Goal: Task Accomplishment & Management: Use online tool/utility

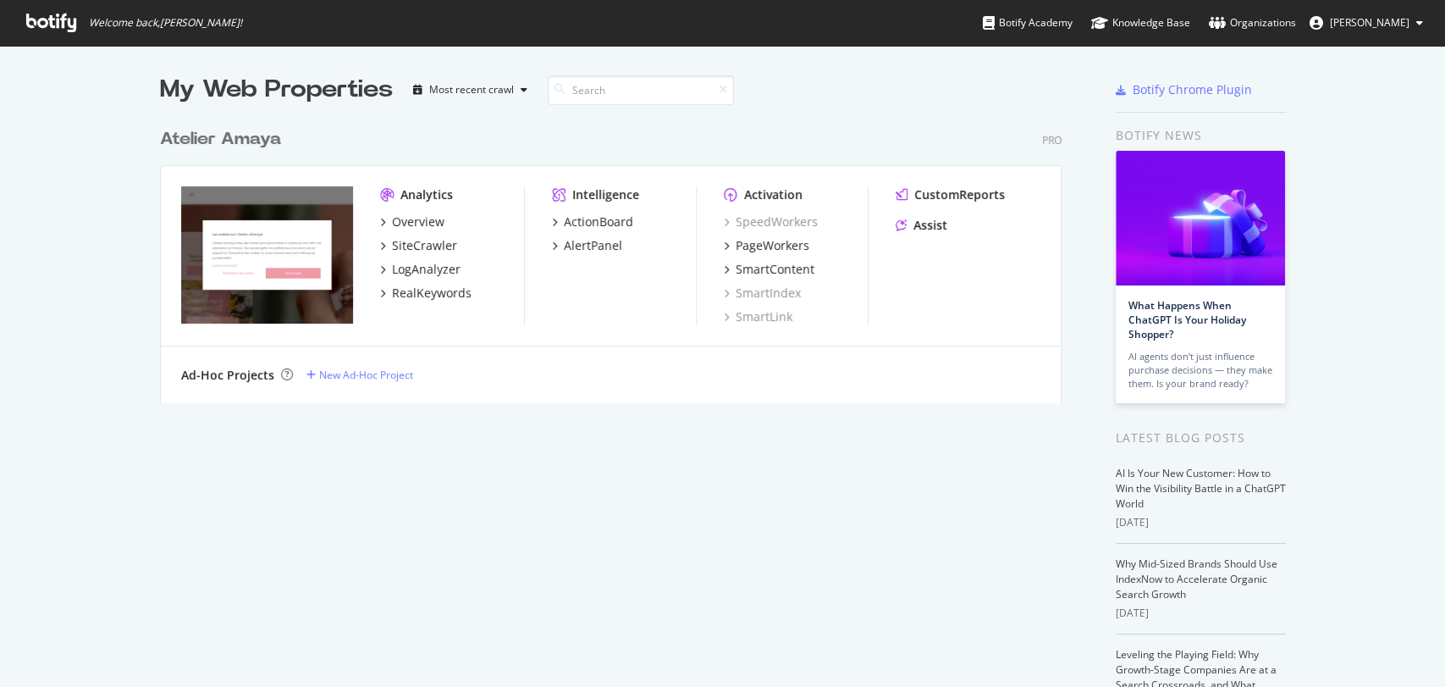
scroll to position [671, 1416]
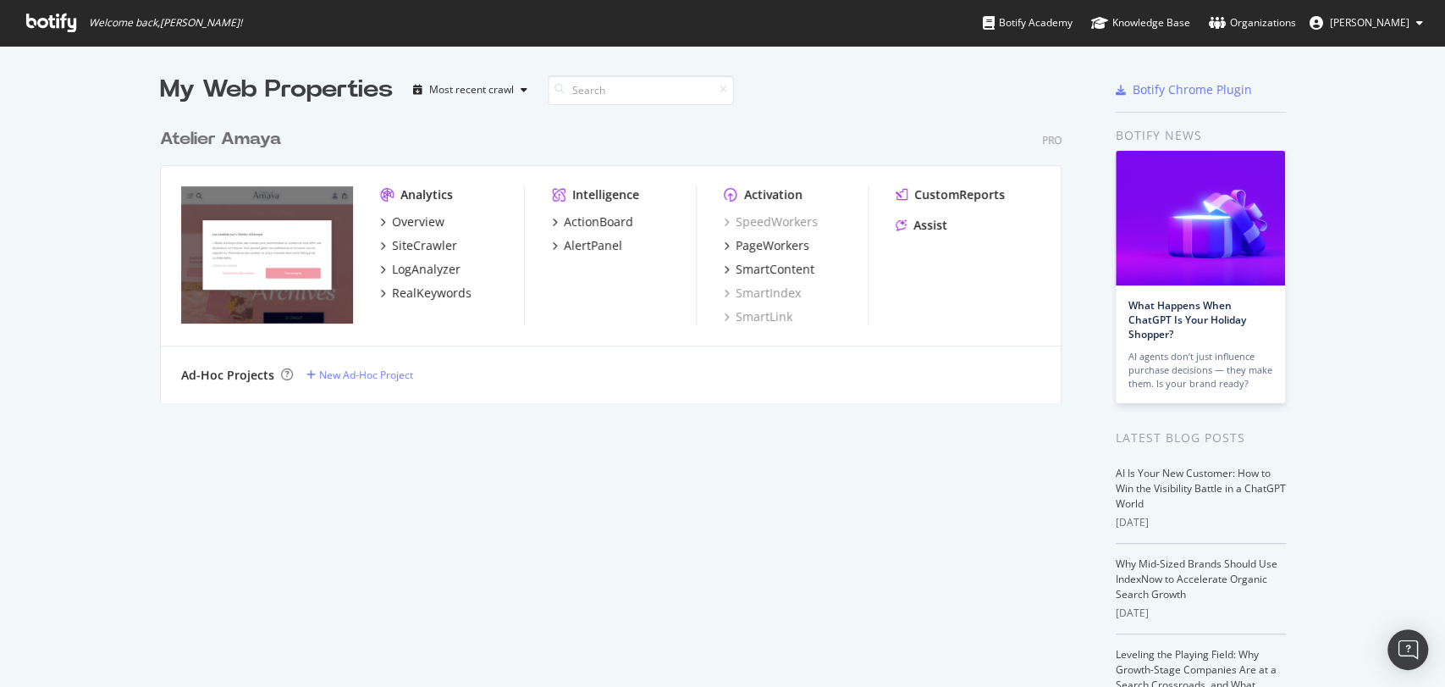
scroll to position [282, 901]
click at [414, 290] on div "RealKeywords" at bounding box center [432, 293] width 80 height 17
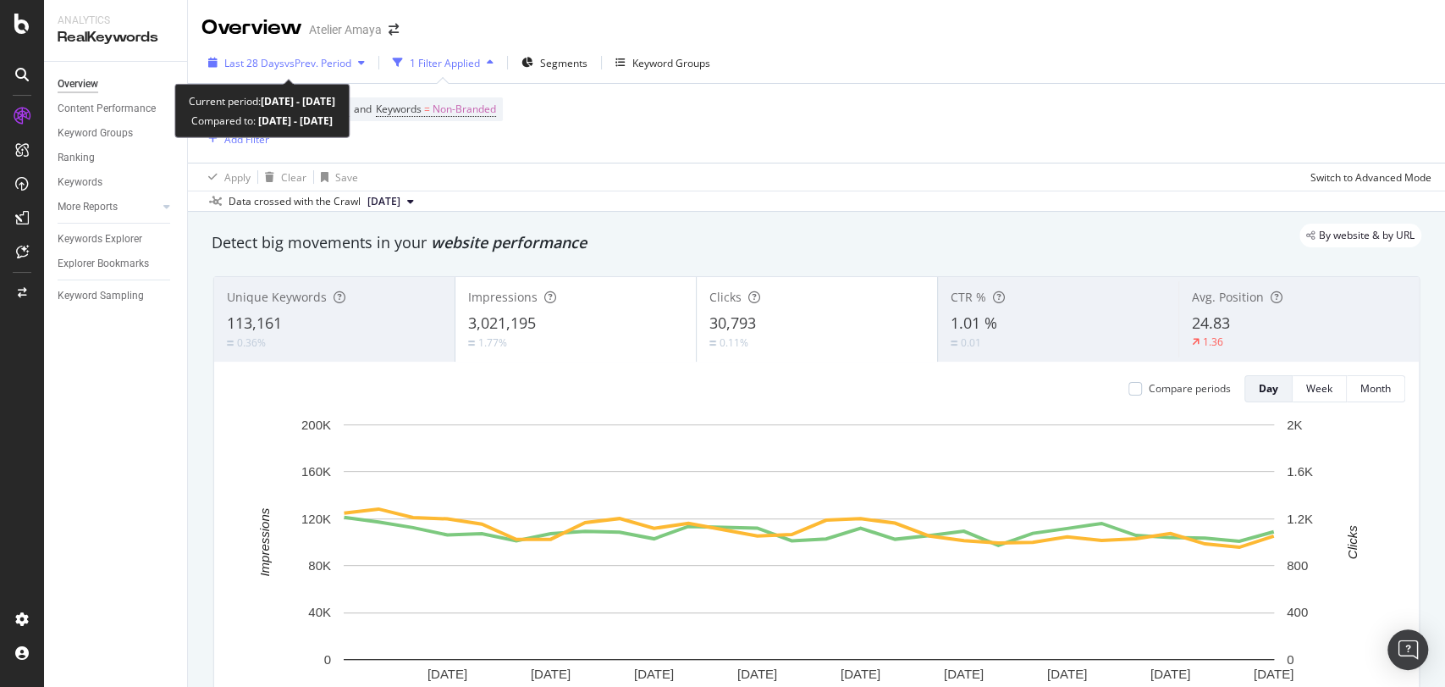
click at [327, 62] on span "vs Prev. Period" at bounding box center [318, 63] width 67 height 14
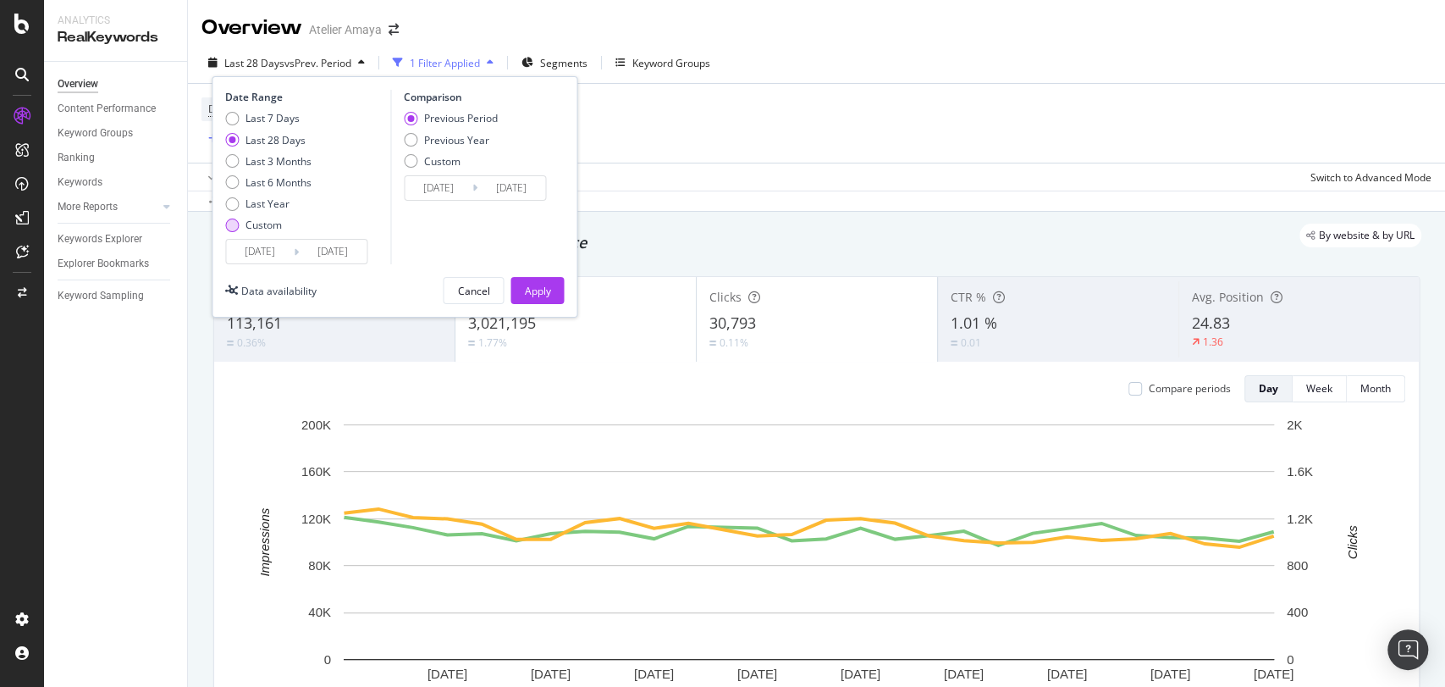
click at [266, 230] on div "Custom" at bounding box center [264, 225] width 36 height 14
click at [263, 251] on input "[DATE]" at bounding box center [260, 252] width 68 height 24
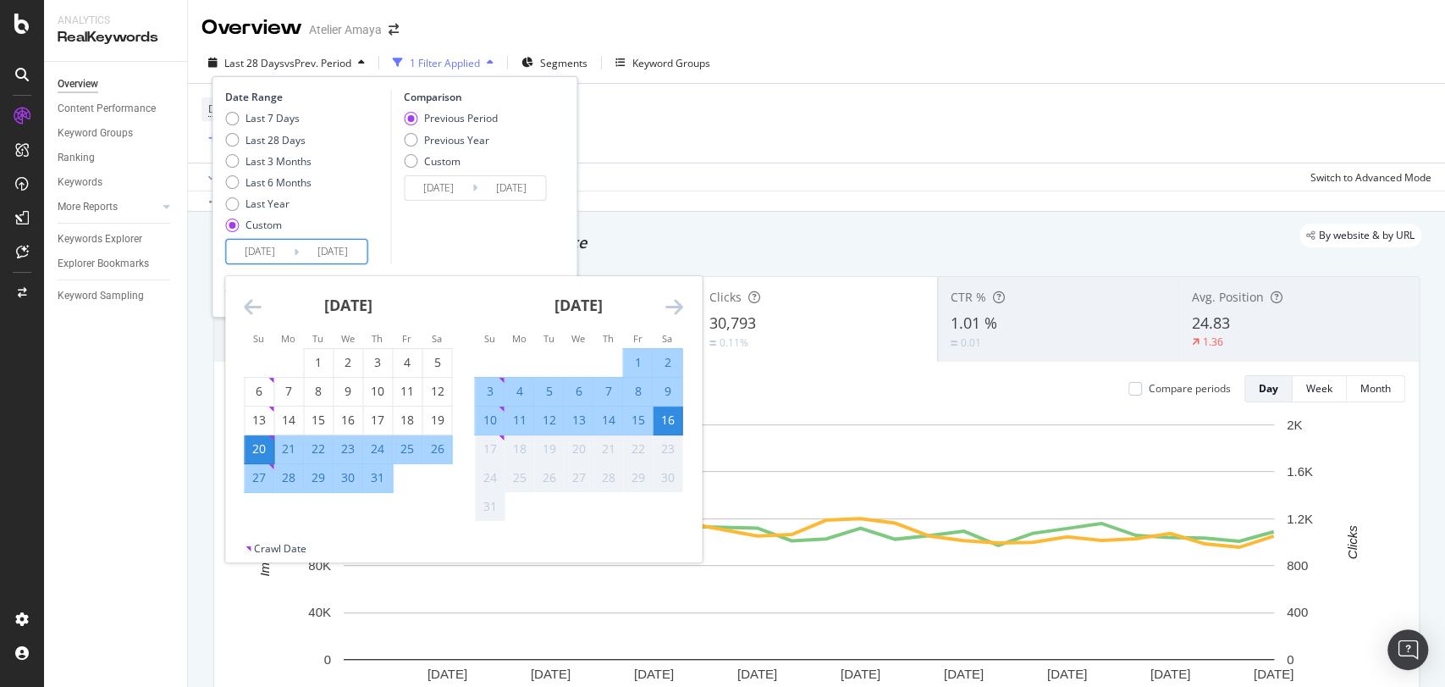
click at [637, 361] on div "1" at bounding box center [637, 362] width 29 height 17
type input "[DATE]"
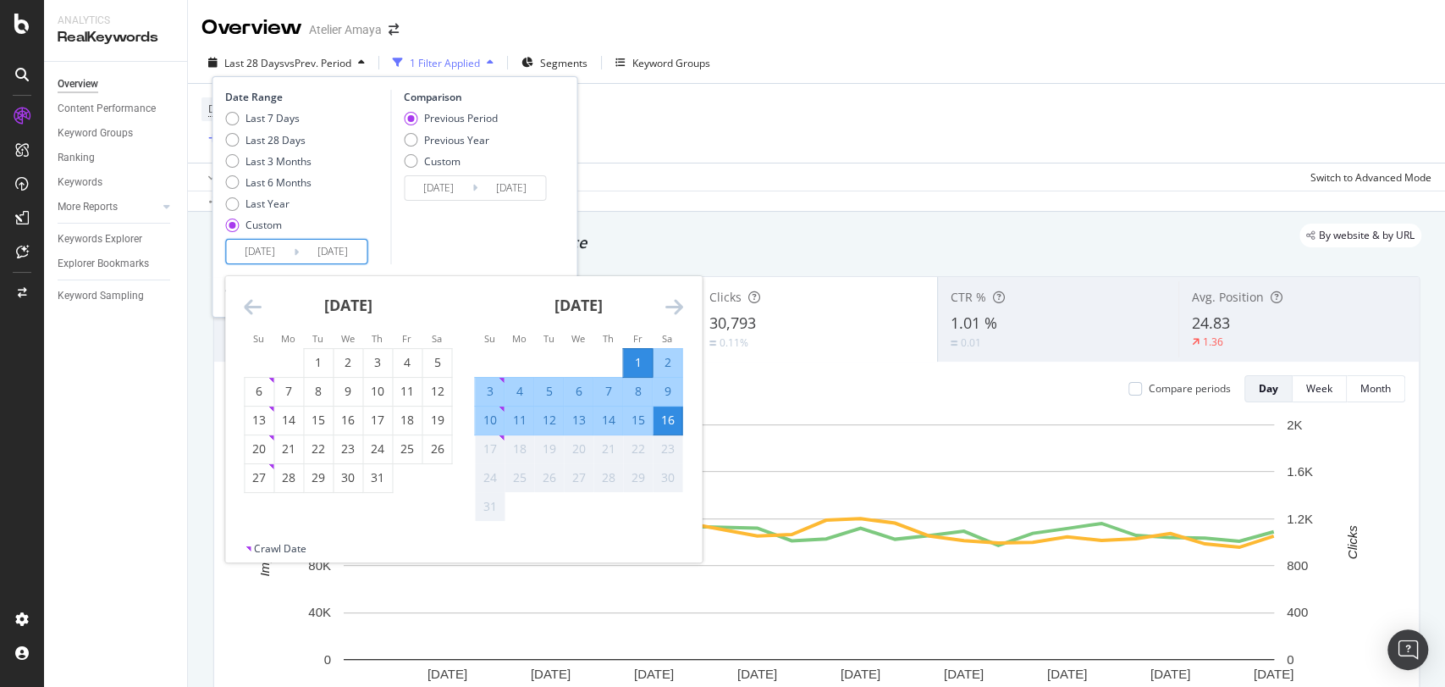
click at [637, 361] on div "1" at bounding box center [637, 362] width 29 height 17
type input "[DATE]"
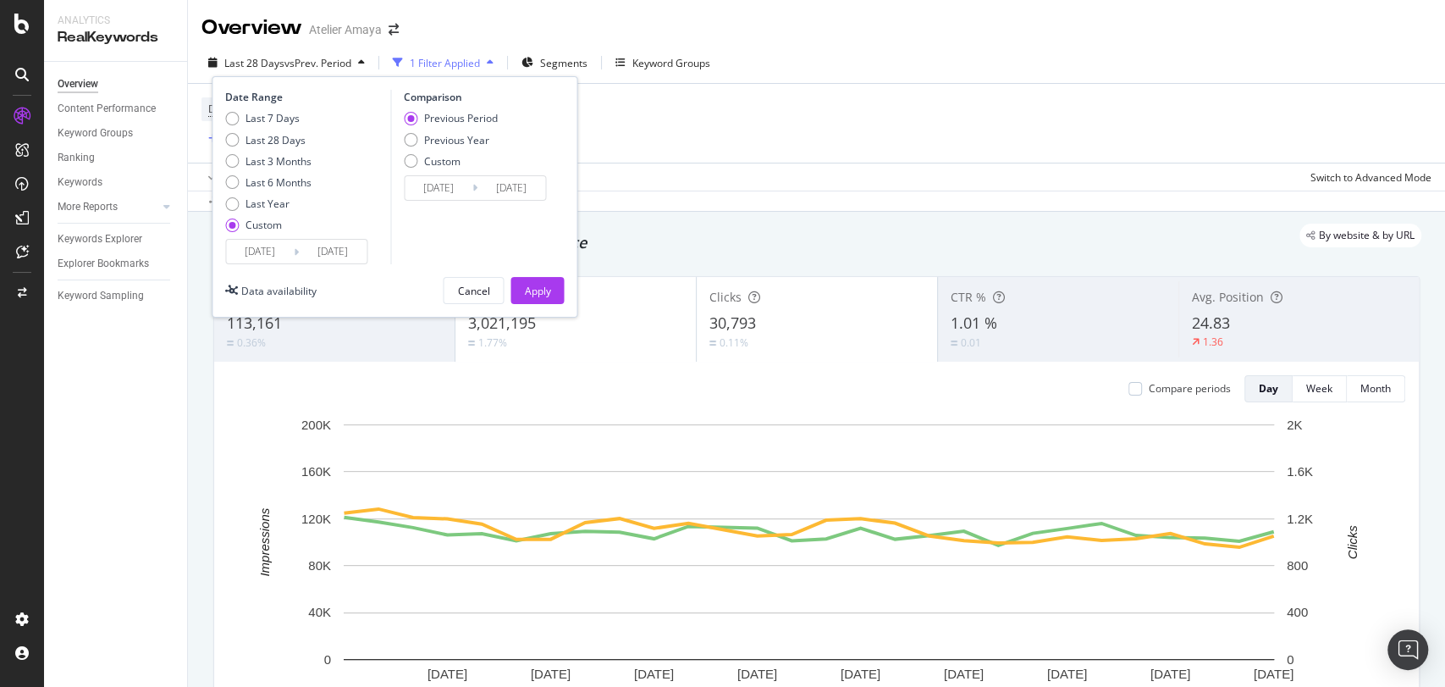
click at [343, 251] on input "[DATE]" at bounding box center [333, 252] width 68 height 24
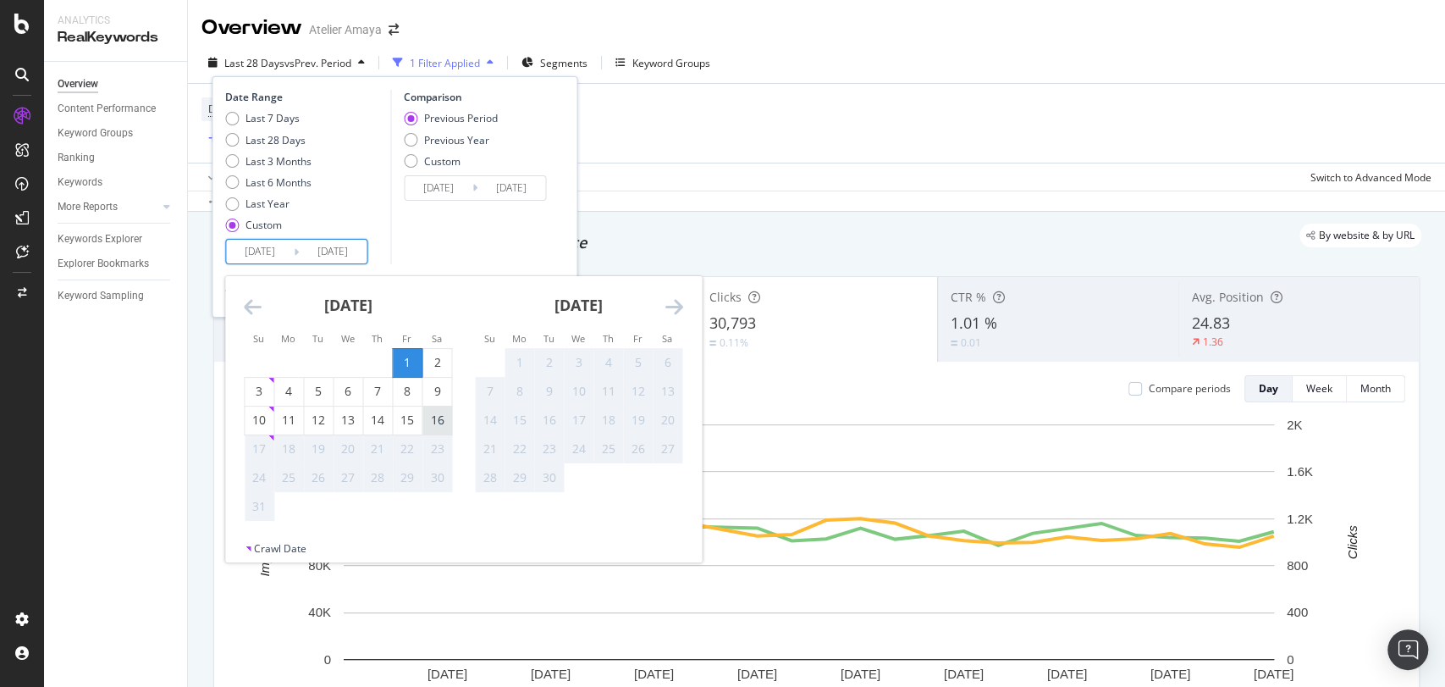
click at [439, 419] on div "16" at bounding box center [437, 420] width 29 height 17
type input "[DATE]"
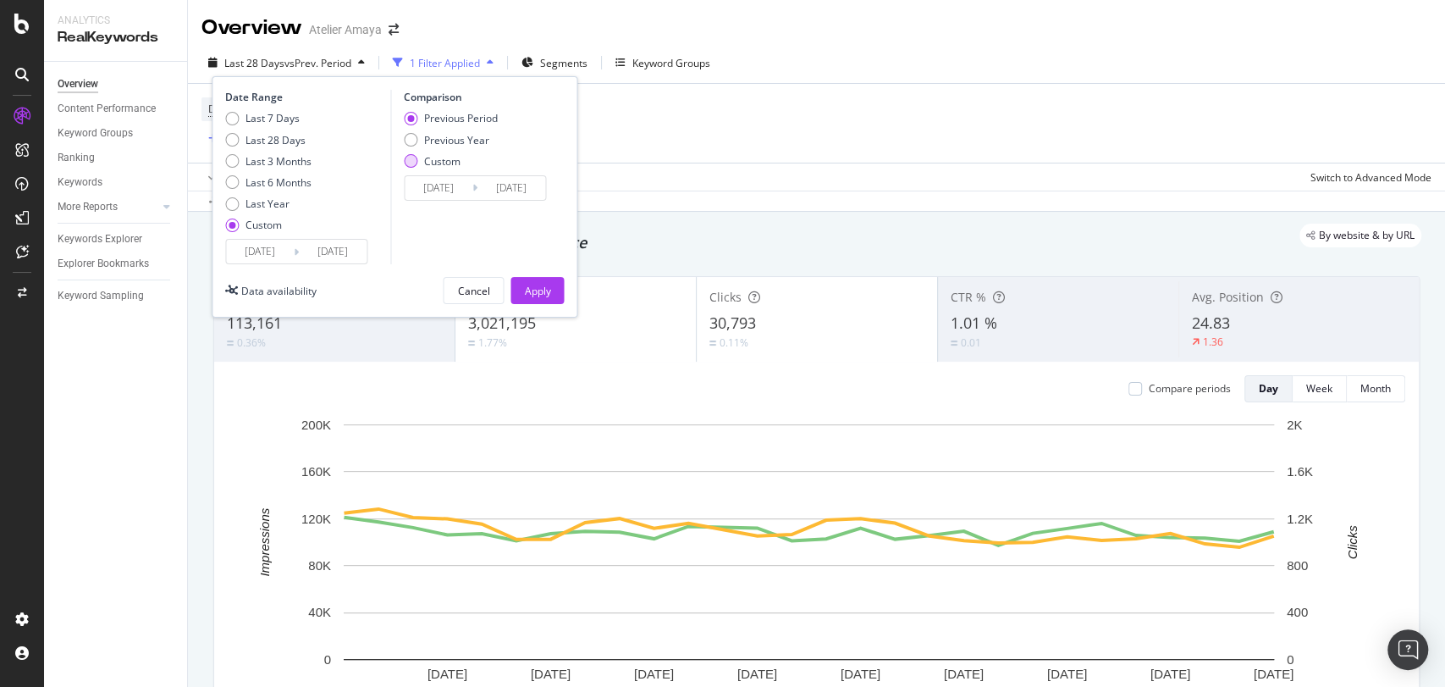
click at [431, 155] on div "Custom" at bounding box center [442, 161] width 36 height 14
click at [429, 133] on div "Previous Year" at bounding box center [456, 140] width 65 height 14
type input "[DATE]"
click at [411, 164] on div "Custom" at bounding box center [411, 161] width 14 height 14
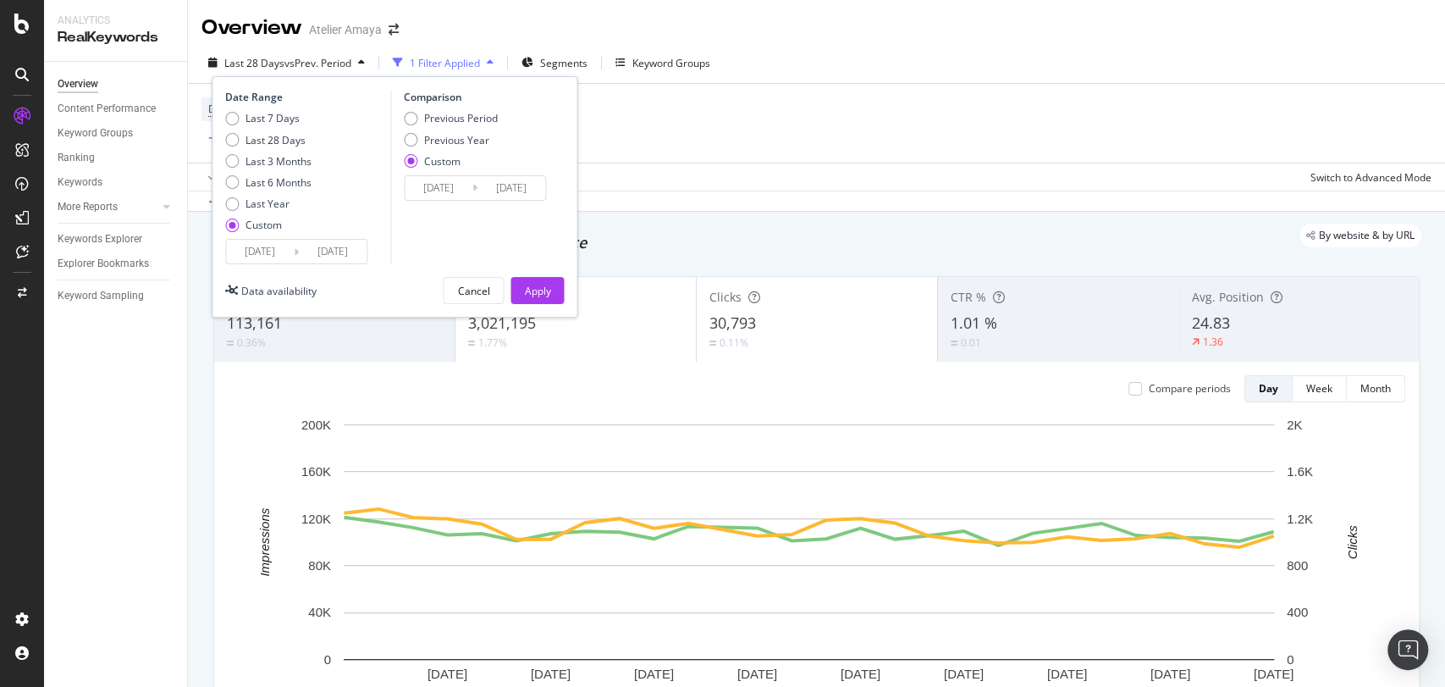
click at [436, 194] on input "[DATE]" at bounding box center [439, 188] width 68 height 24
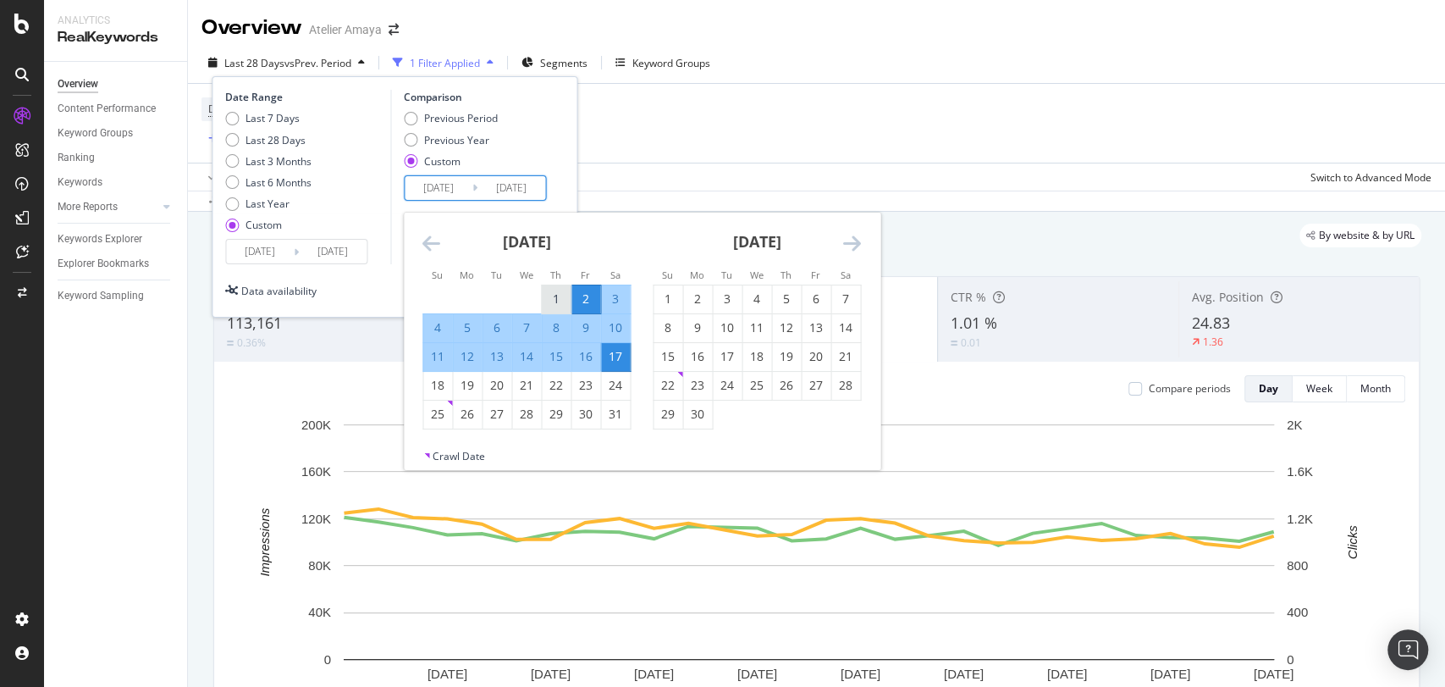
click at [555, 296] on div "1" at bounding box center [556, 298] width 29 height 17
type input "[DATE]"
click at [617, 360] on div "17" at bounding box center [615, 356] width 29 height 17
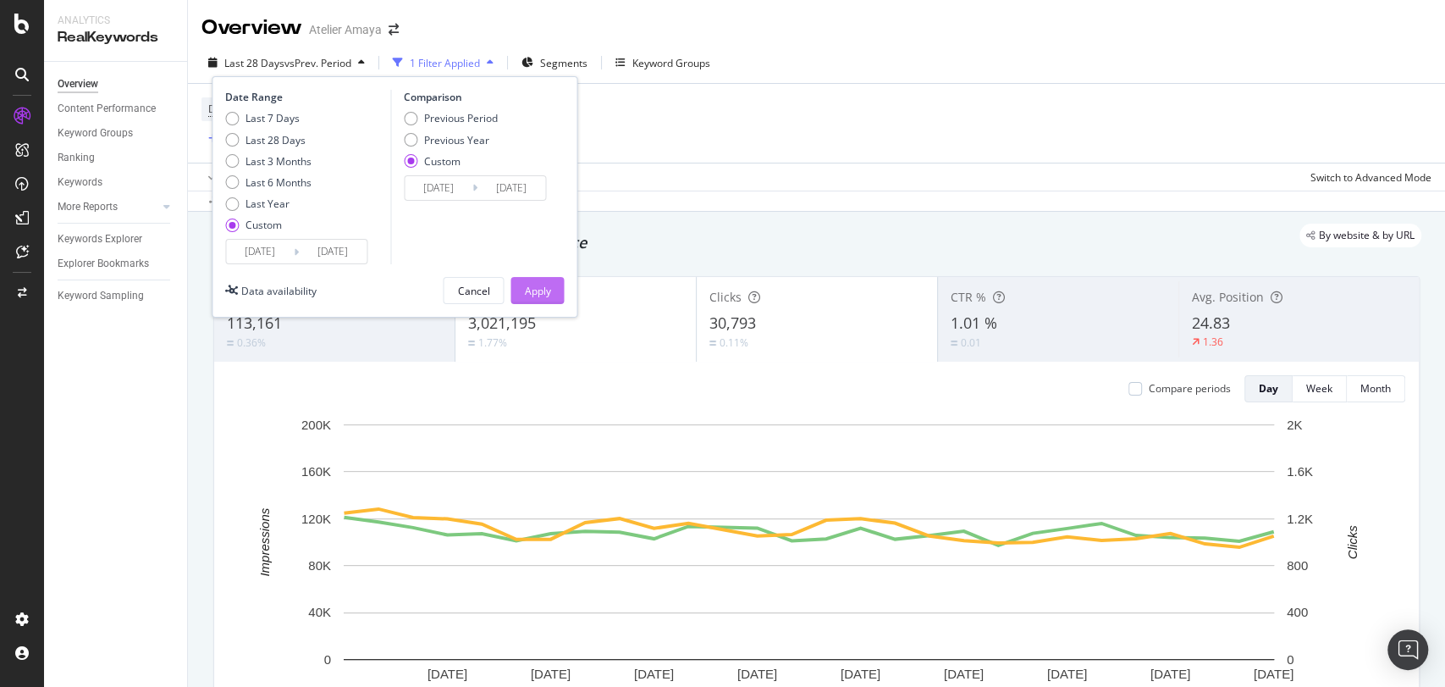
click at [555, 295] on button "Apply" at bounding box center [537, 290] width 53 height 27
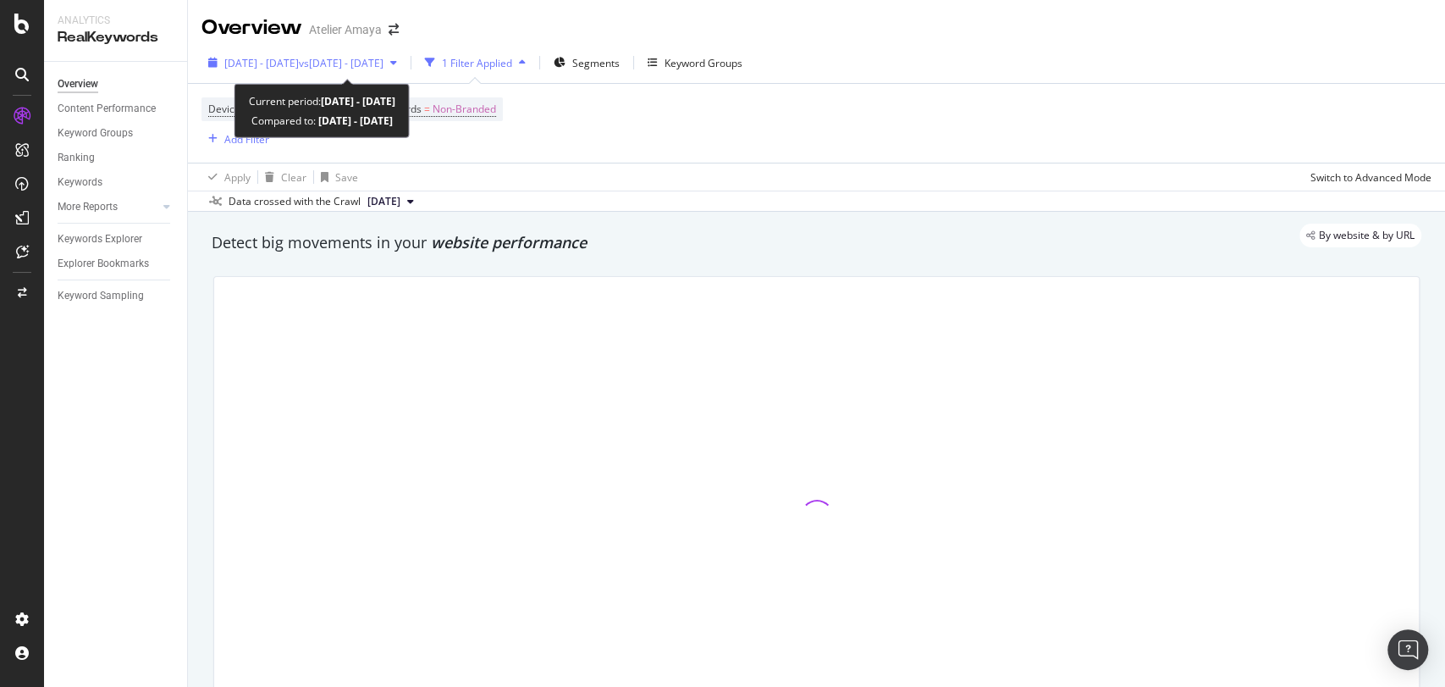
click at [384, 67] on span "vs [DATE] - [DATE]" at bounding box center [341, 63] width 85 height 14
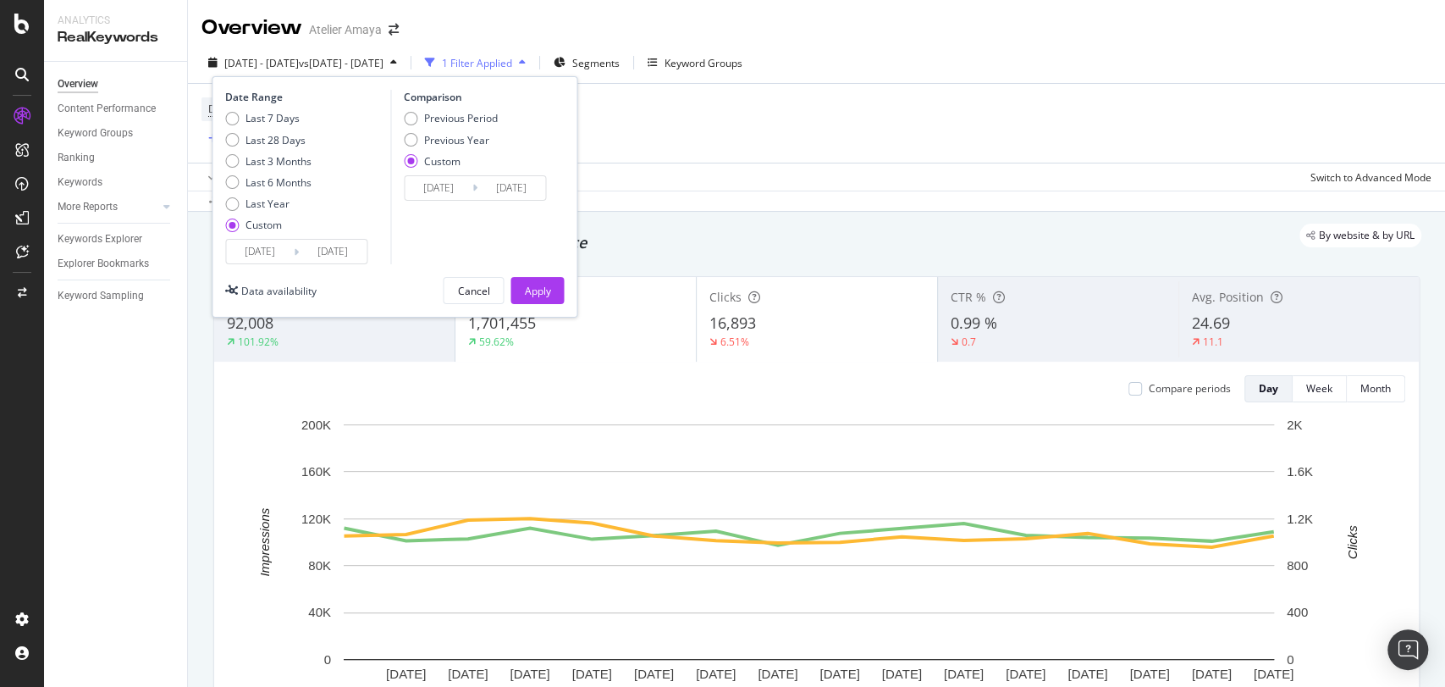
click at [467, 187] on input "[DATE]" at bounding box center [439, 188] width 68 height 24
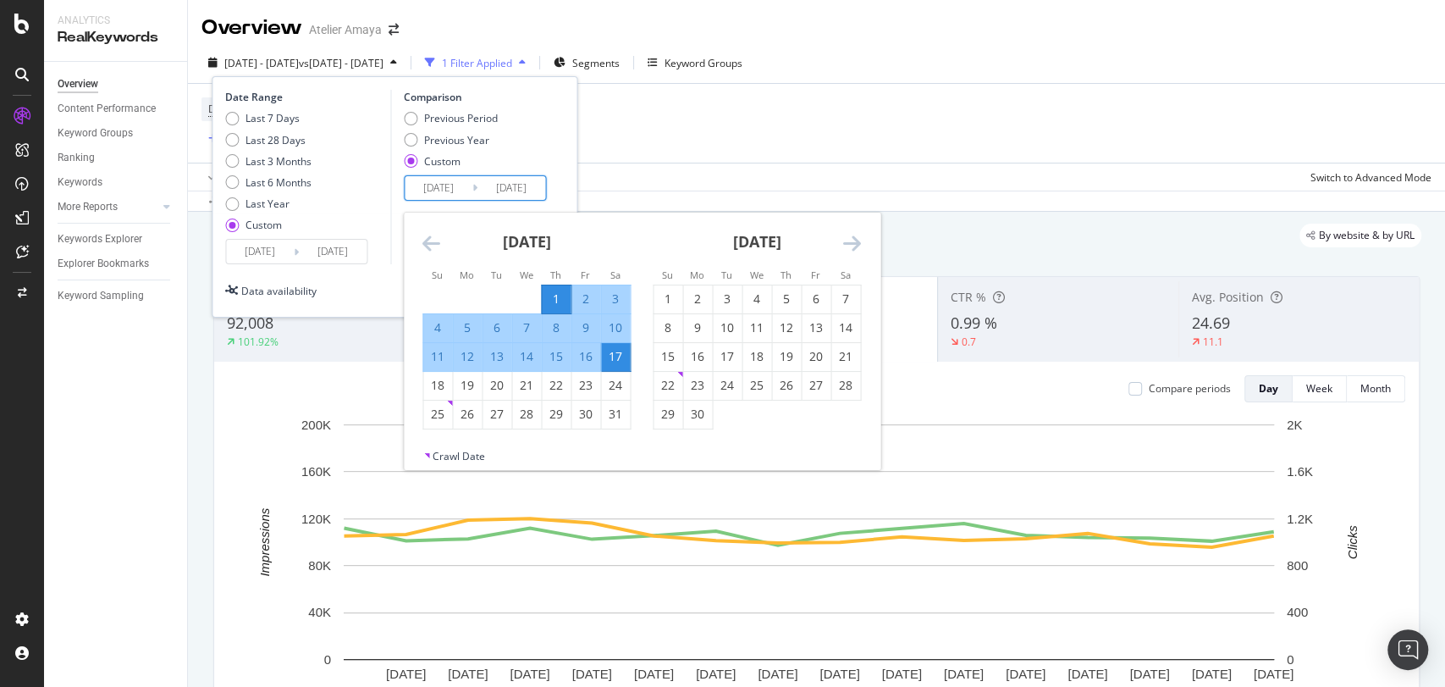
click at [550, 287] on div "1" at bounding box center [556, 299] width 29 height 28
click at [583, 356] on div "16" at bounding box center [586, 356] width 29 height 17
type input "[DATE]"
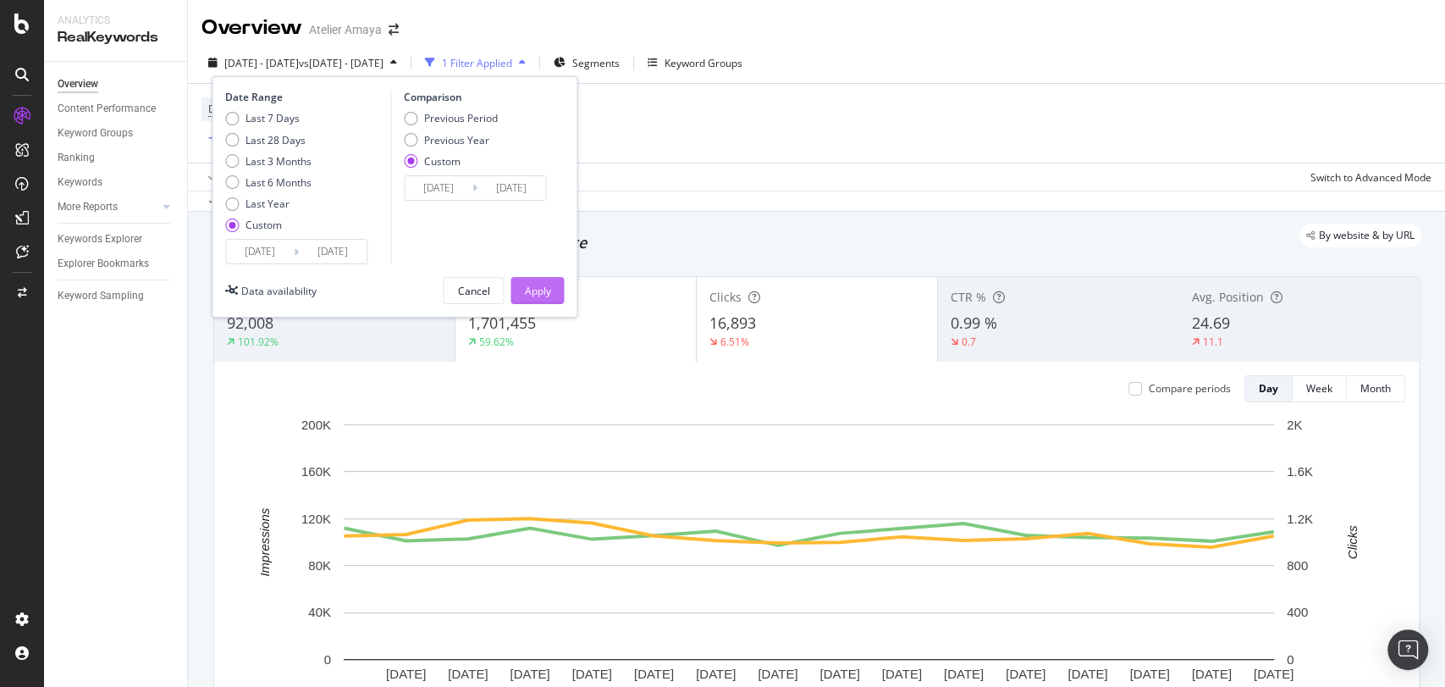
click at [534, 295] on div "Apply" at bounding box center [537, 291] width 26 height 14
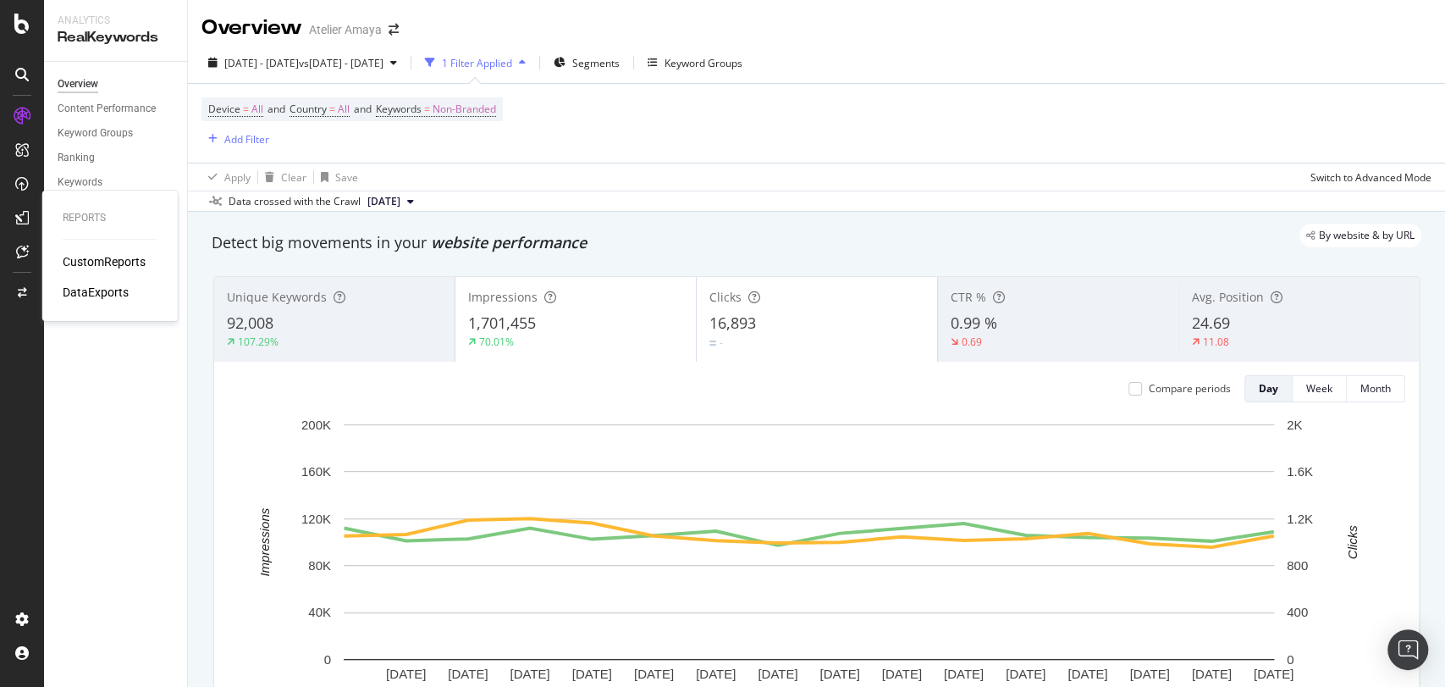
click at [76, 260] on div "CustomReports" at bounding box center [104, 261] width 83 height 17
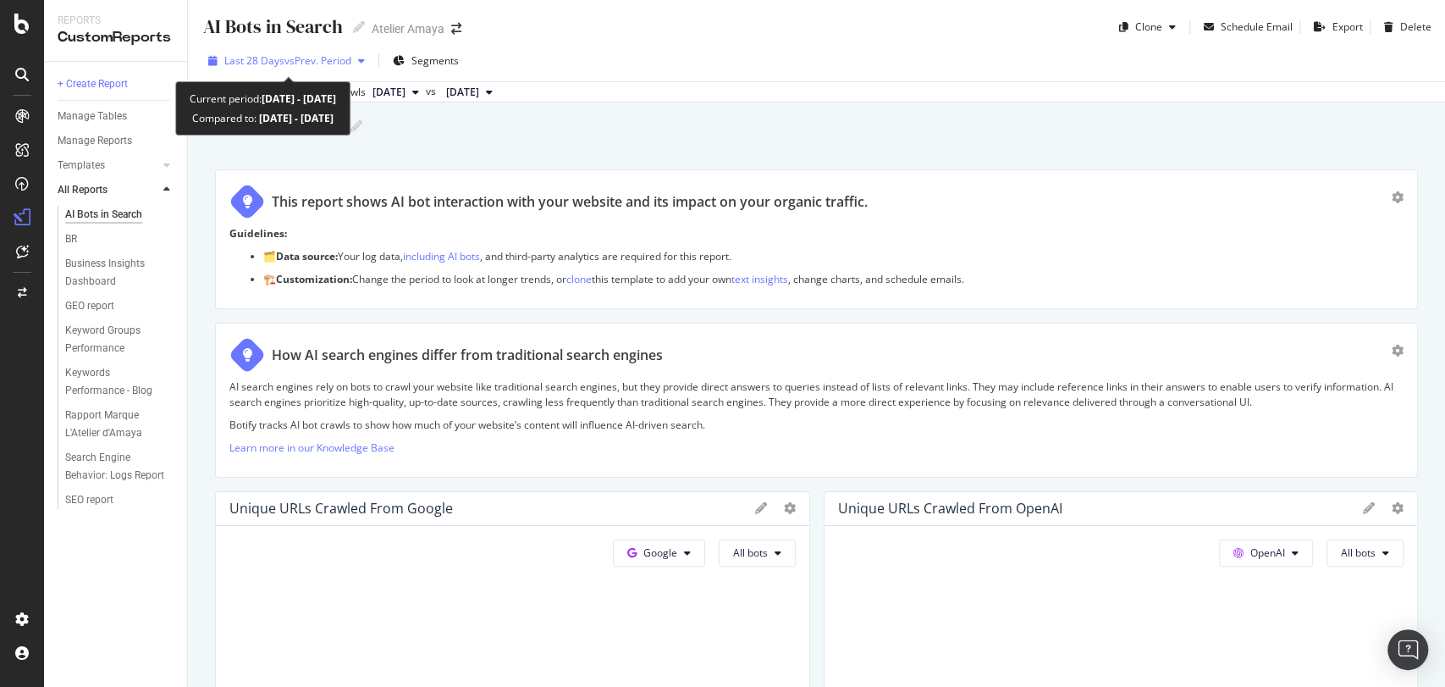
click at [290, 62] on span "vs Prev. Period" at bounding box center [318, 60] width 67 height 14
click at [254, 58] on span "Last 28 Days" at bounding box center [254, 60] width 60 height 14
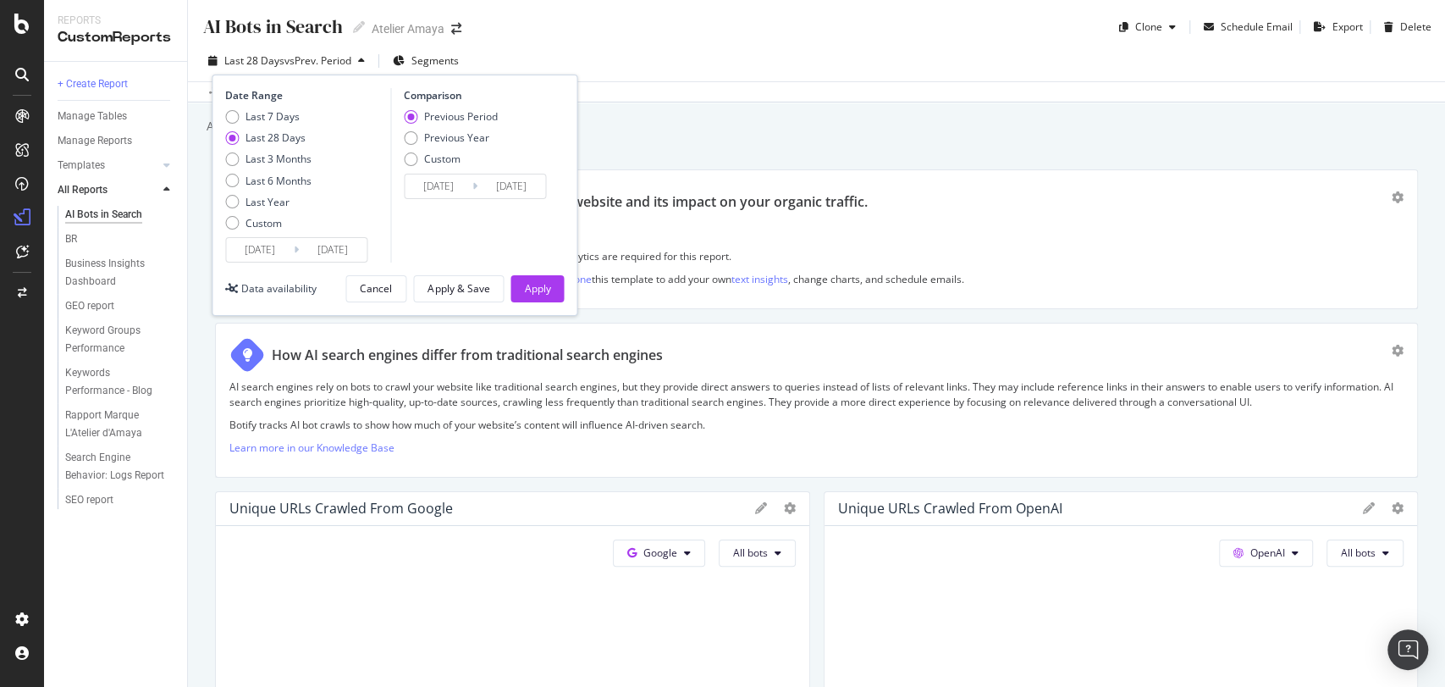
click at [245, 230] on div "Last 7 Days Last 28 Days Last 3 Months Last 6 Months Last Year Custom" at bounding box center [268, 173] width 86 height 128
click at [244, 223] on div "Custom" at bounding box center [268, 223] width 86 height 14
click at [258, 248] on input "[DATE]" at bounding box center [260, 250] width 68 height 24
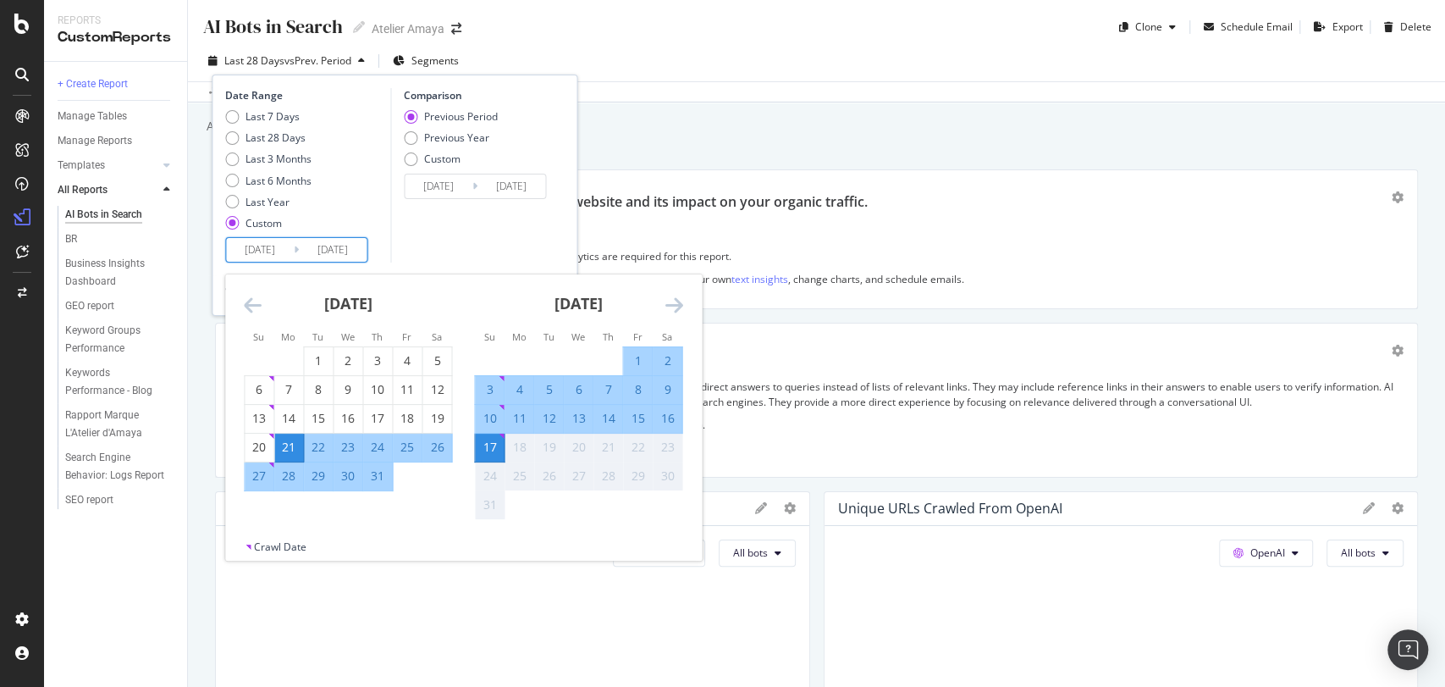
click at [636, 356] on div "1" at bounding box center [637, 360] width 29 height 17
type input "[DATE]"
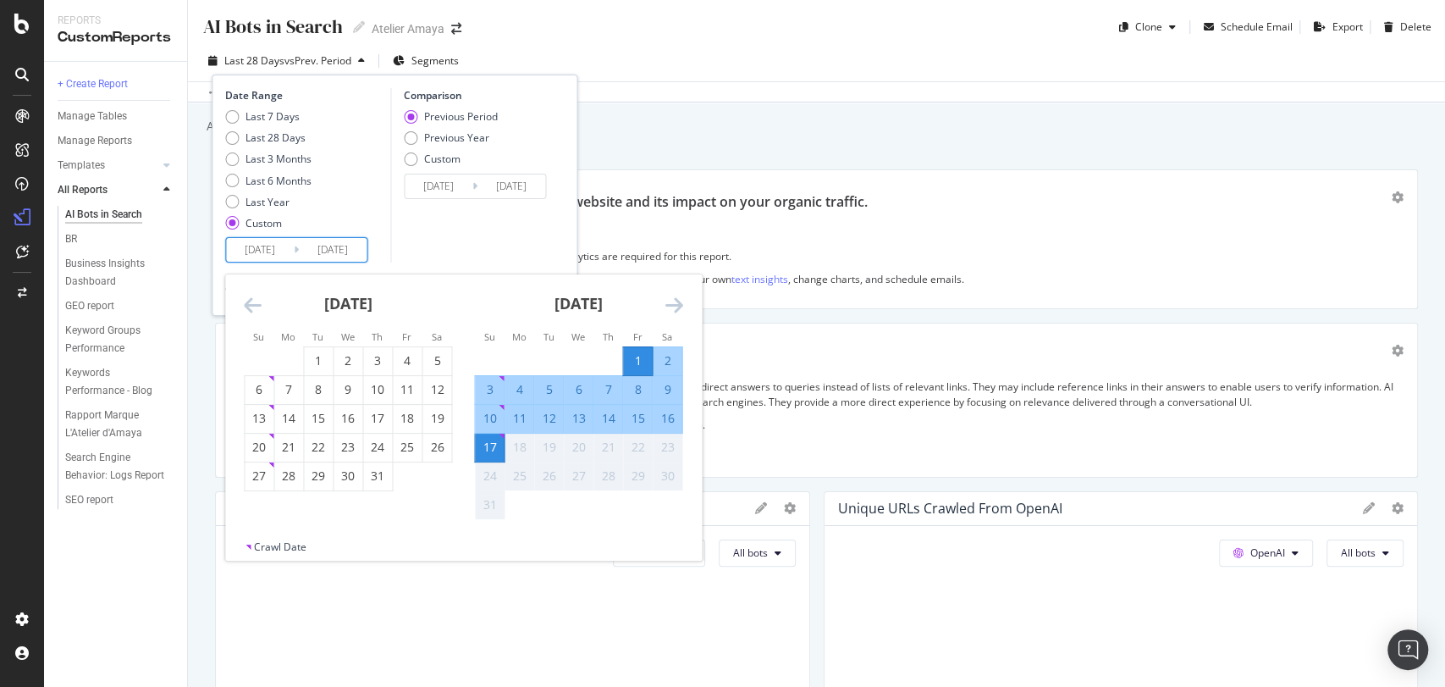
click at [662, 424] on div "16" at bounding box center [667, 418] width 29 height 17
type input "[DATE]"
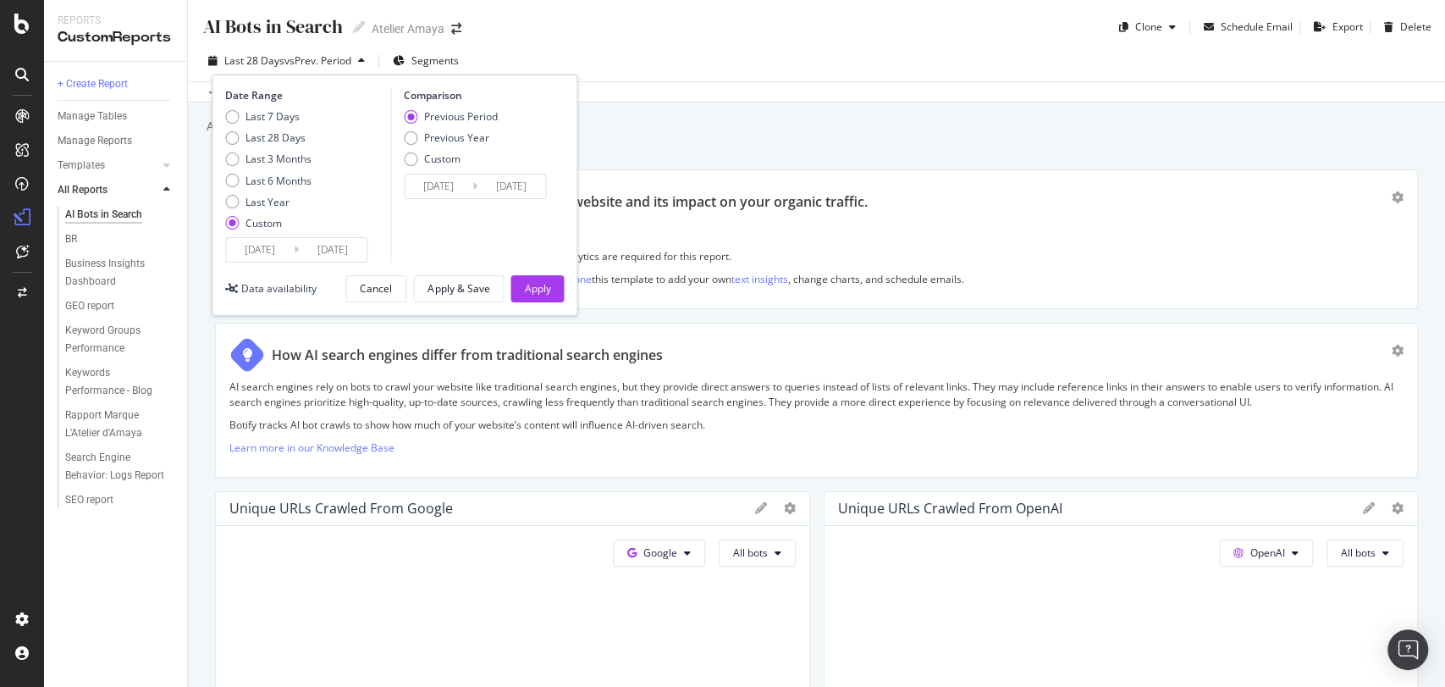
click at [478, 186] on input "[DATE]" at bounding box center [512, 186] width 68 height 24
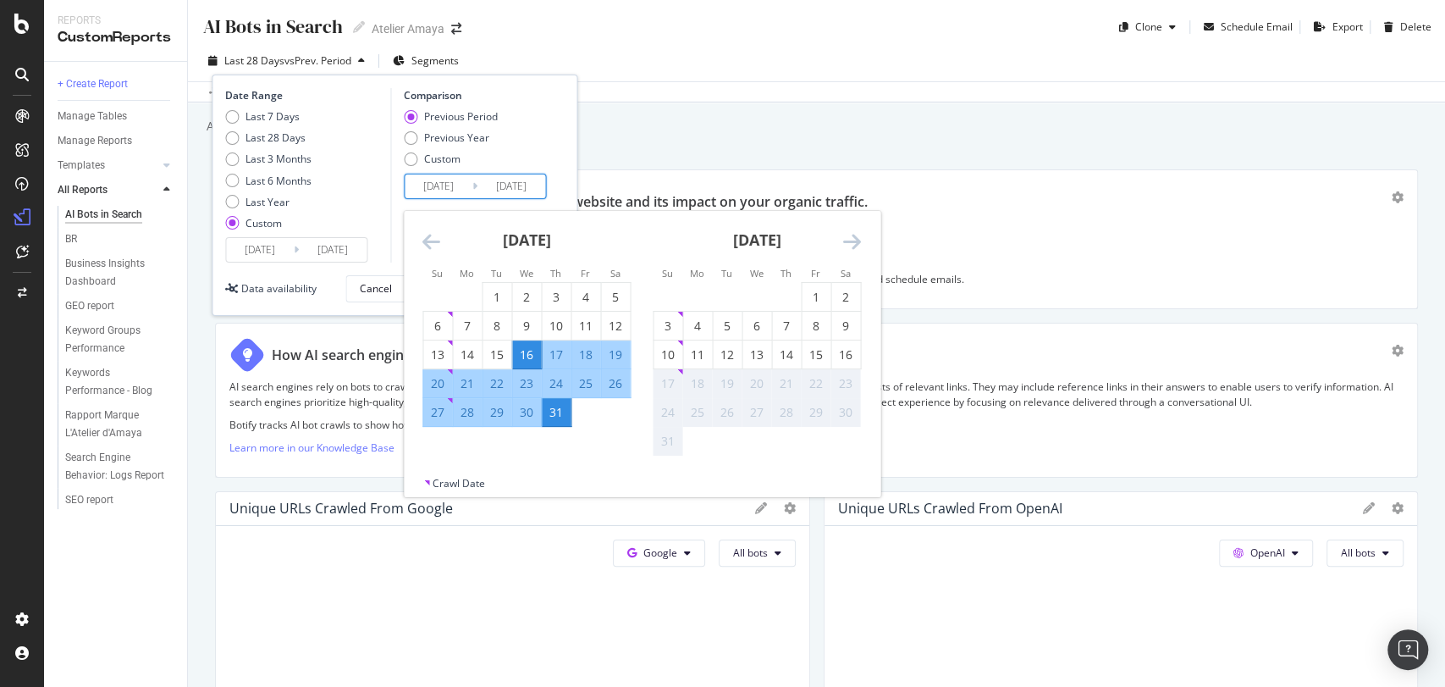
click at [340, 246] on input "[DATE]" at bounding box center [333, 250] width 68 height 24
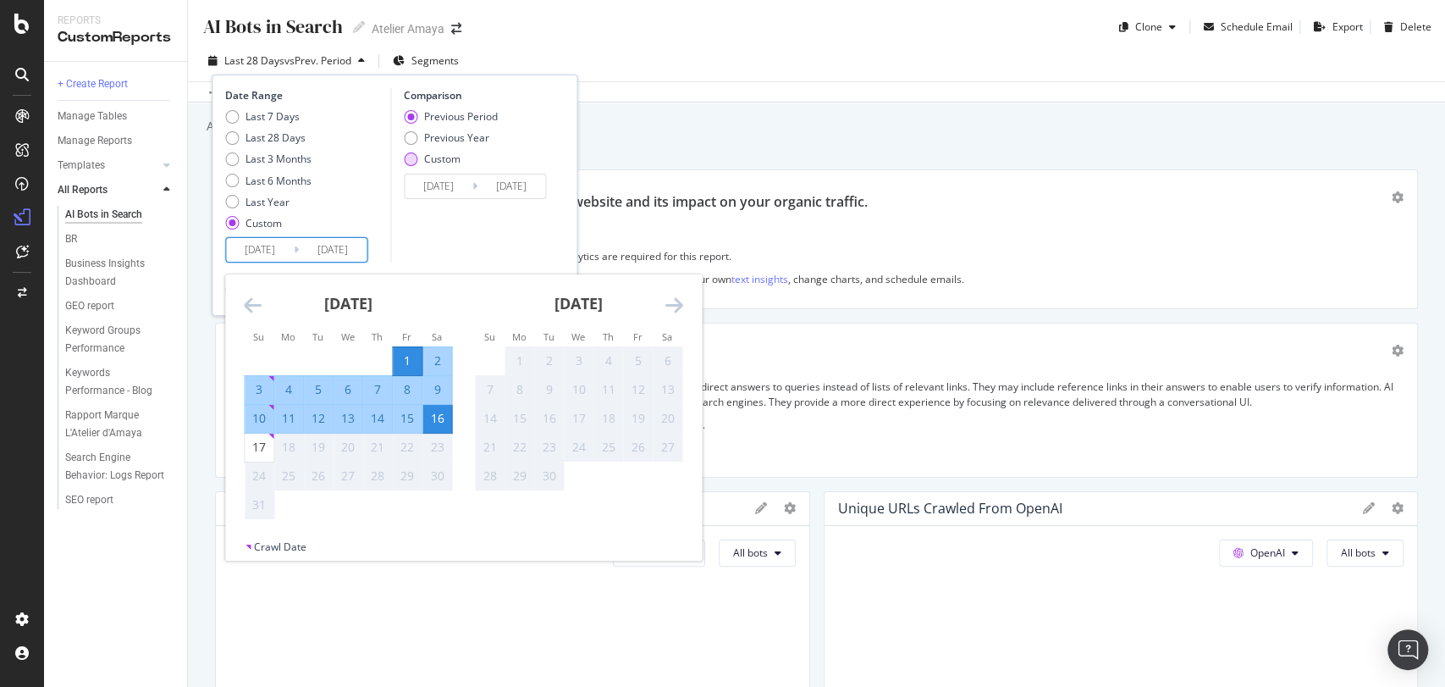
click at [443, 157] on div "Custom" at bounding box center [442, 159] width 36 height 14
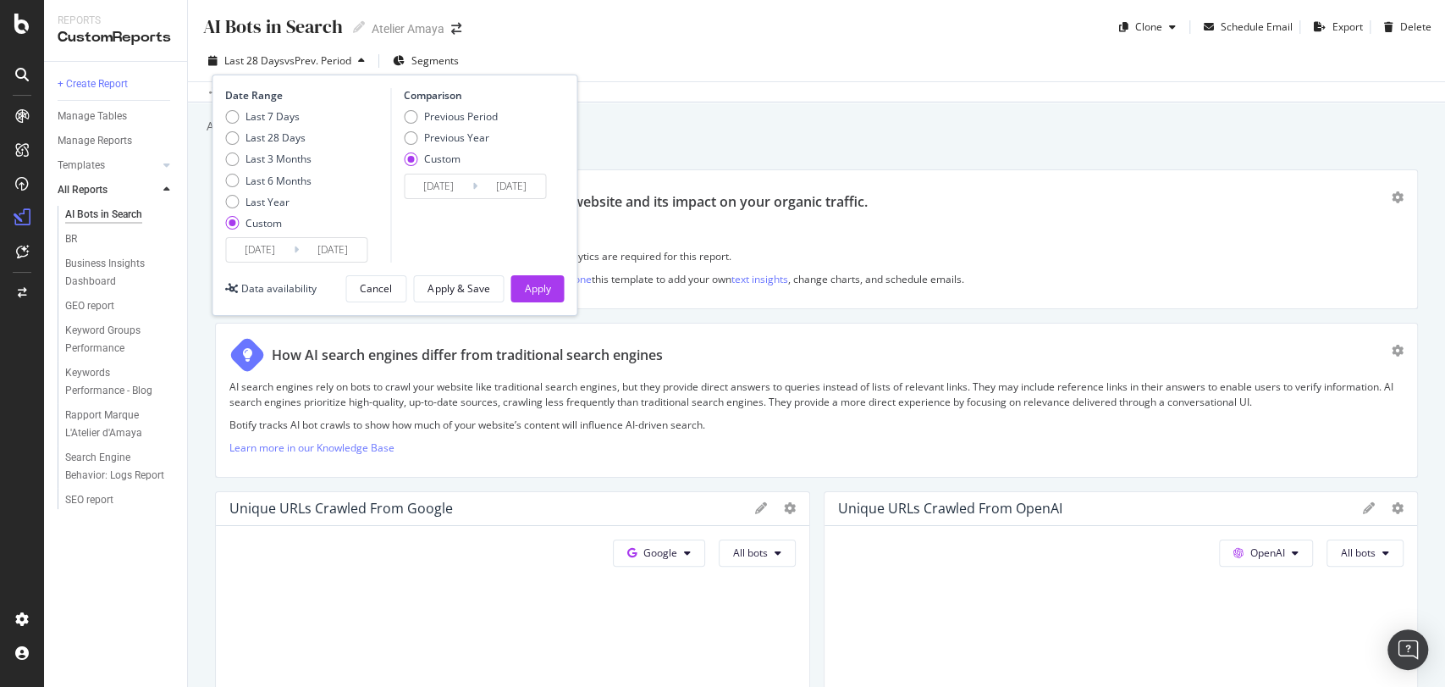
click at [439, 178] on input "[DATE]" at bounding box center [439, 186] width 68 height 24
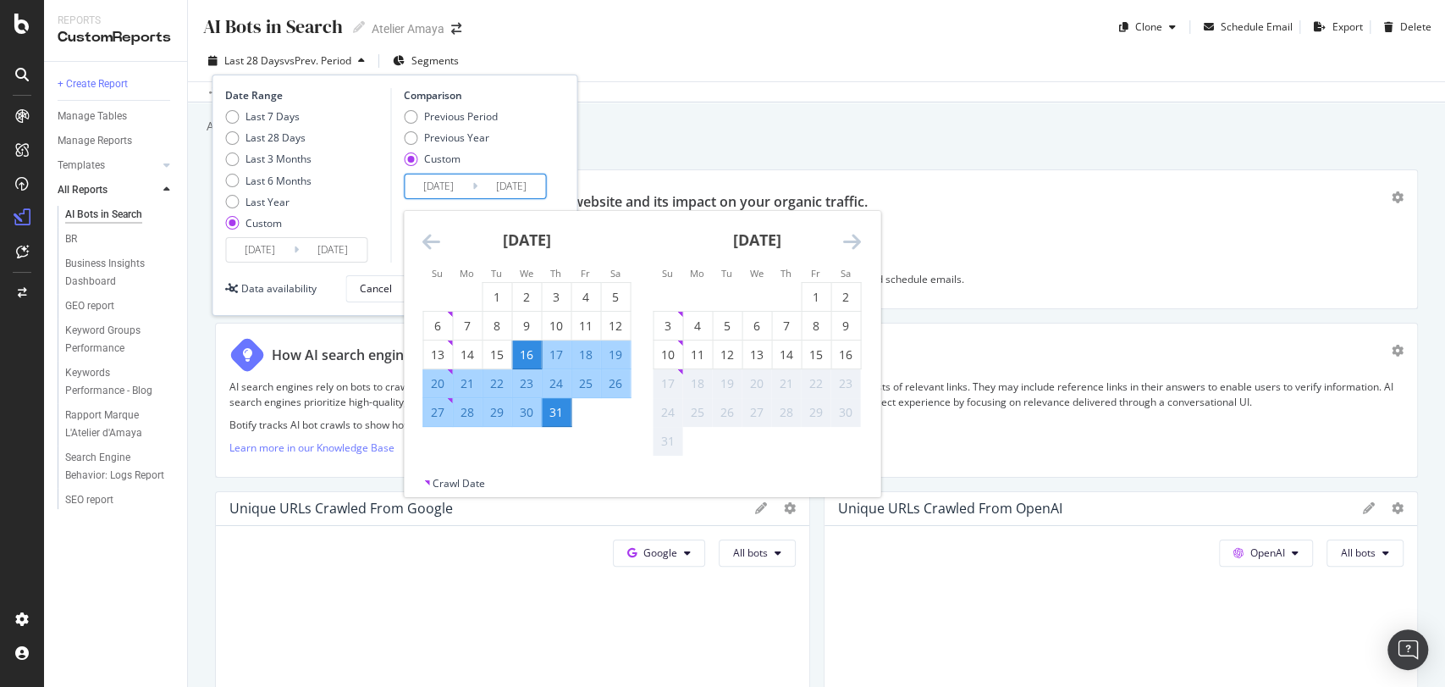
click at [424, 240] on icon "Move backward to switch to the previous month." at bounding box center [432, 241] width 18 height 20
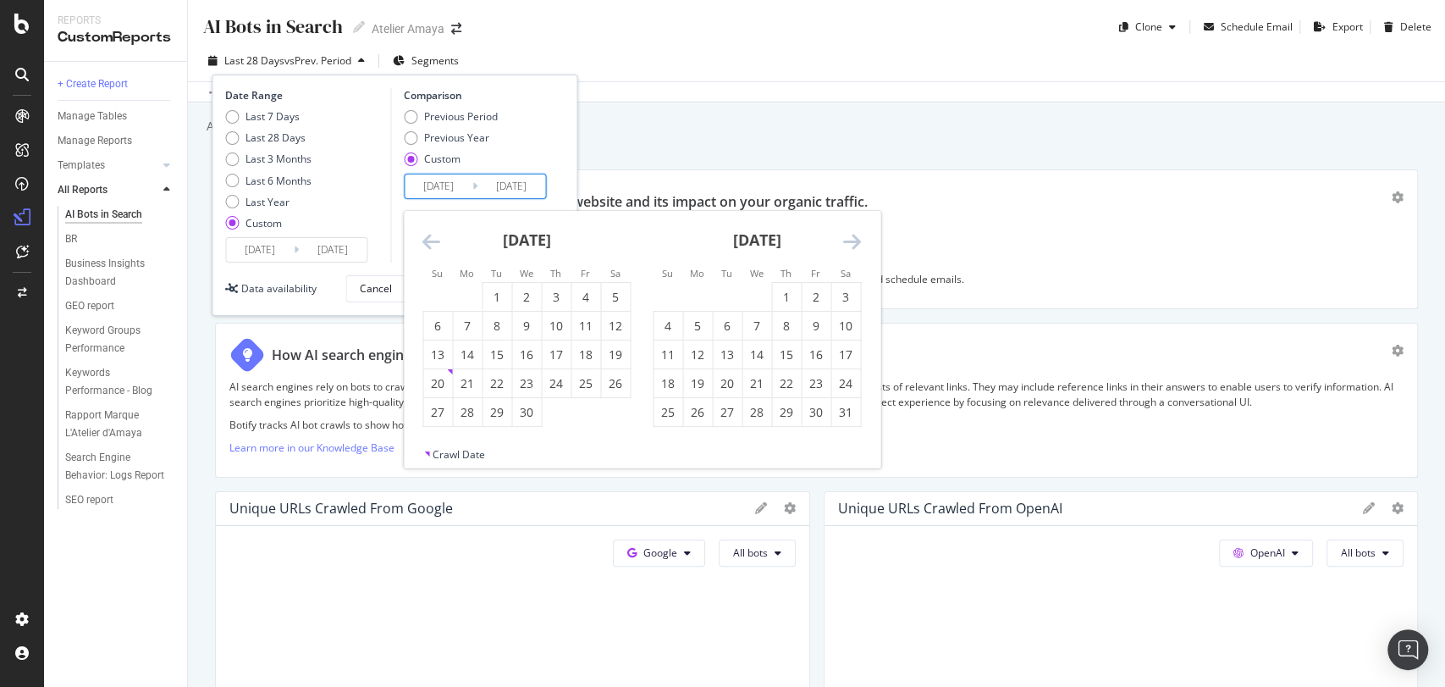
click at [424, 240] on icon "Move backward to switch to the previous month." at bounding box center [432, 241] width 18 height 20
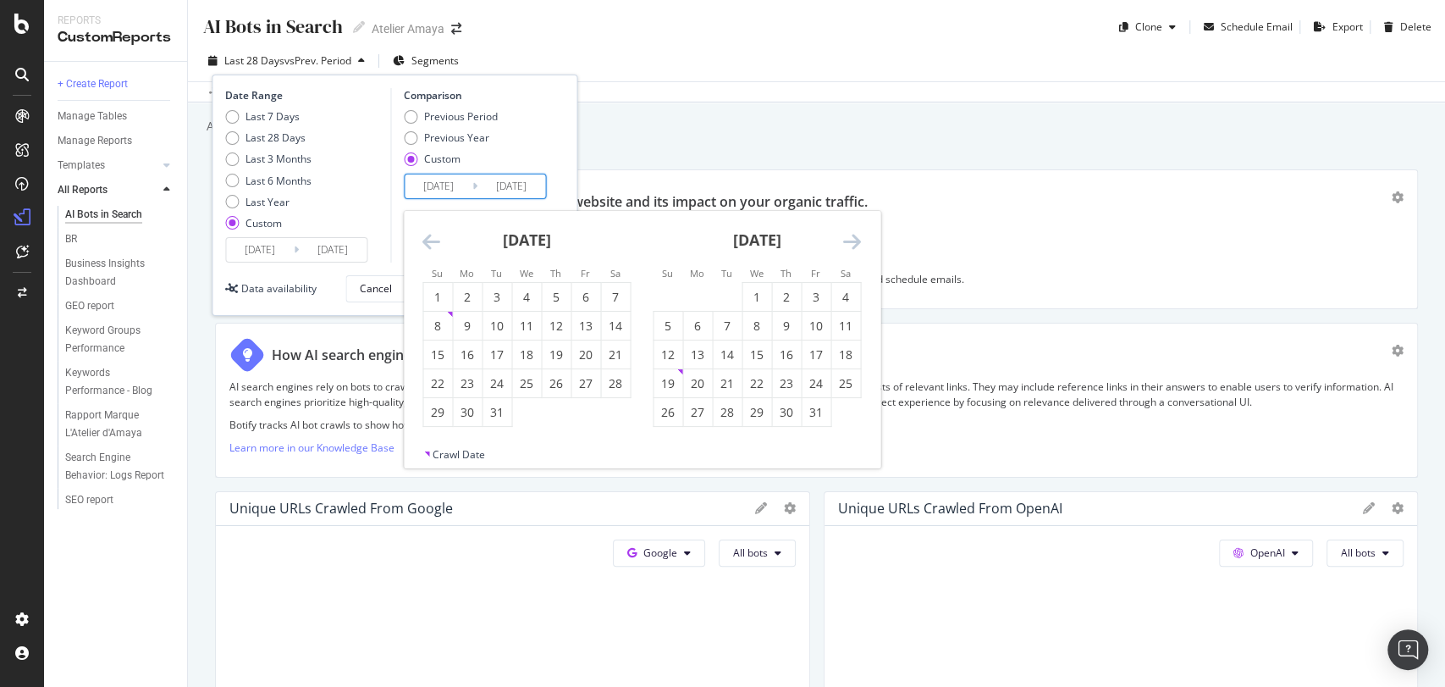
click at [424, 240] on icon "Move backward to switch to the previous month." at bounding box center [432, 241] width 18 height 20
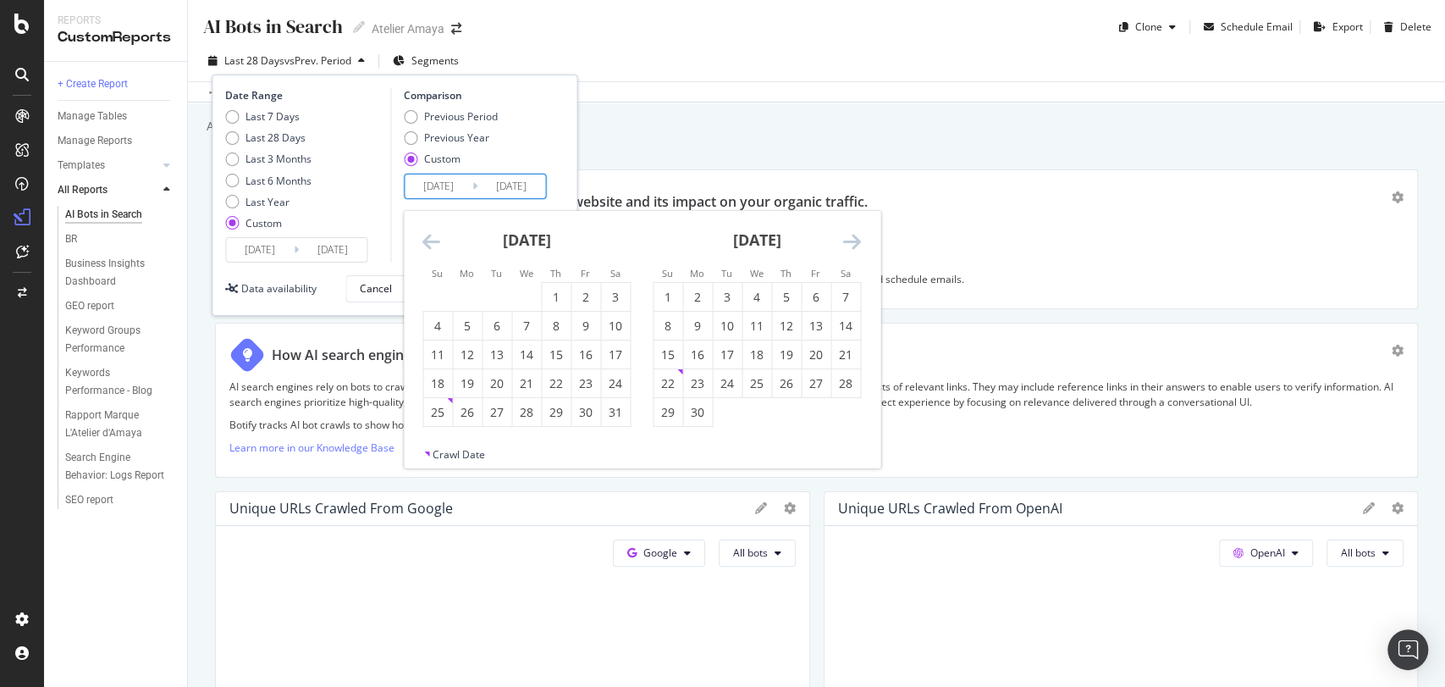
click at [424, 240] on icon "Move backward to switch to the previous month." at bounding box center [432, 241] width 18 height 20
click at [842, 240] on div "[DATE]" at bounding box center [757, 247] width 208 height 72
click at [847, 238] on icon "Move forward to switch to the next month." at bounding box center [852, 241] width 18 height 20
click at [555, 295] on div "1" at bounding box center [556, 297] width 29 height 17
type input "[DATE]"
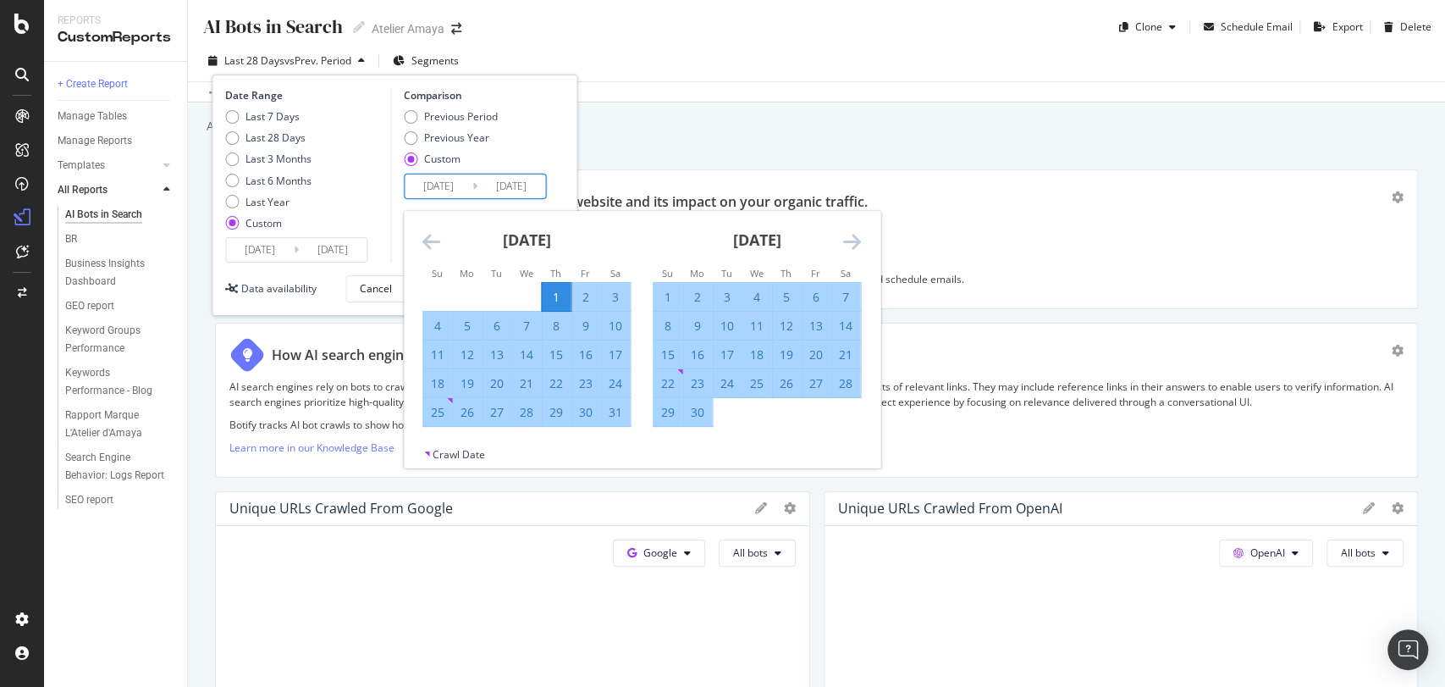
click at [584, 354] on div "16" at bounding box center [586, 354] width 29 height 17
type input "[DATE]"
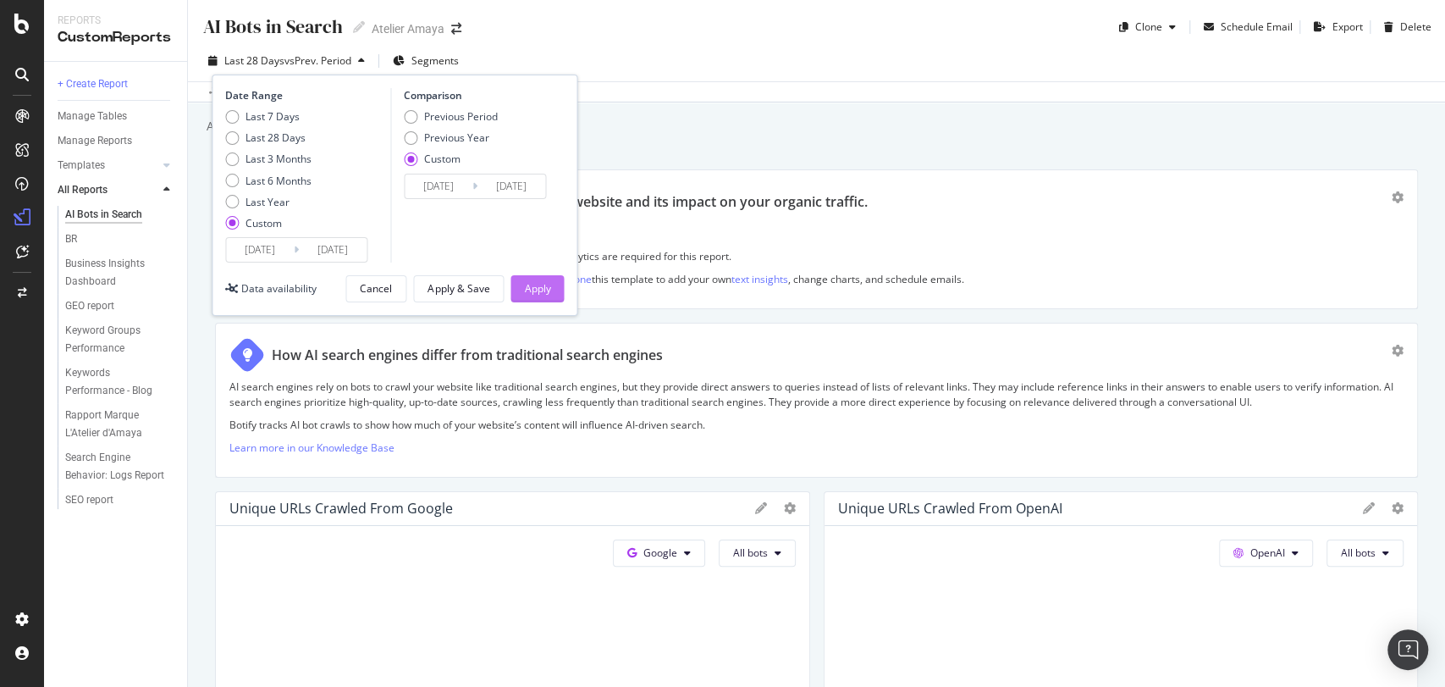
click at [533, 296] on div "Apply" at bounding box center [537, 288] width 26 height 25
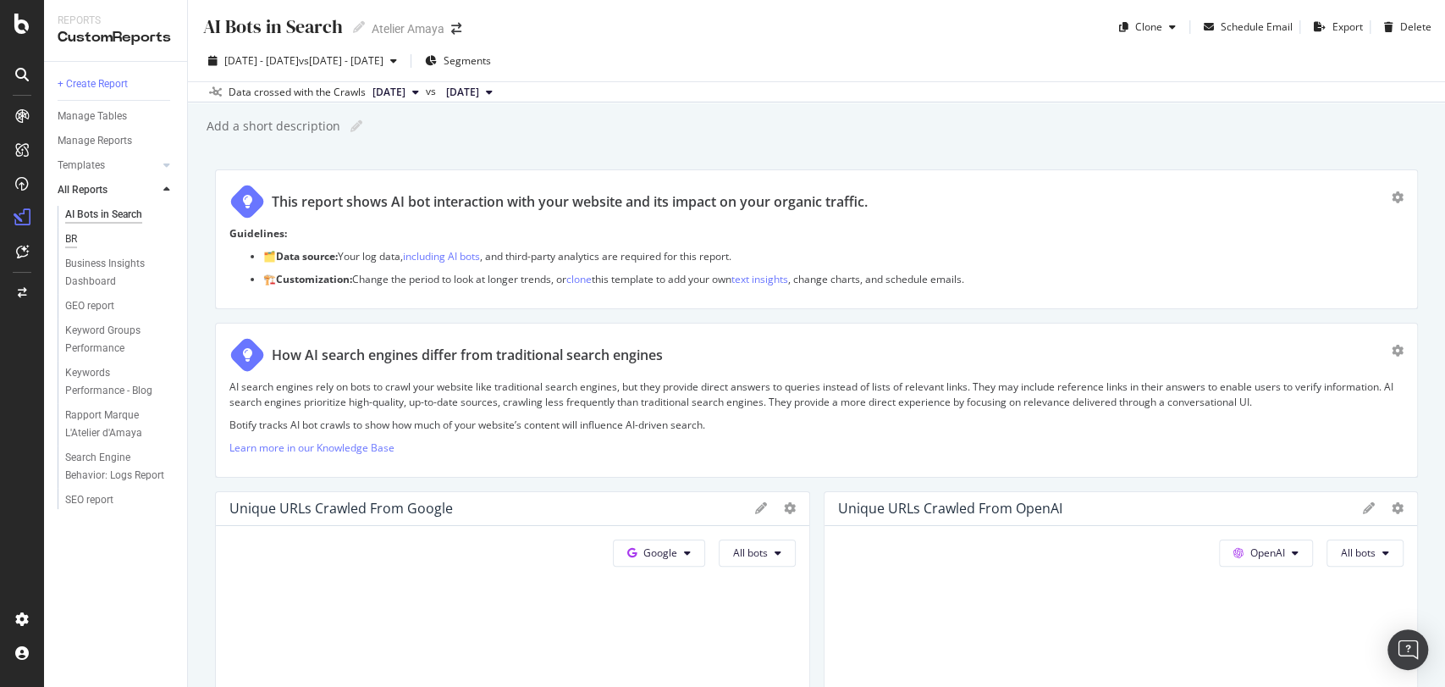
click at [67, 235] on div "BR" at bounding box center [71, 239] width 12 height 18
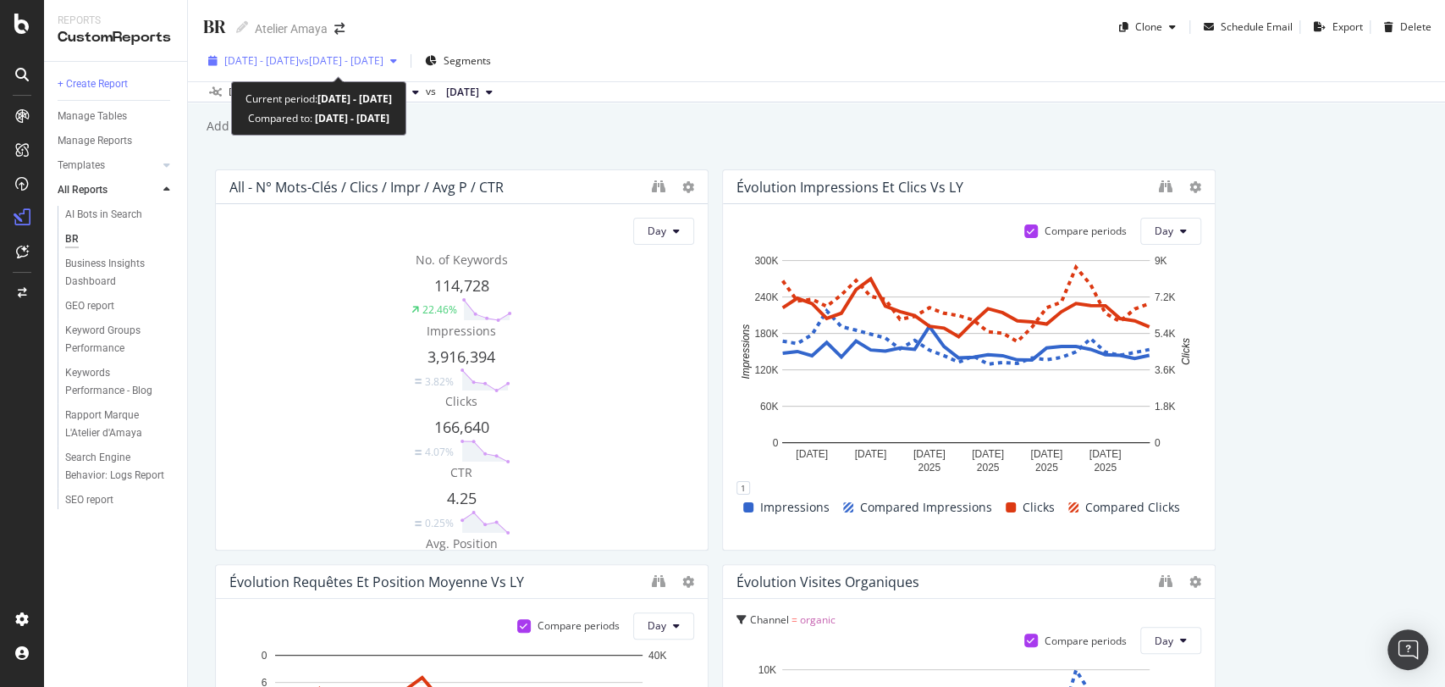
click at [371, 67] on span "vs [DATE] - [DATE]" at bounding box center [341, 60] width 85 height 14
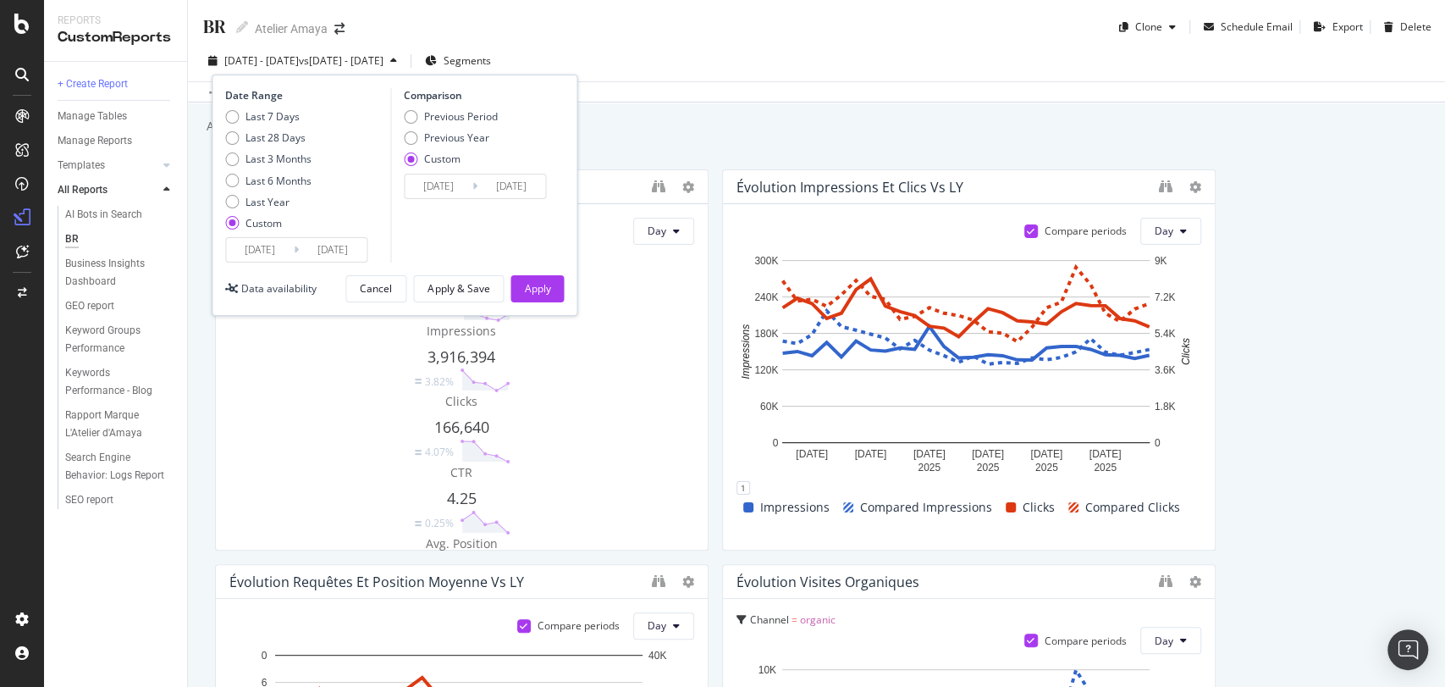
click at [271, 251] on input "[DATE]" at bounding box center [260, 250] width 68 height 24
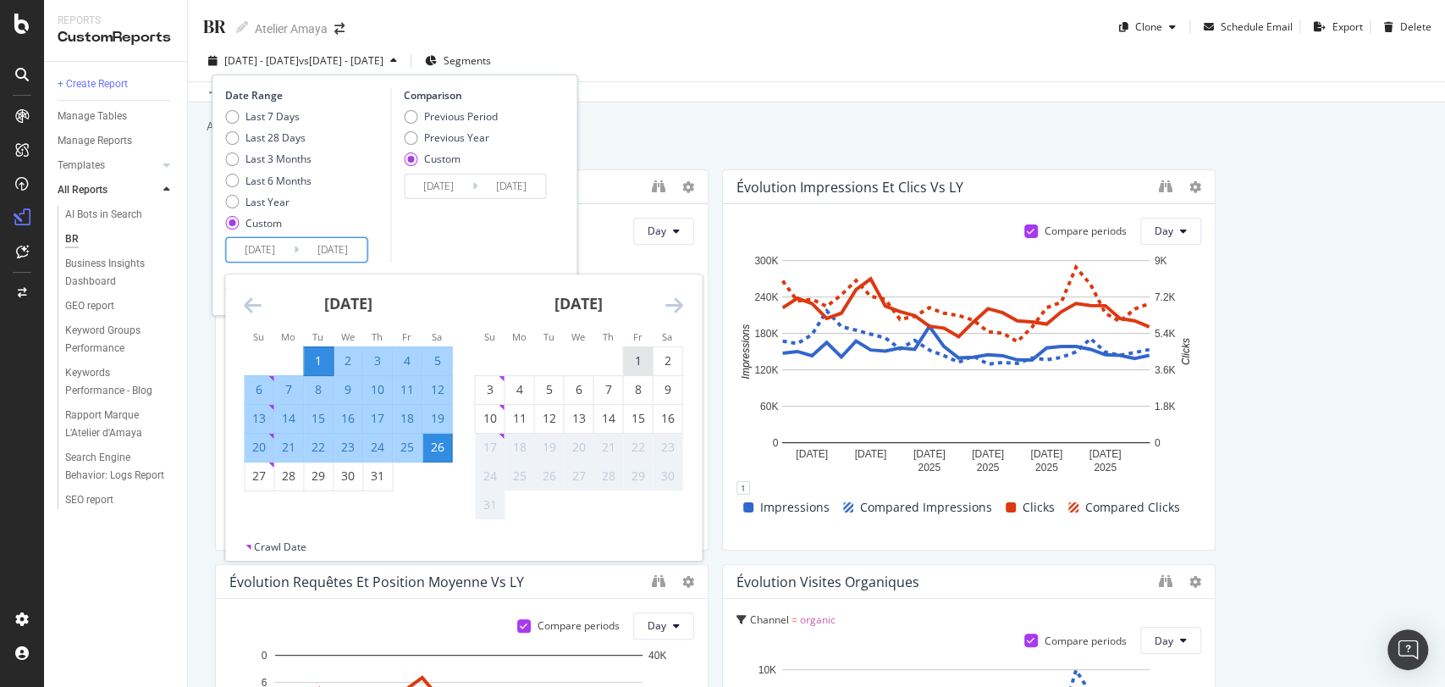
click at [628, 347] on div "1" at bounding box center [637, 361] width 29 height 28
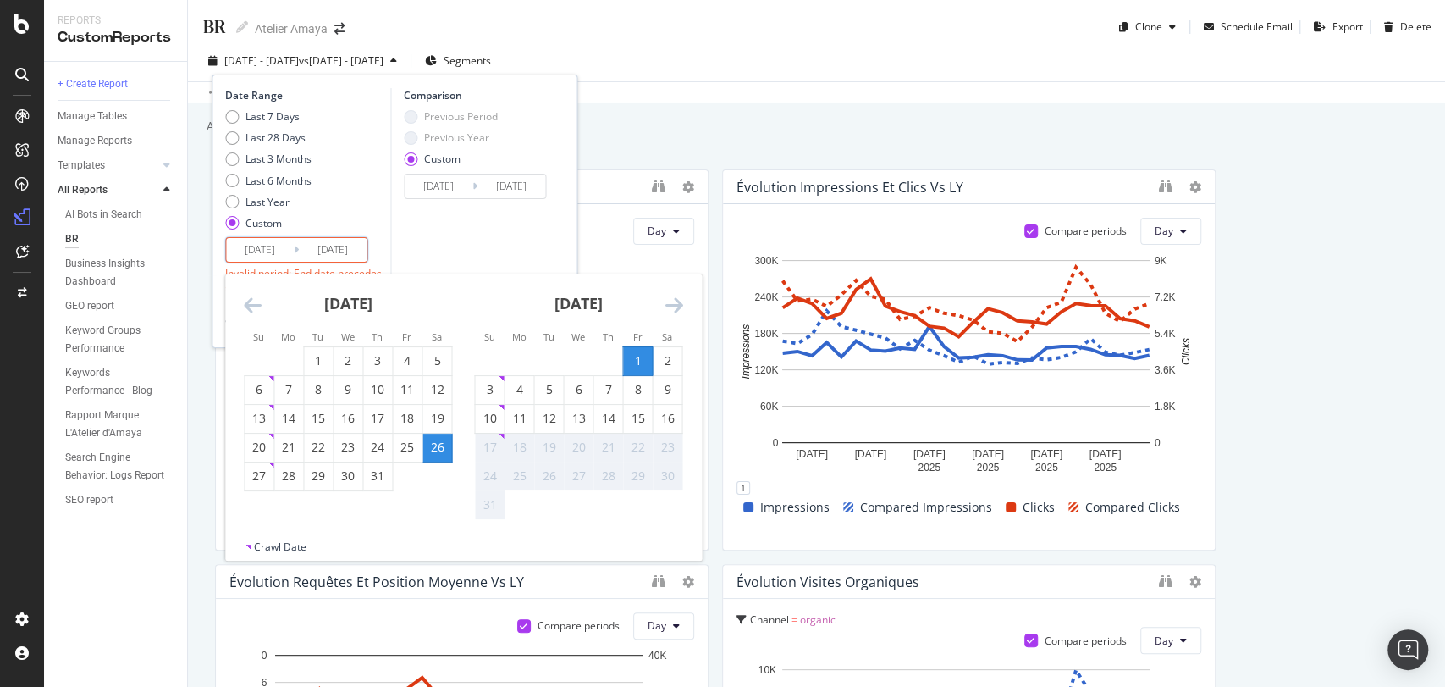
type input "[DATE]"
click at [671, 416] on div "16" at bounding box center [667, 418] width 29 height 17
type input "[DATE]"
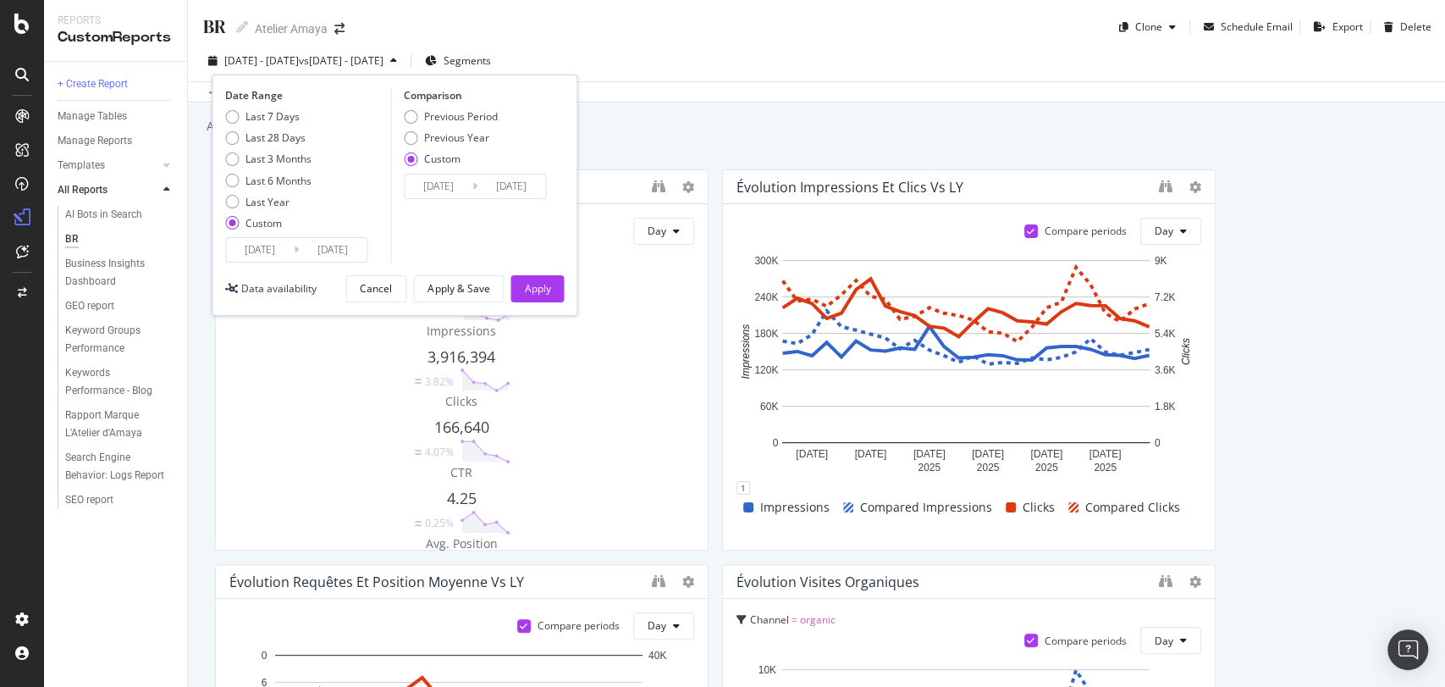
click at [432, 195] on input "[DATE]" at bounding box center [439, 186] width 68 height 24
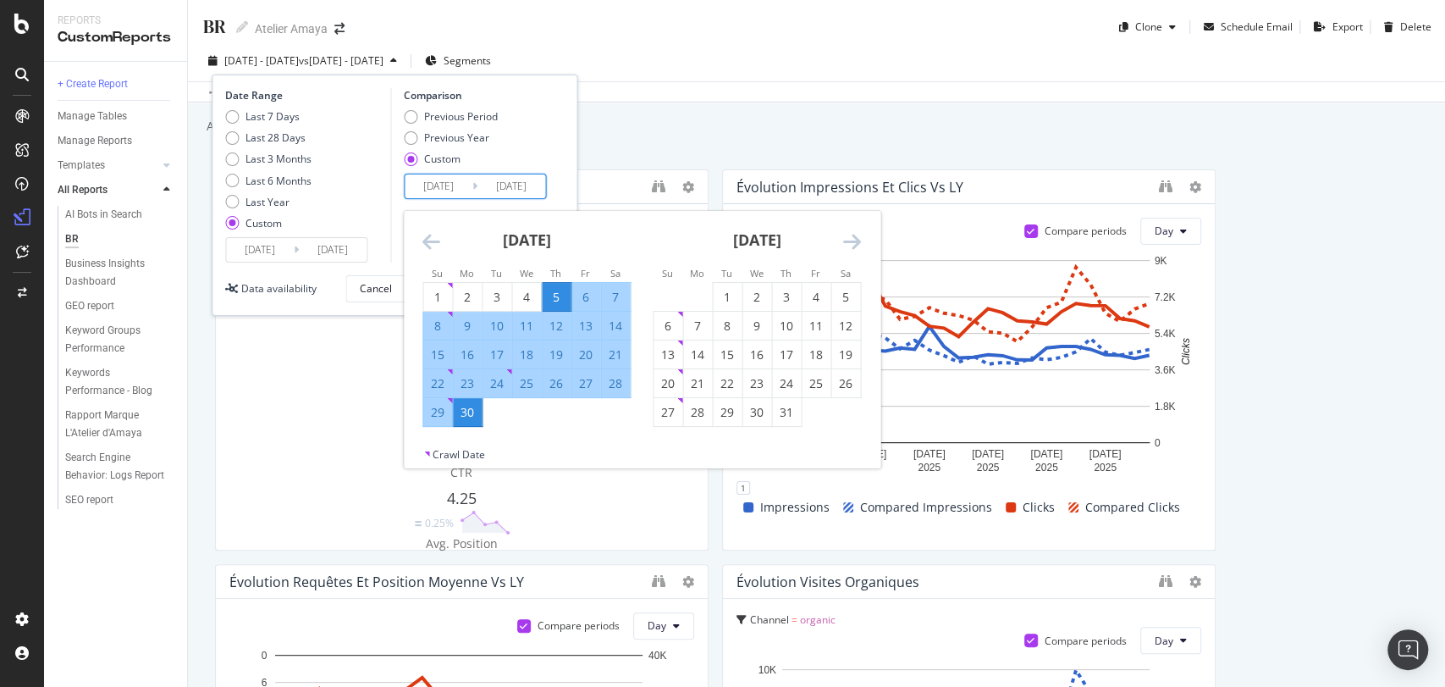
click at [843, 234] on icon "Move forward to switch to the next month." at bounding box center [852, 241] width 18 height 20
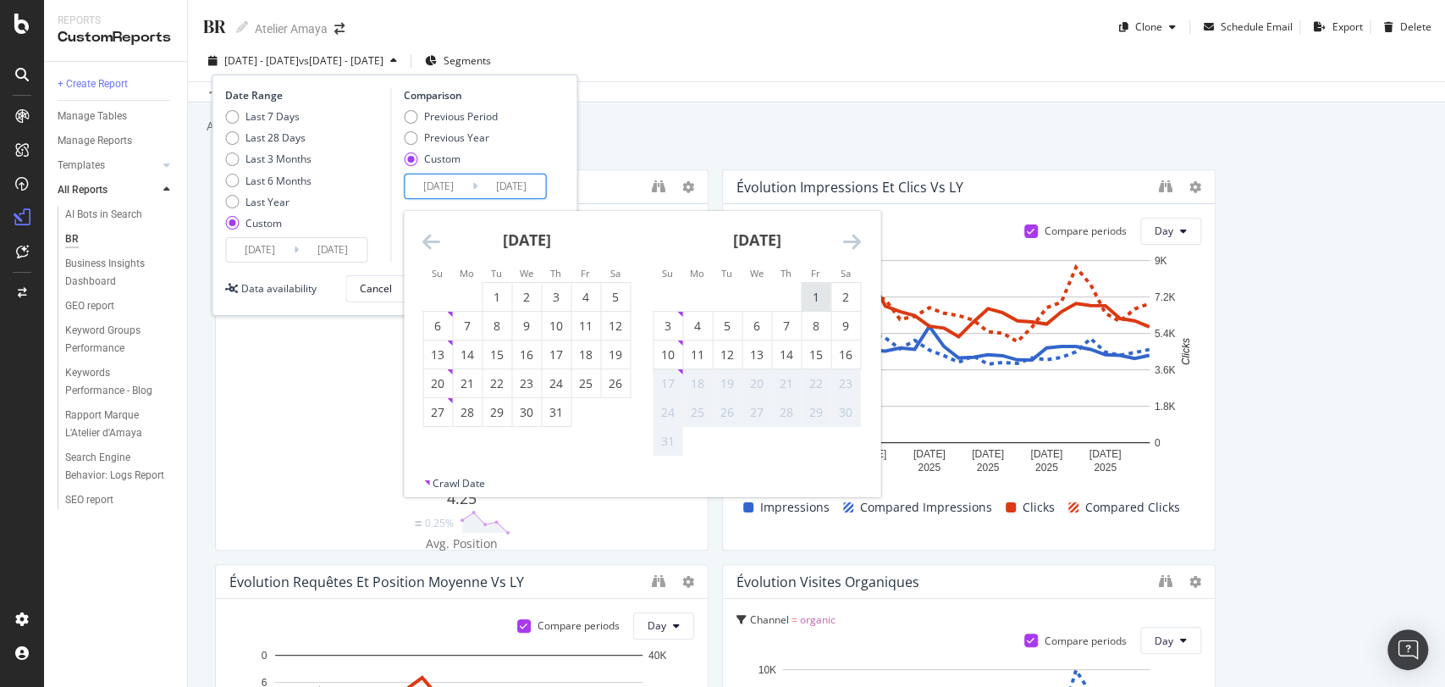
click at [813, 286] on div "1" at bounding box center [816, 297] width 29 height 28
type input "[DATE]"
click at [847, 354] on div "16" at bounding box center [846, 354] width 29 height 17
type input "[DATE]"
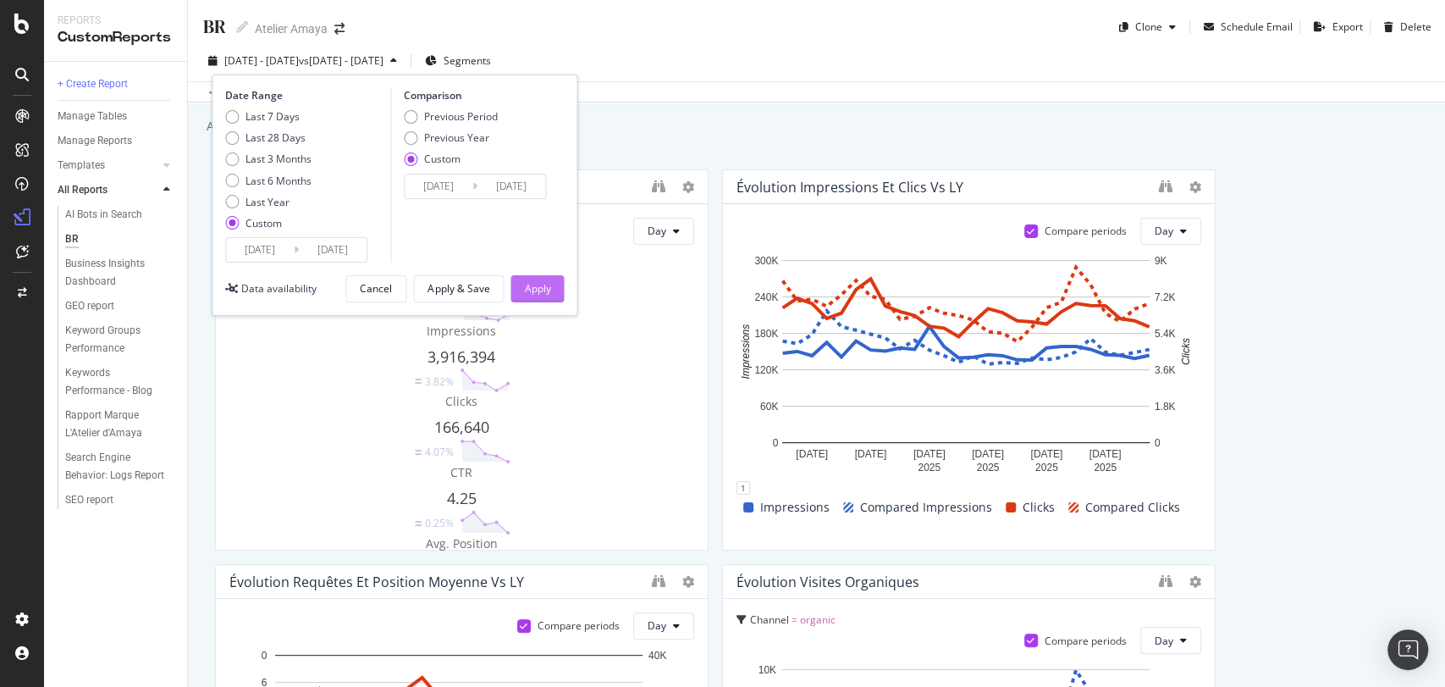
click at [530, 297] on div "Apply" at bounding box center [537, 288] width 26 height 25
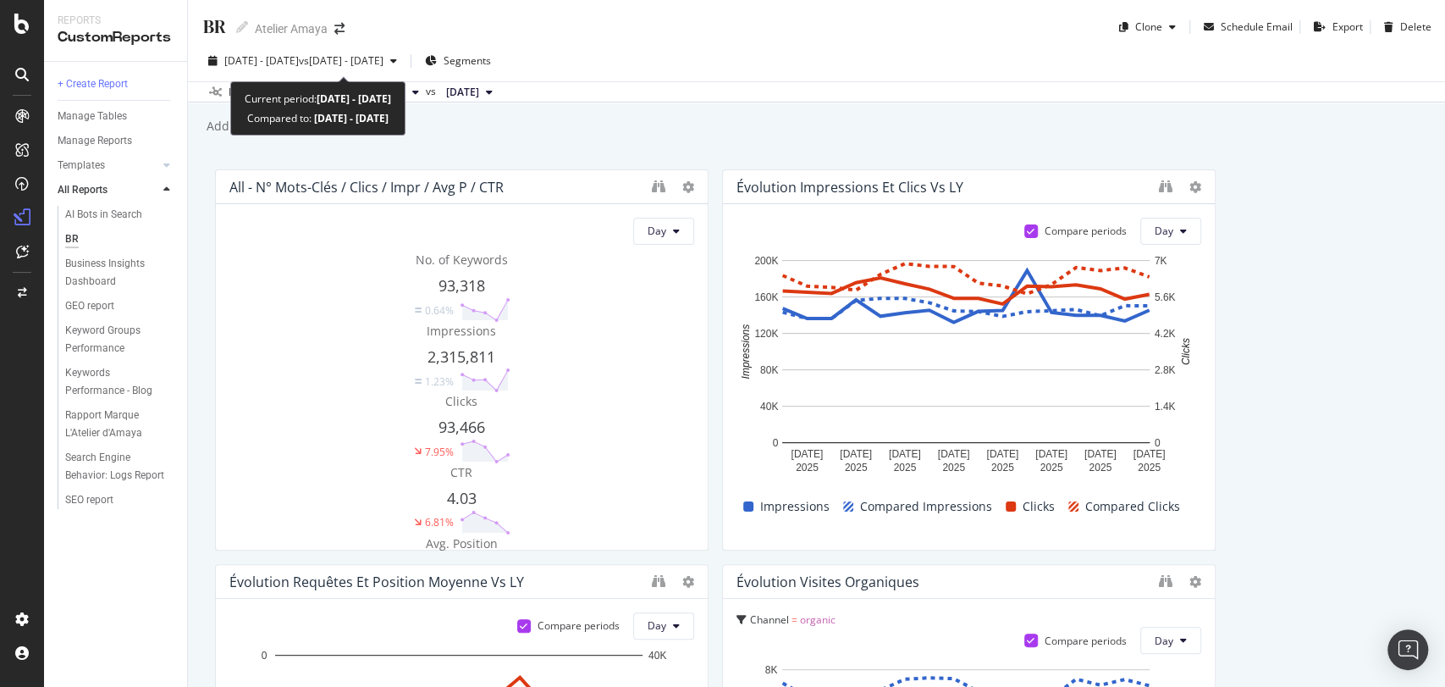
click at [297, 79] on div "[DATE] - [DATE] vs [DATE] - [DATE] Segments" at bounding box center [816, 64] width 1257 height 34
click at [297, 64] on span "[DATE] - [DATE]" at bounding box center [261, 60] width 75 height 14
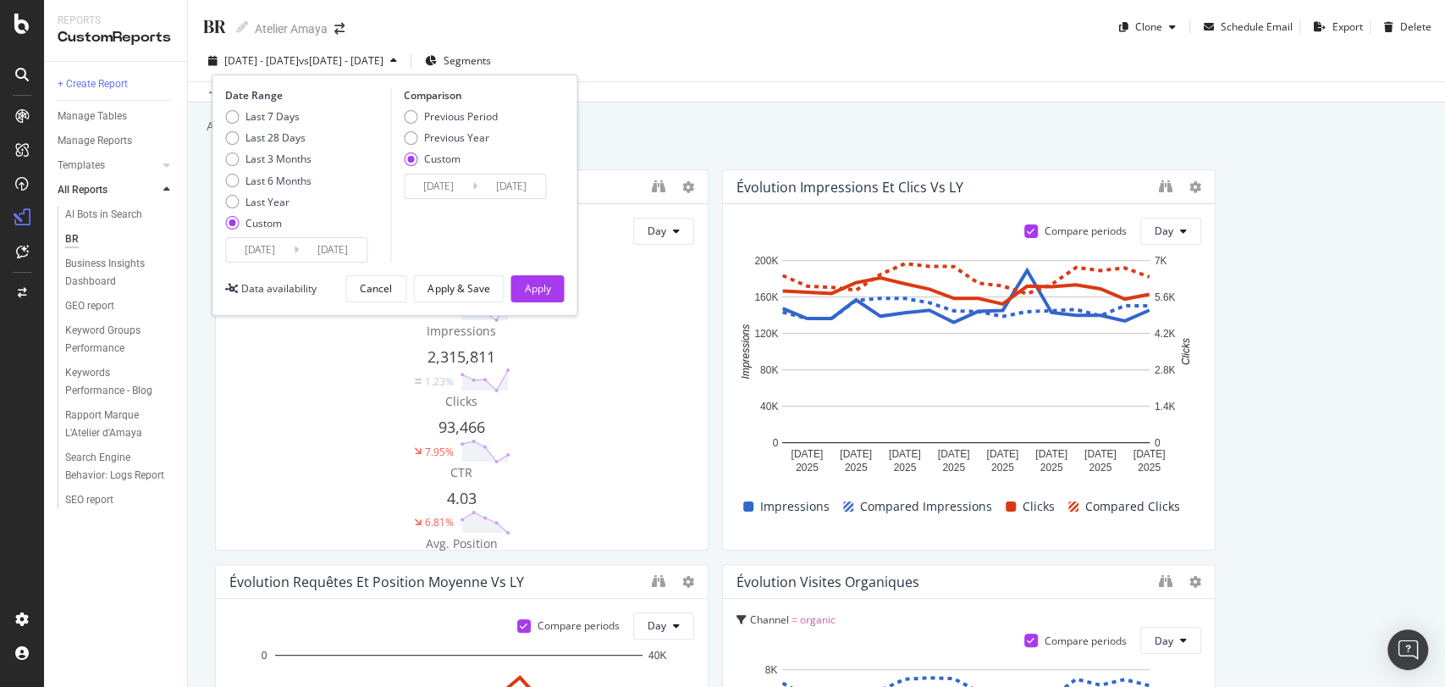
click at [450, 185] on input "[DATE]" at bounding box center [439, 186] width 68 height 24
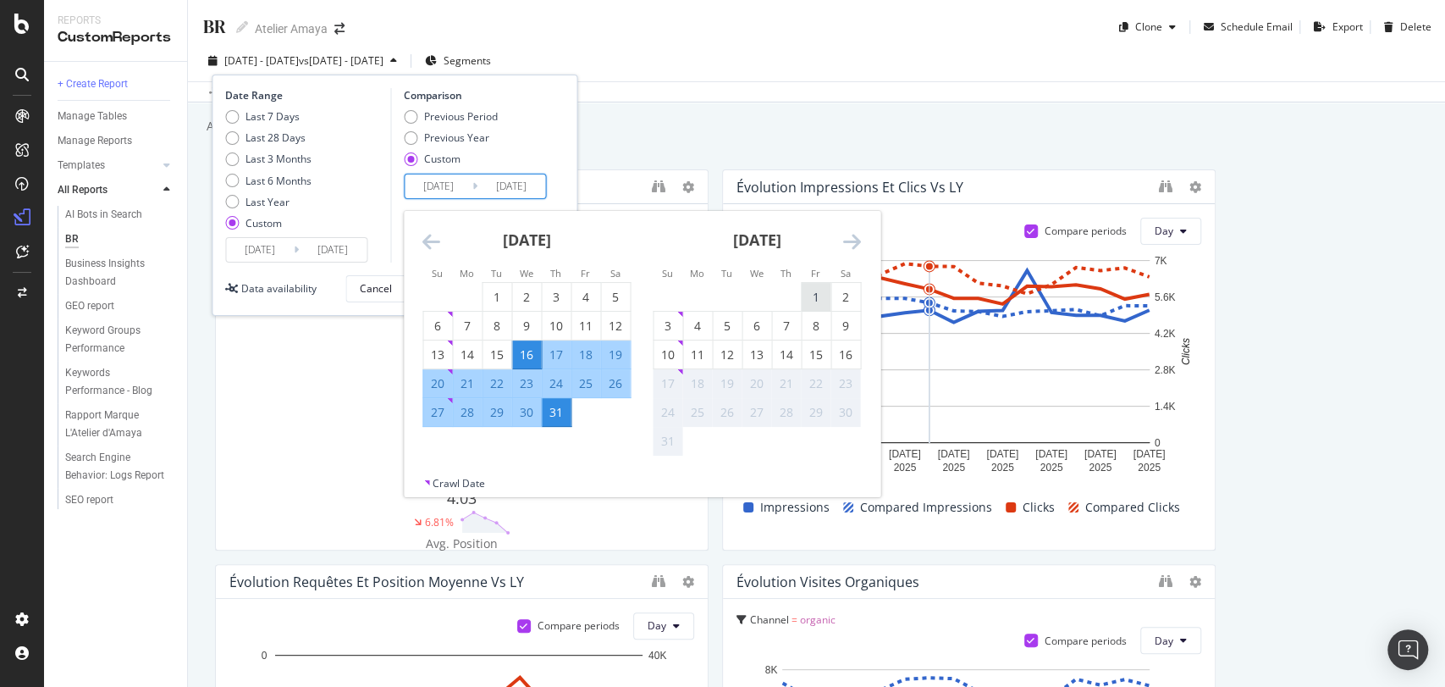
click at [825, 295] on div "1" at bounding box center [816, 297] width 29 height 17
type input "[DATE]"
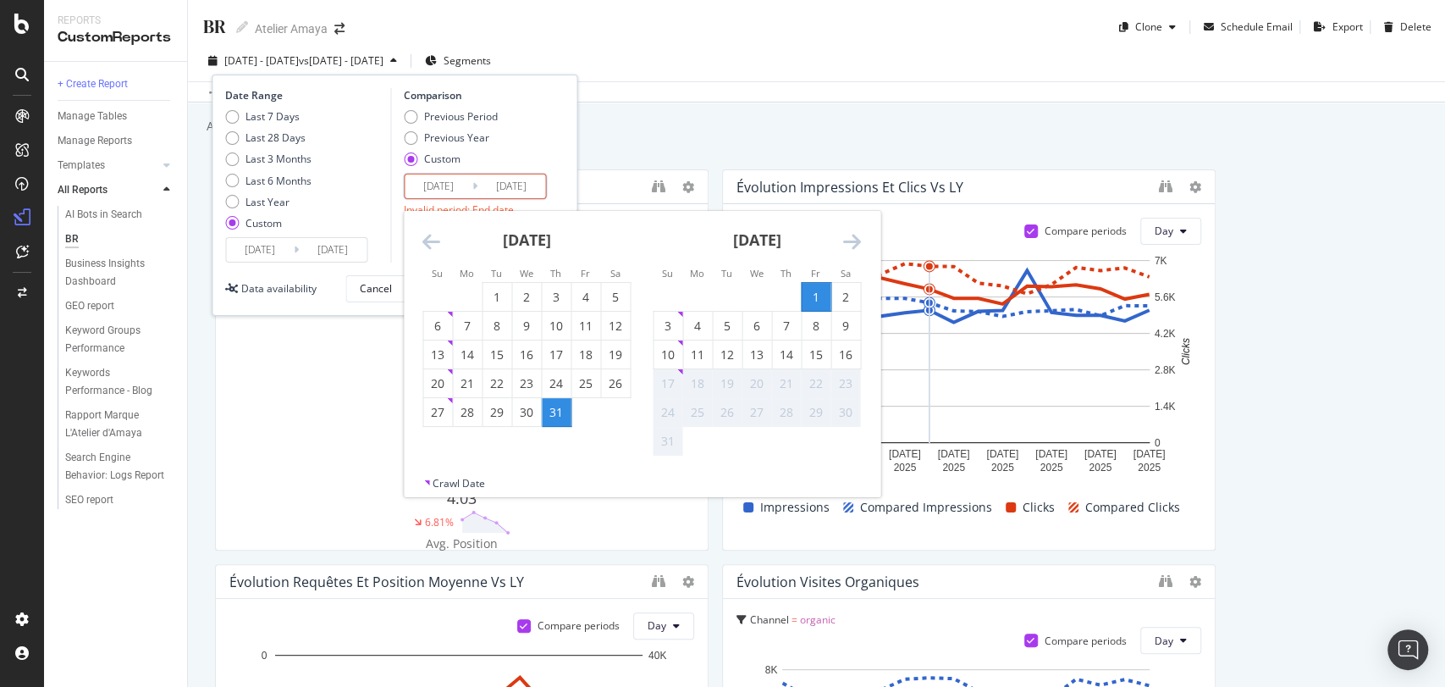
click at [848, 370] on div "23" at bounding box center [846, 383] width 29 height 28
click at [847, 359] on div "16" at bounding box center [846, 354] width 29 height 17
type input "[DATE]"
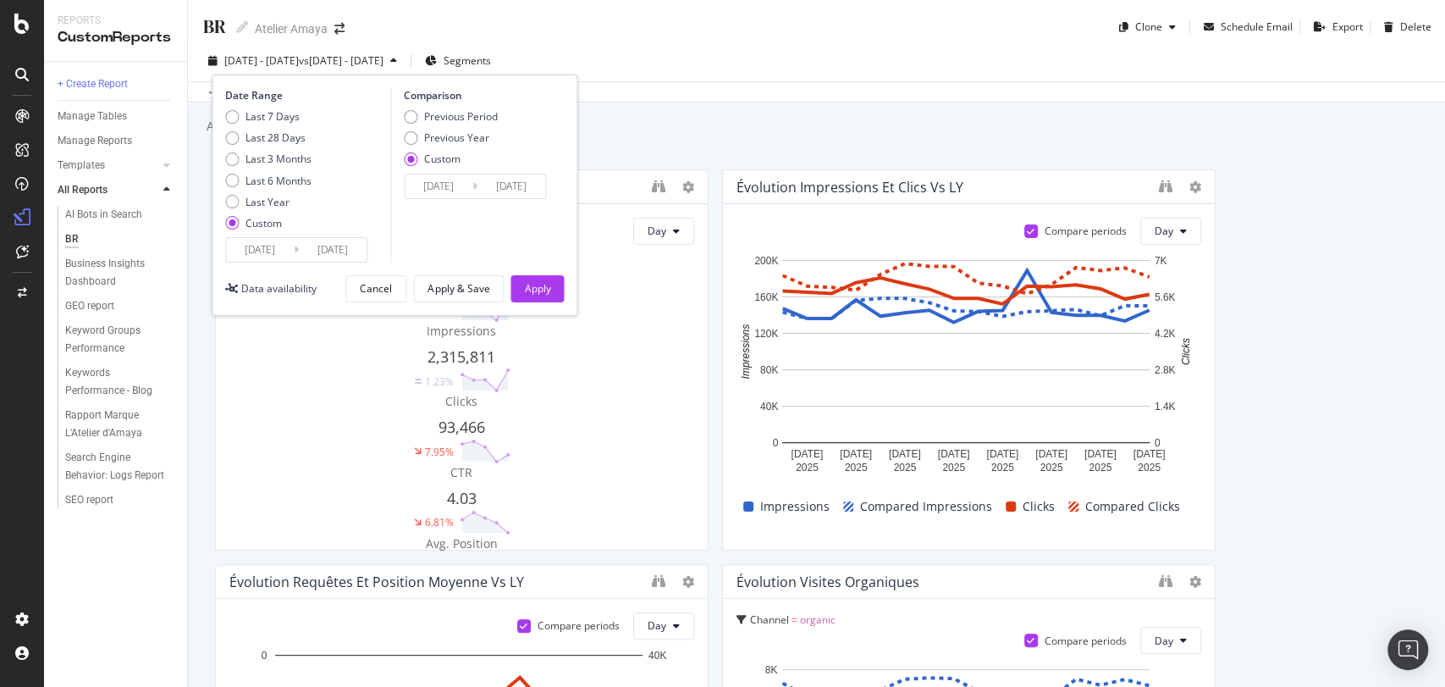
click at [483, 198] on div "[DATE] Navigate forward to interact with the calendar and select a date. Press …" at bounding box center [475, 186] width 142 height 25
click at [427, 140] on div "Previous Year" at bounding box center [456, 137] width 65 height 14
type input "[DATE]"
click at [433, 185] on input "[DATE]" at bounding box center [439, 186] width 68 height 24
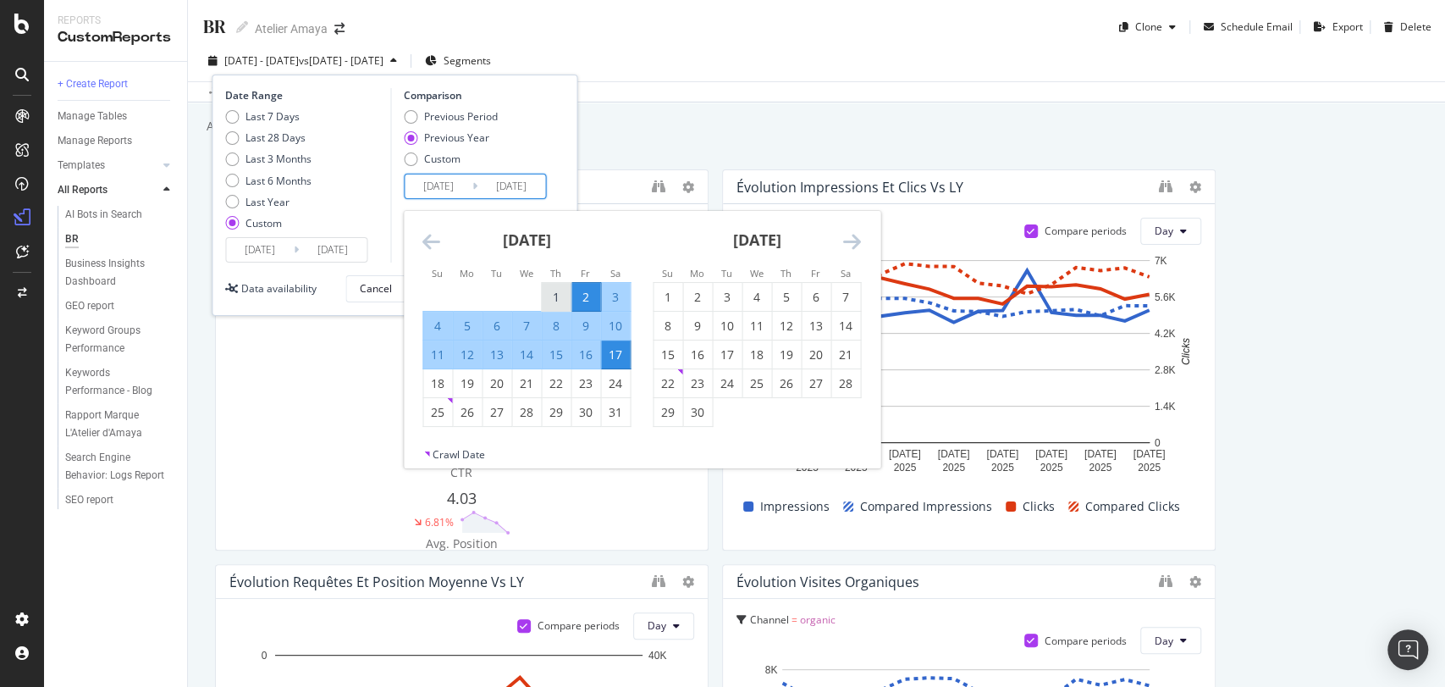
click at [550, 285] on div "1" at bounding box center [556, 297] width 29 height 28
type input "[DATE]"
click at [583, 358] on div "16" at bounding box center [586, 354] width 29 height 17
type input "[DATE]"
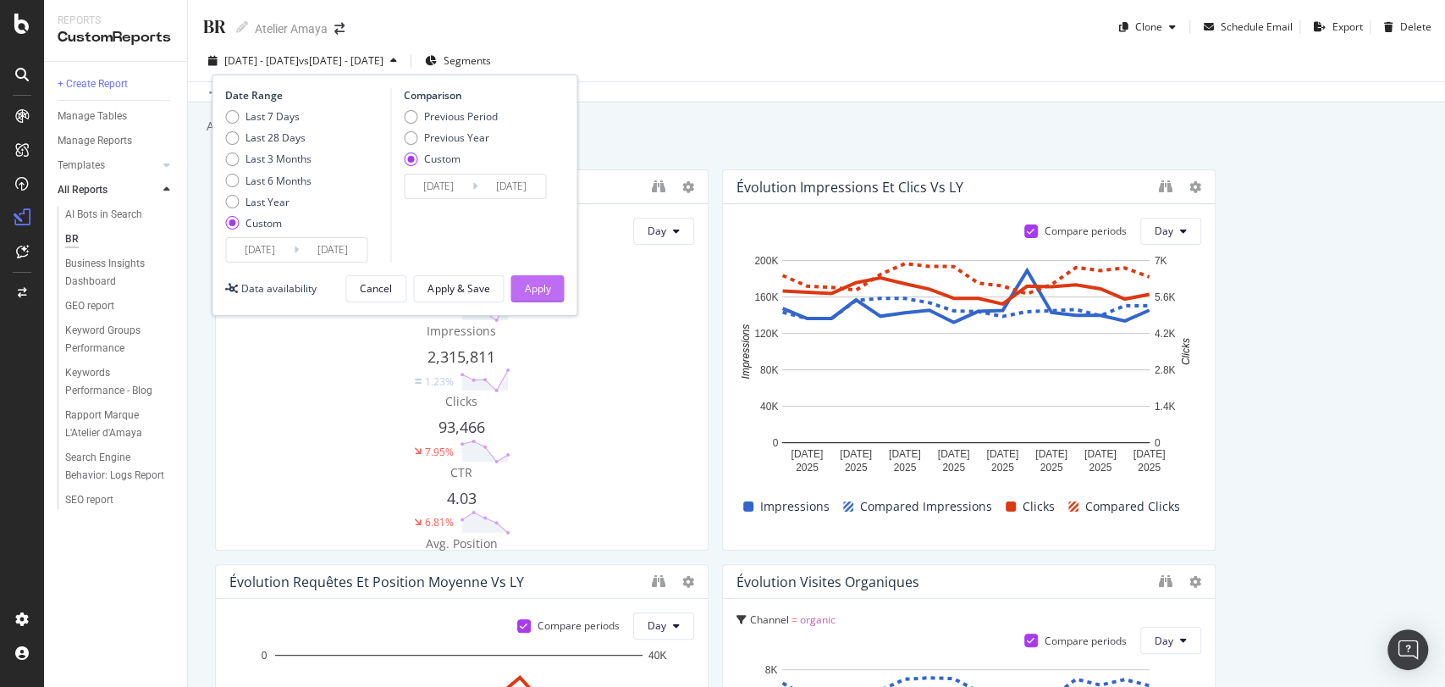
click at [528, 286] on div "Apply" at bounding box center [537, 288] width 26 height 14
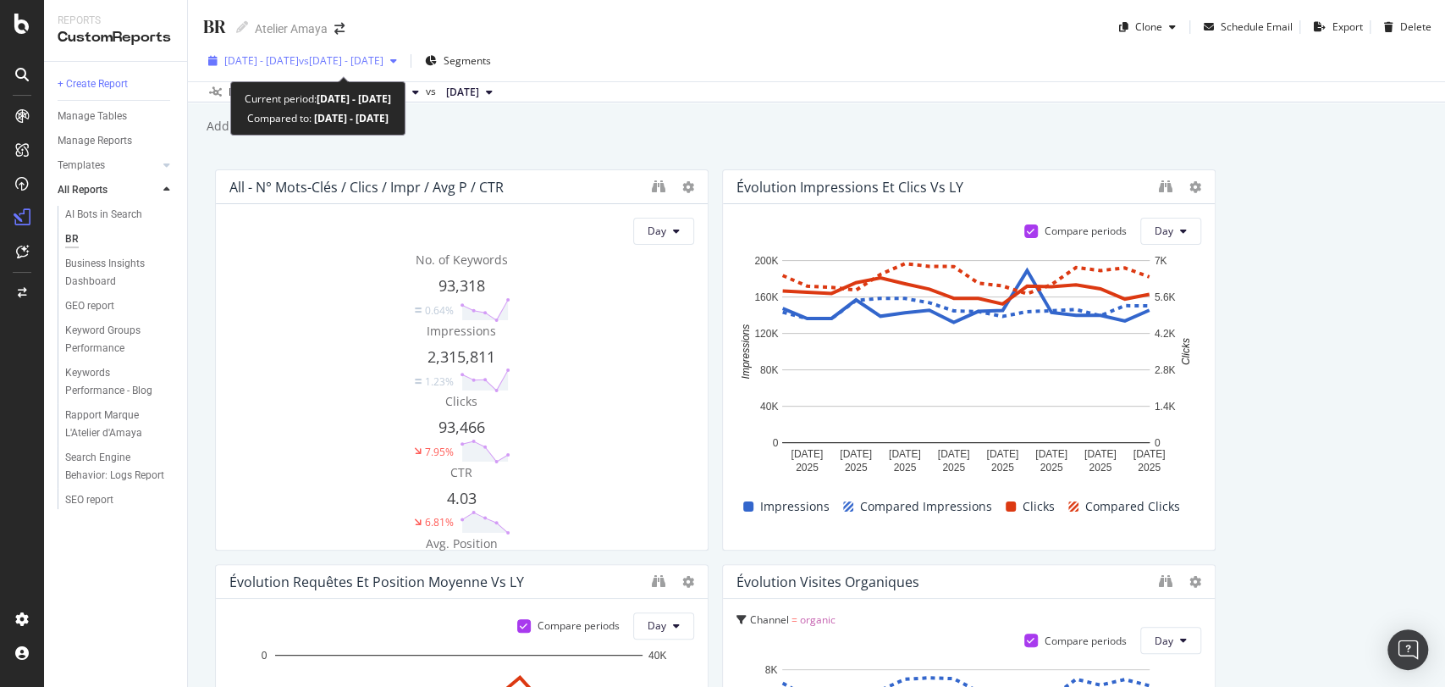
click at [299, 57] on span "[DATE] - [DATE]" at bounding box center [261, 60] width 75 height 14
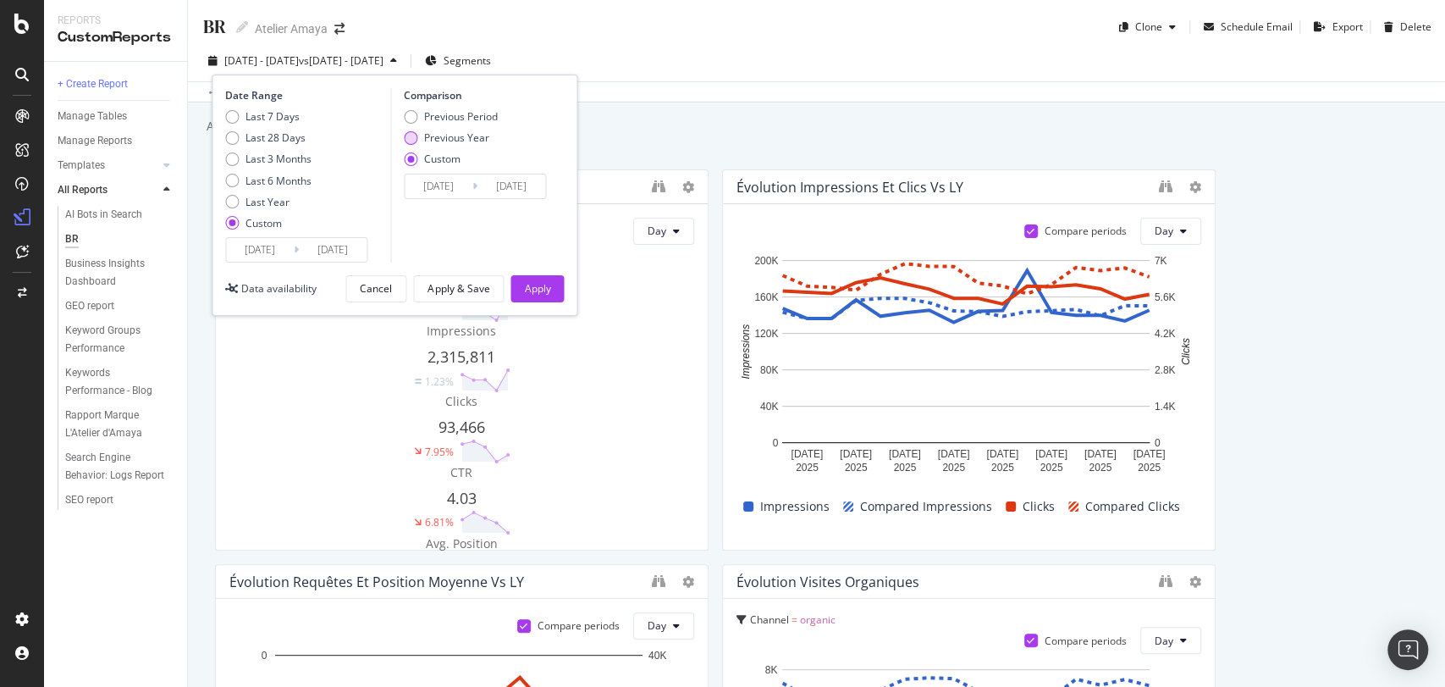
click at [425, 136] on div "Previous Year" at bounding box center [456, 137] width 65 height 14
type input "[DATE]"
click at [524, 279] on div "Apply" at bounding box center [537, 288] width 26 height 25
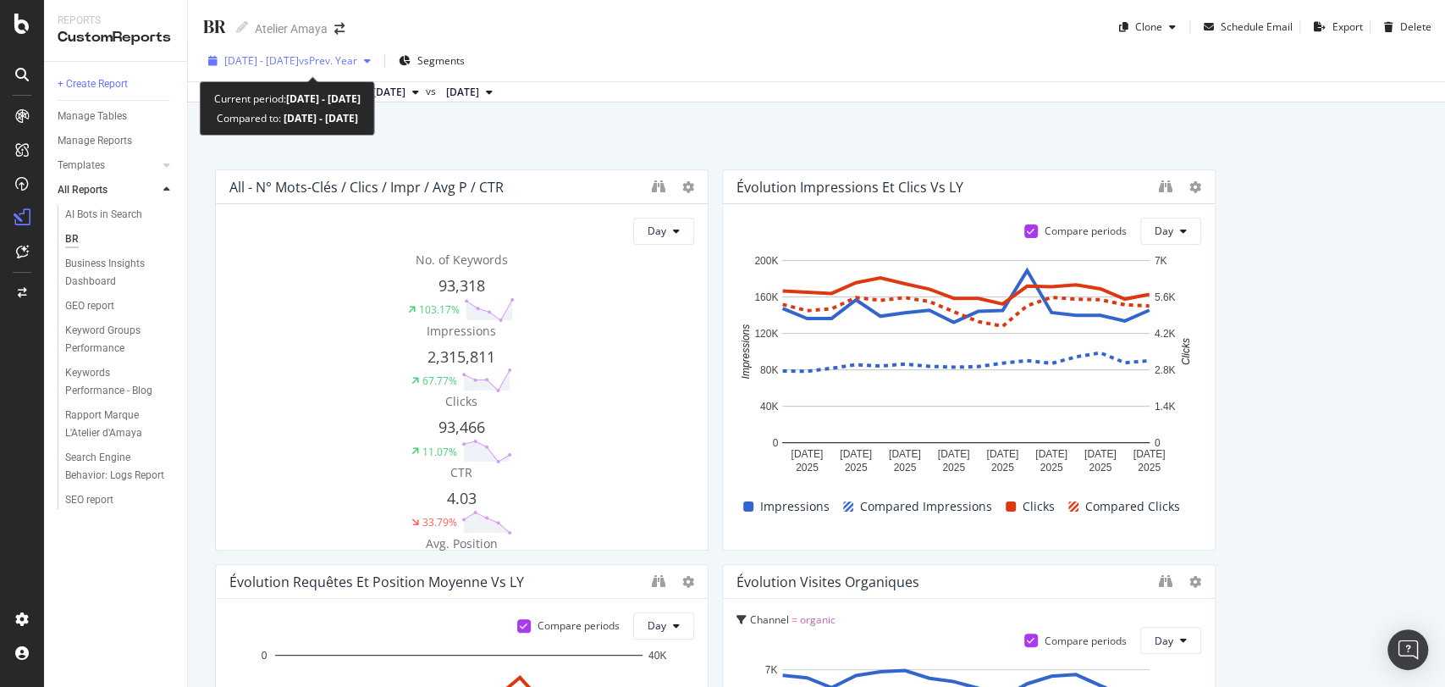
click at [299, 54] on span "[DATE] - [DATE]" at bounding box center [261, 60] width 75 height 14
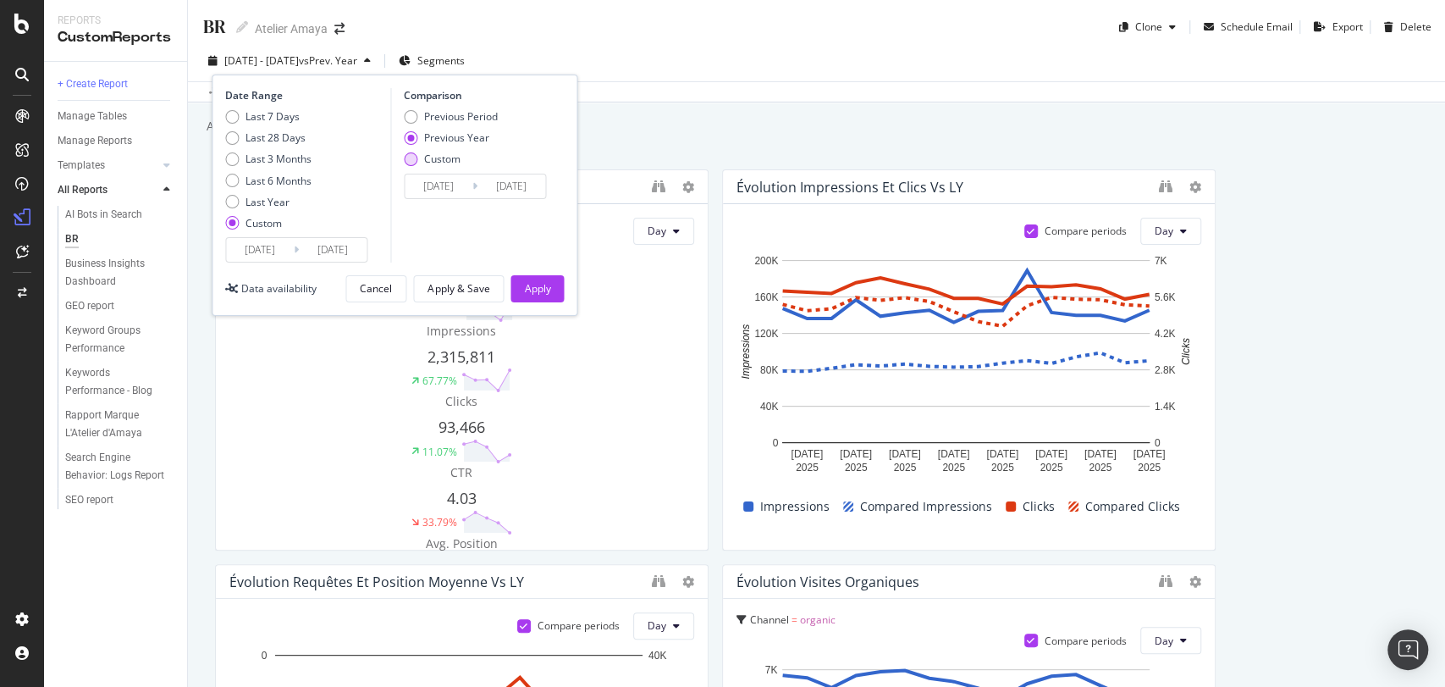
click at [427, 161] on div "Custom" at bounding box center [442, 159] width 36 height 14
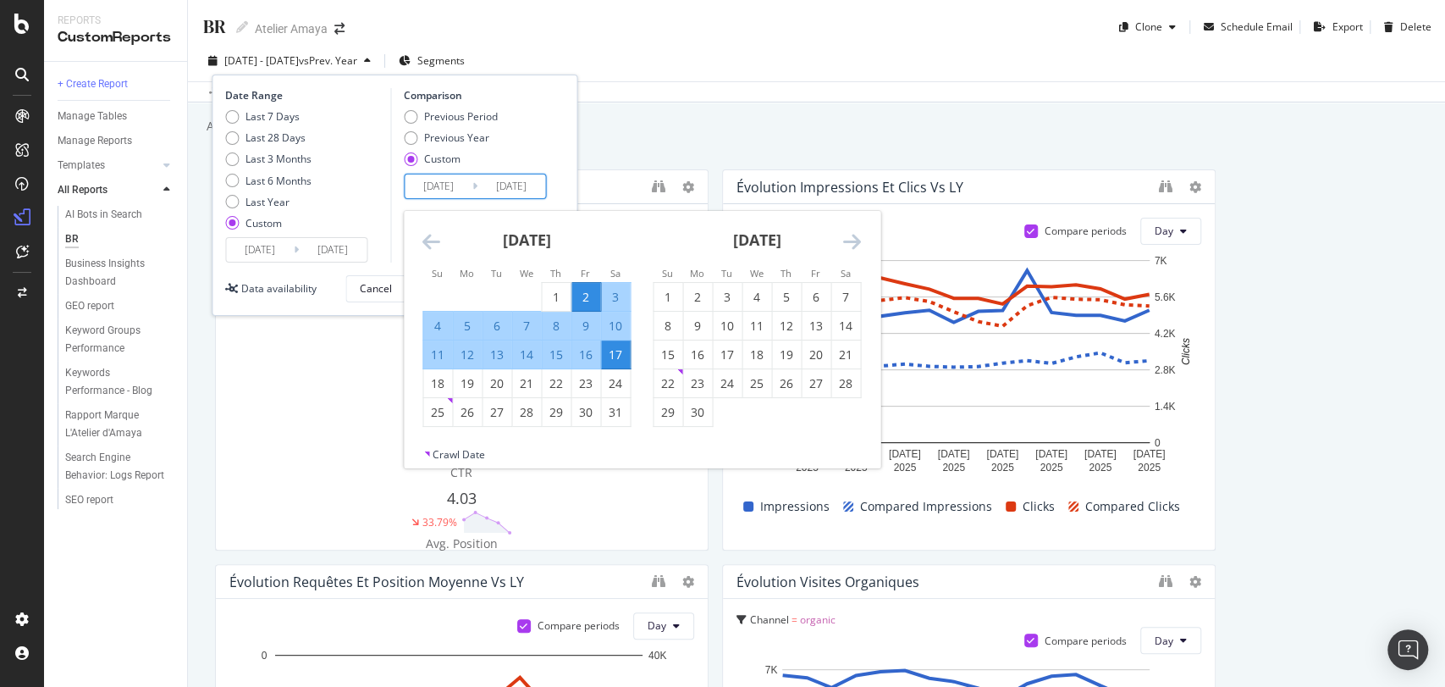
click at [431, 180] on input "[DATE]" at bounding box center [439, 186] width 68 height 24
click at [551, 286] on div "1" at bounding box center [556, 297] width 29 height 28
type input "[DATE]"
click at [581, 360] on div "16" at bounding box center [586, 354] width 29 height 17
type input "[DATE]"
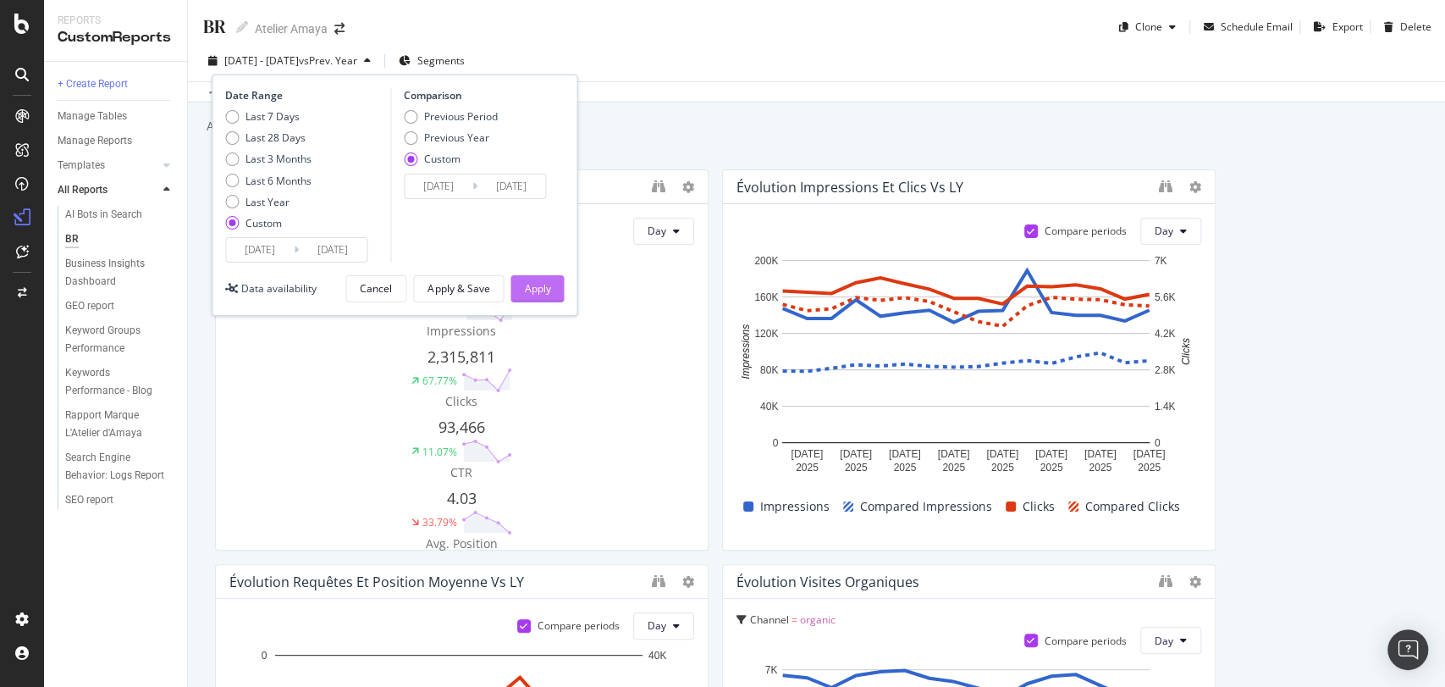
click at [550, 290] on div "Apply" at bounding box center [537, 288] width 26 height 14
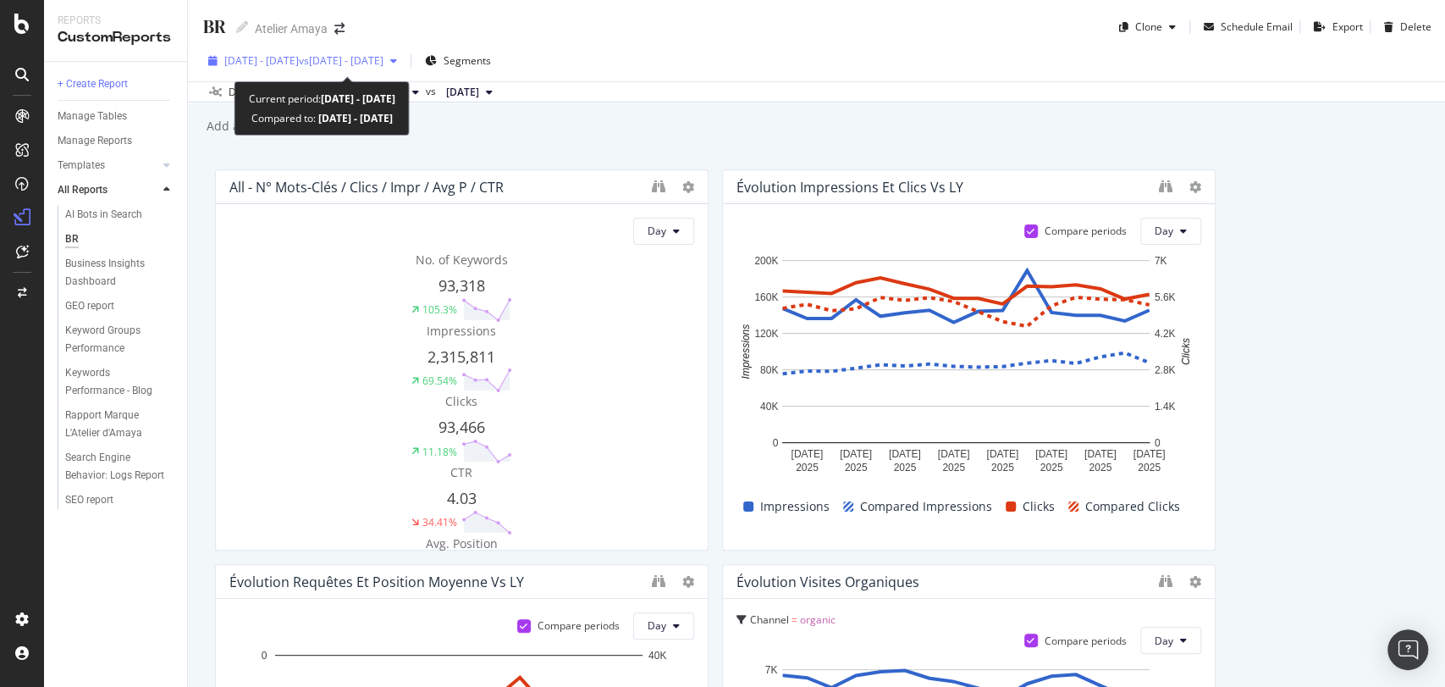
click at [299, 61] on span "[DATE] - [DATE]" at bounding box center [261, 60] width 75 height 14
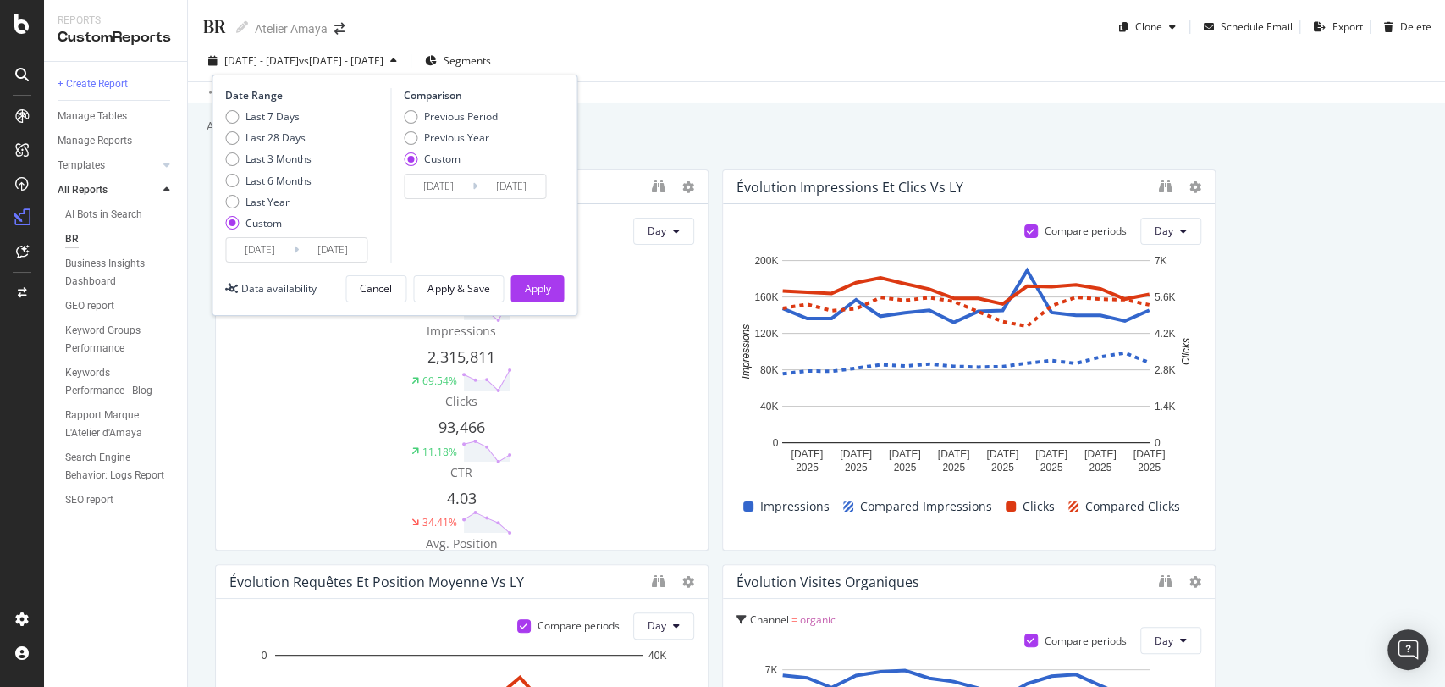
click at [693, 113] on div "Add a short description Add a short description" at bounding box center [825, 125] width 1240 height 25
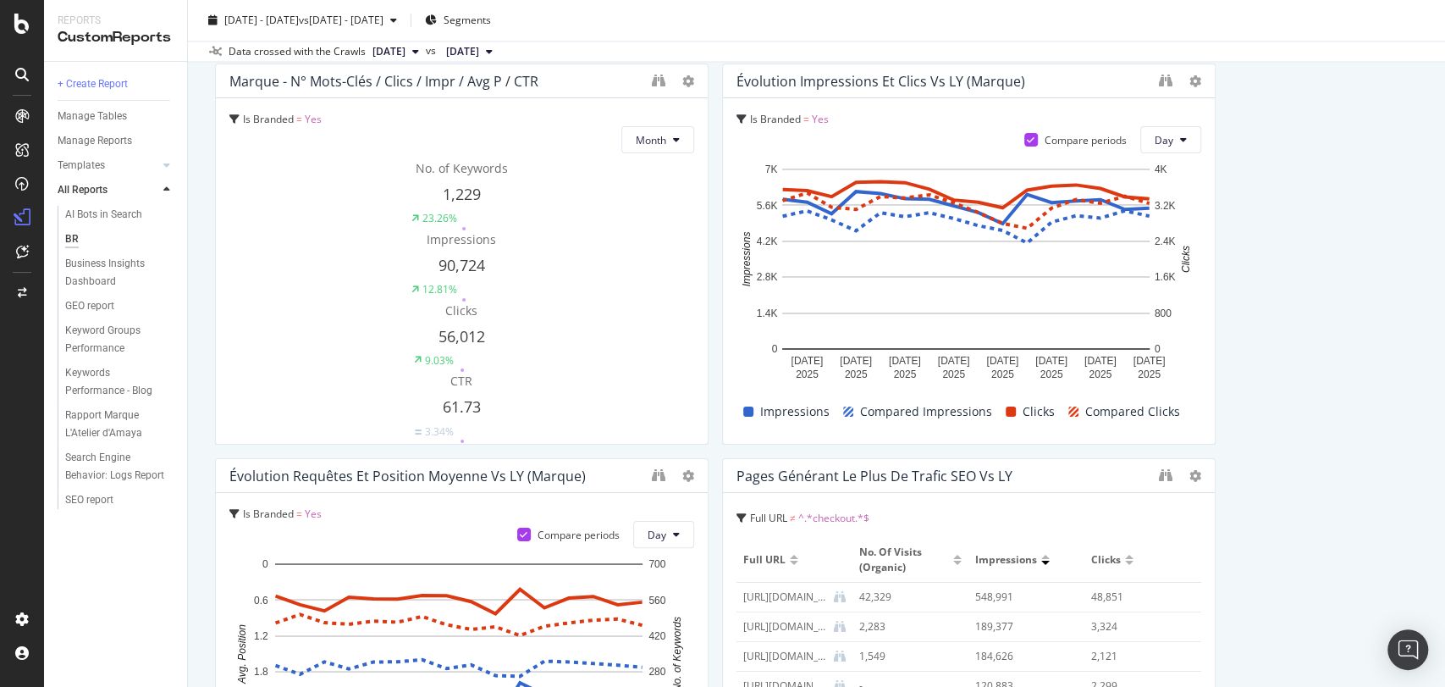
scroll to position [1767, 0]
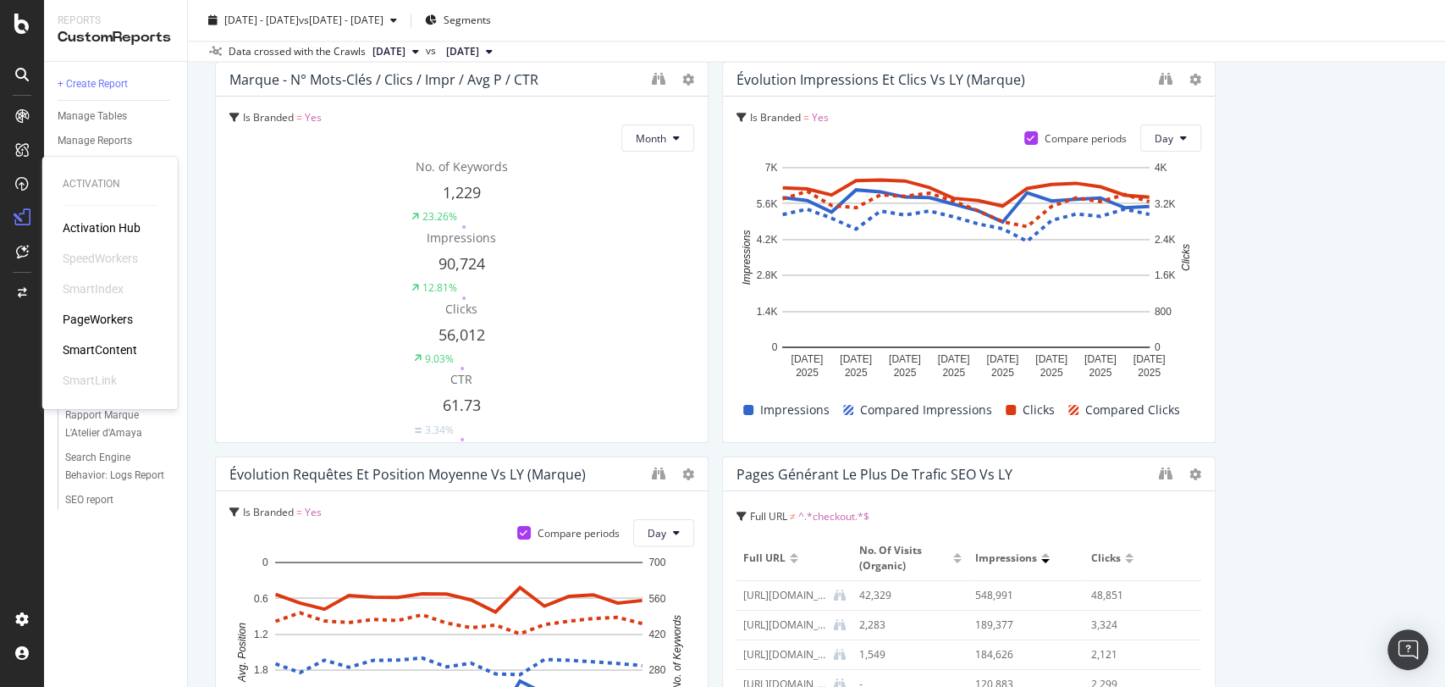
click at [92, 325] on div "PageWorkers" at bounding box center [98, 319] width 70 height 17
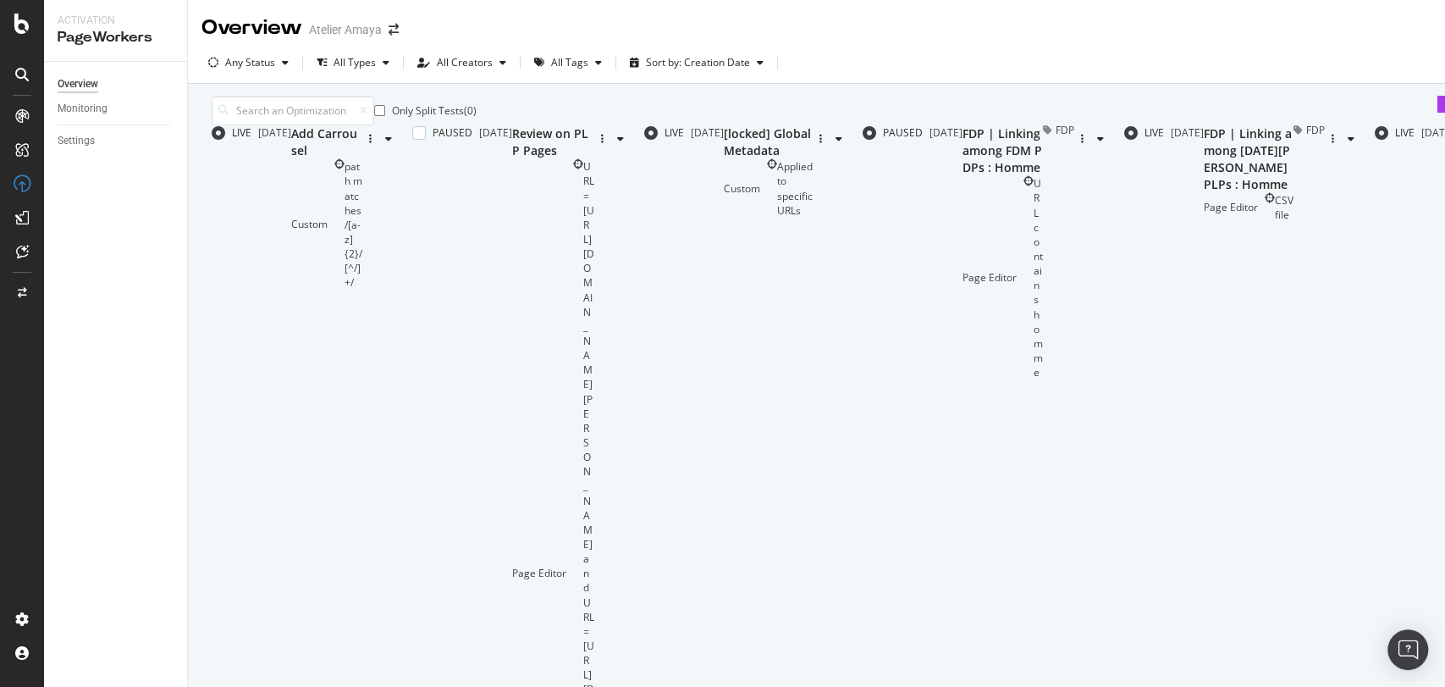
click at [583, 313] on div "URL = [URL][DOMAIN_NAME][PERSON_NAME] and URL = [URL][DOMAIN_NAME][PERSON_NAME]" at bounding box center [588, 572] width 11 height 827
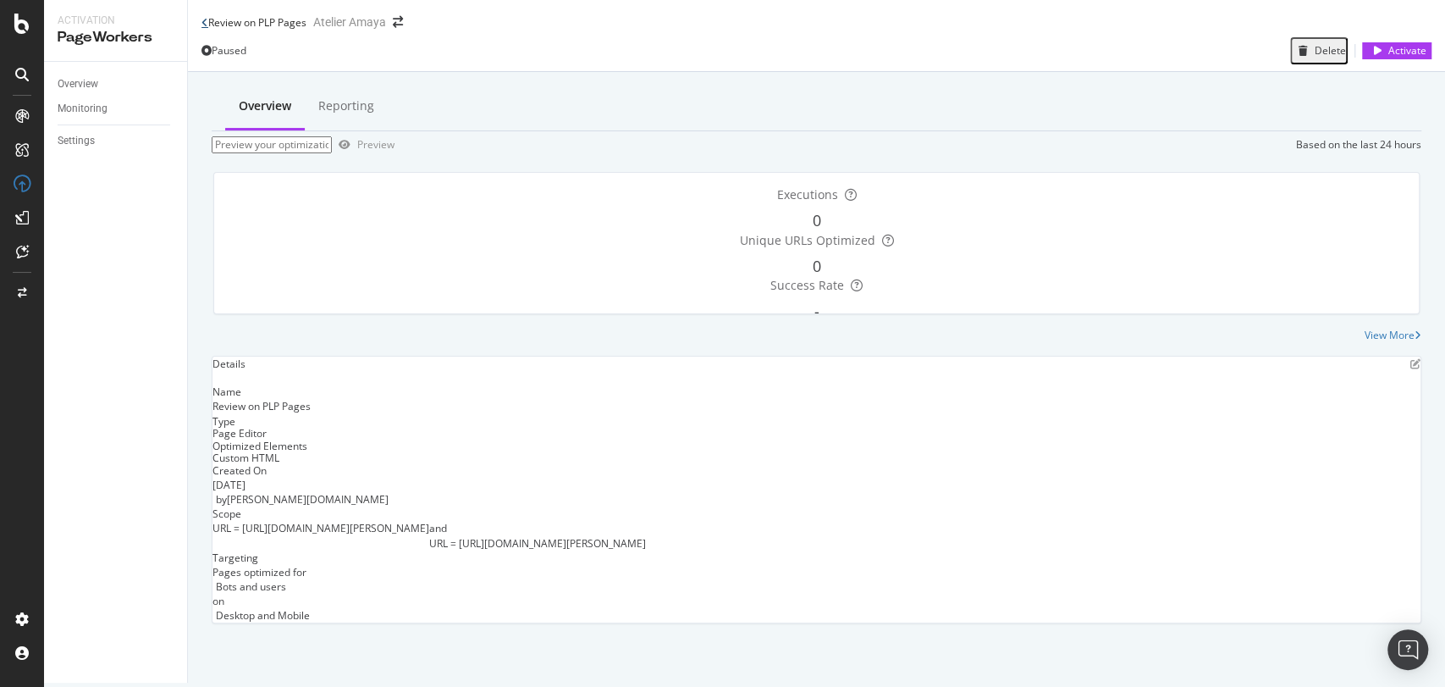
click at [202, 28] on icon at bounding box center [205, 23] width 7 height 10
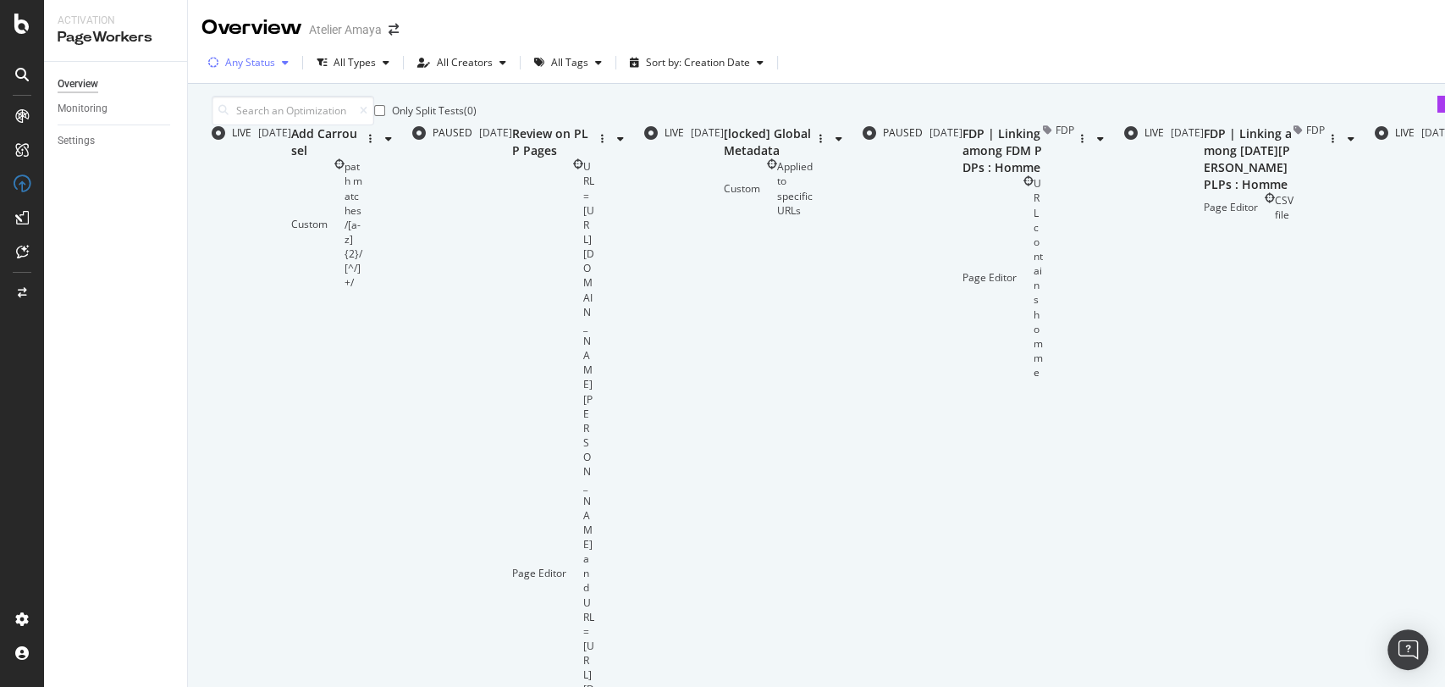
click at [264, 59] on div "Any Status" at bounding box center [250, 63] width 50 height 10
click at [251, 161] on div "Paused" at bounding box center [233, 168] width 35 height 14
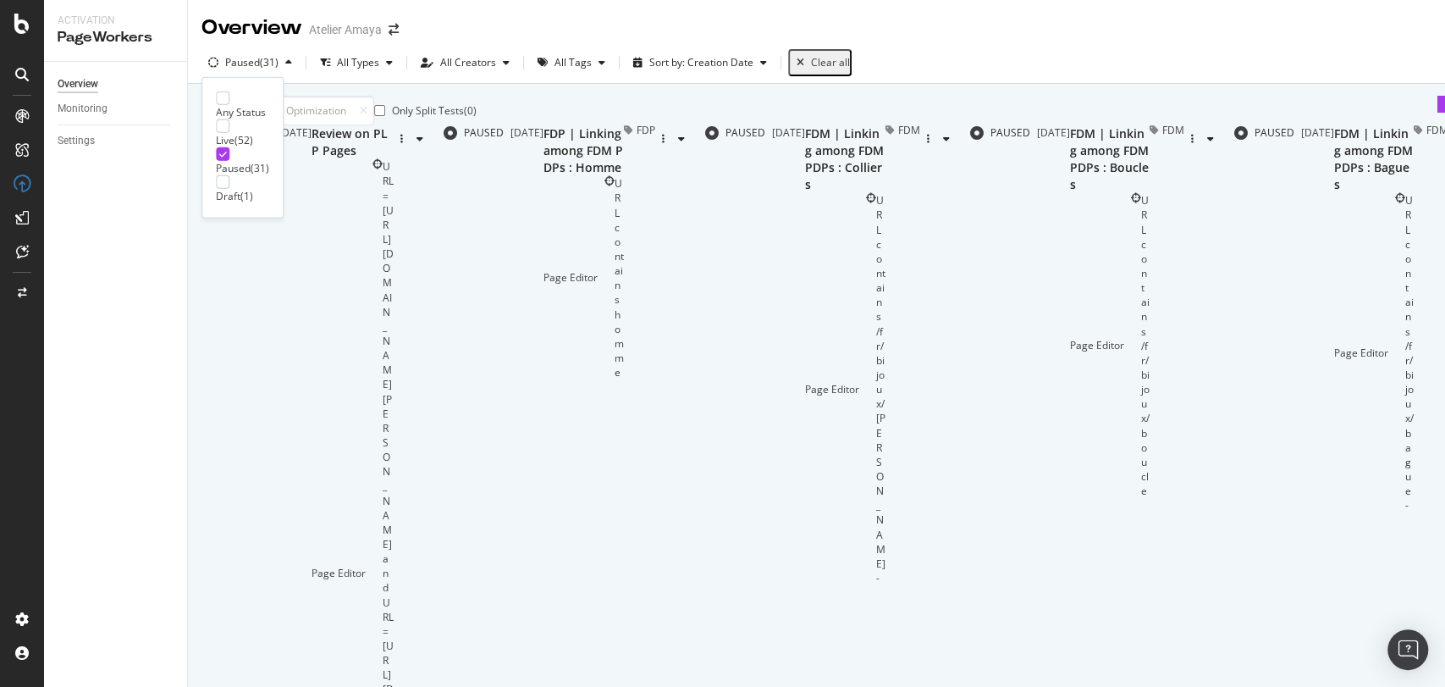
click at [140, 419] on div "Overview Monitoring Settings" at bounding box center [115, 554] width 143 height 984
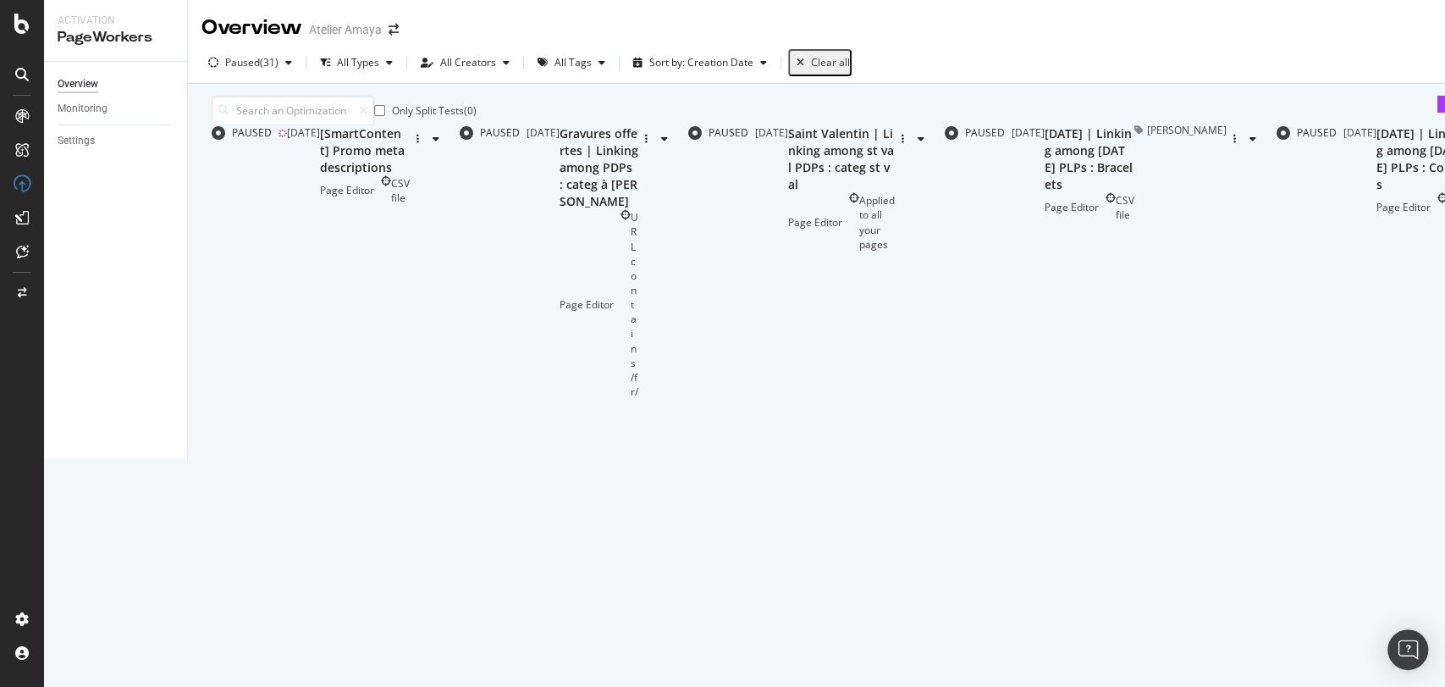
scroll to position [0, 0]
click at [446, 152] on div "button" at bounding box center [428, 138] width 36 height 25
click at [1139, 110] on div "Only Split Tests ( 0 ) Create Optimization" at bounding box center [889, 111] width 1354 height 30
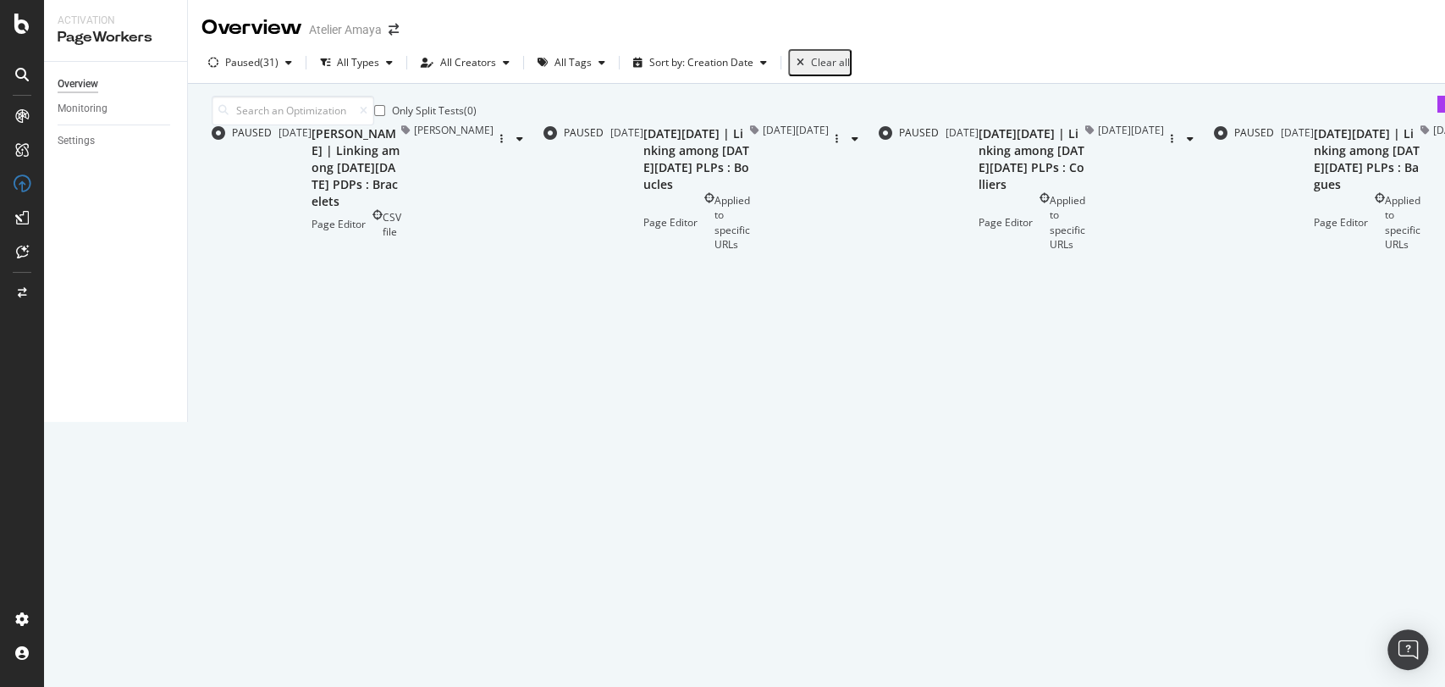
type input "4"
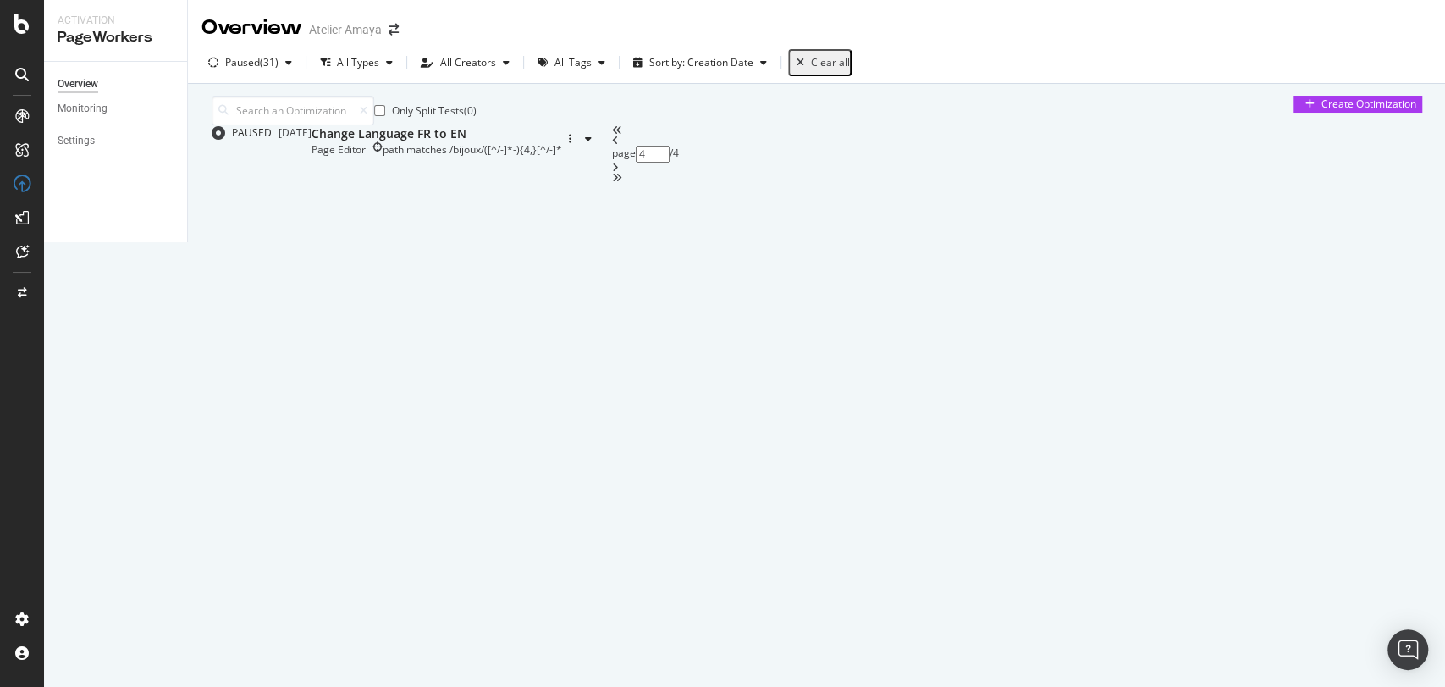
click at [619, 146] on icon "angle-left" at bounding box center [615, 140] width 7 height 10
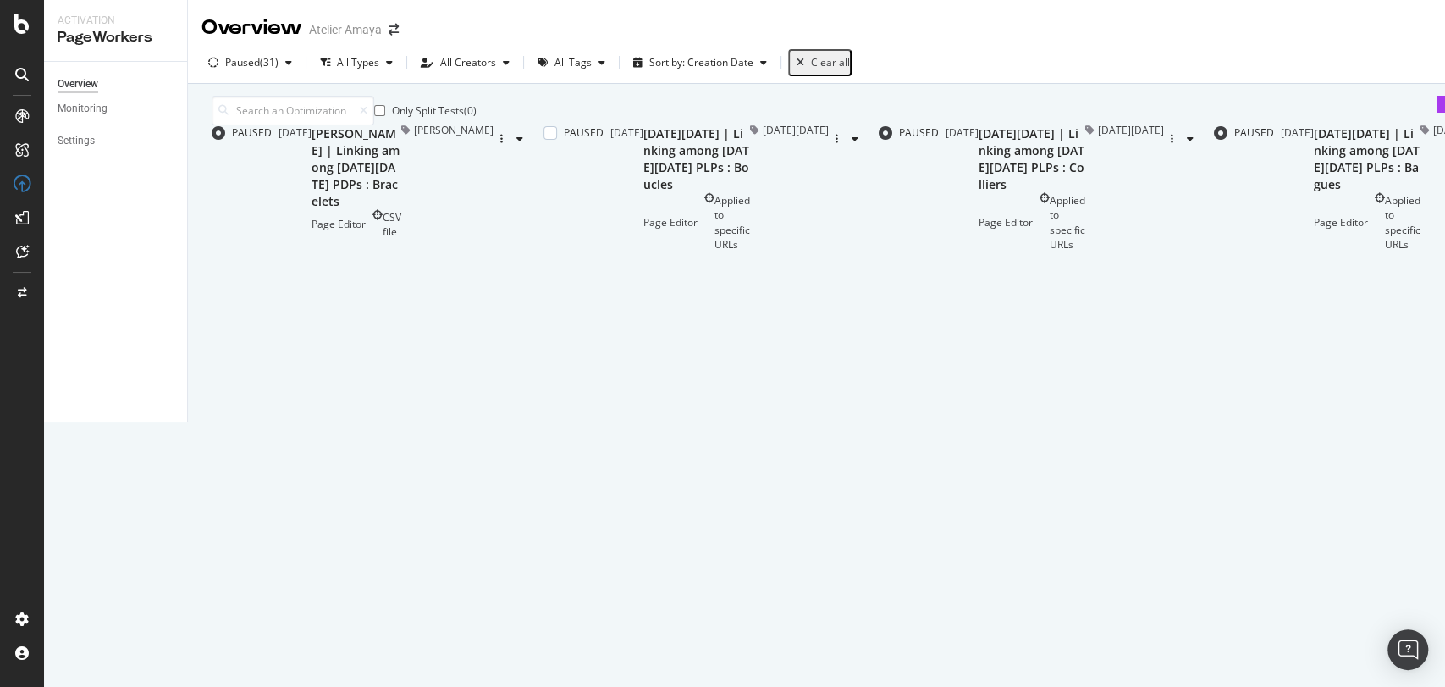
click at [750, 193] on div "[DATE][DATE] | Linking among [DATE][DATE] PLPs : Boucles" at bounding box center [697, 159] width 107 height 68
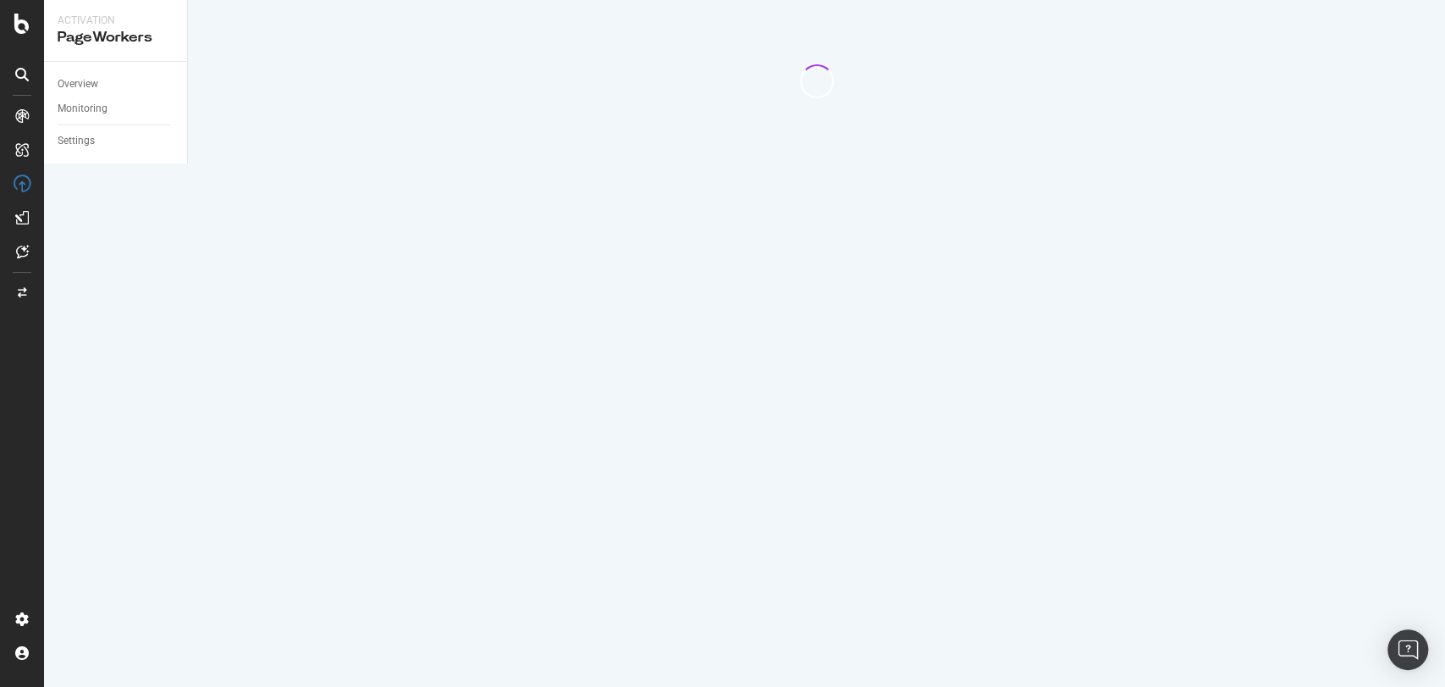
click at [754, 163] on div at bounding box center [816, 81] width 1257 height 163
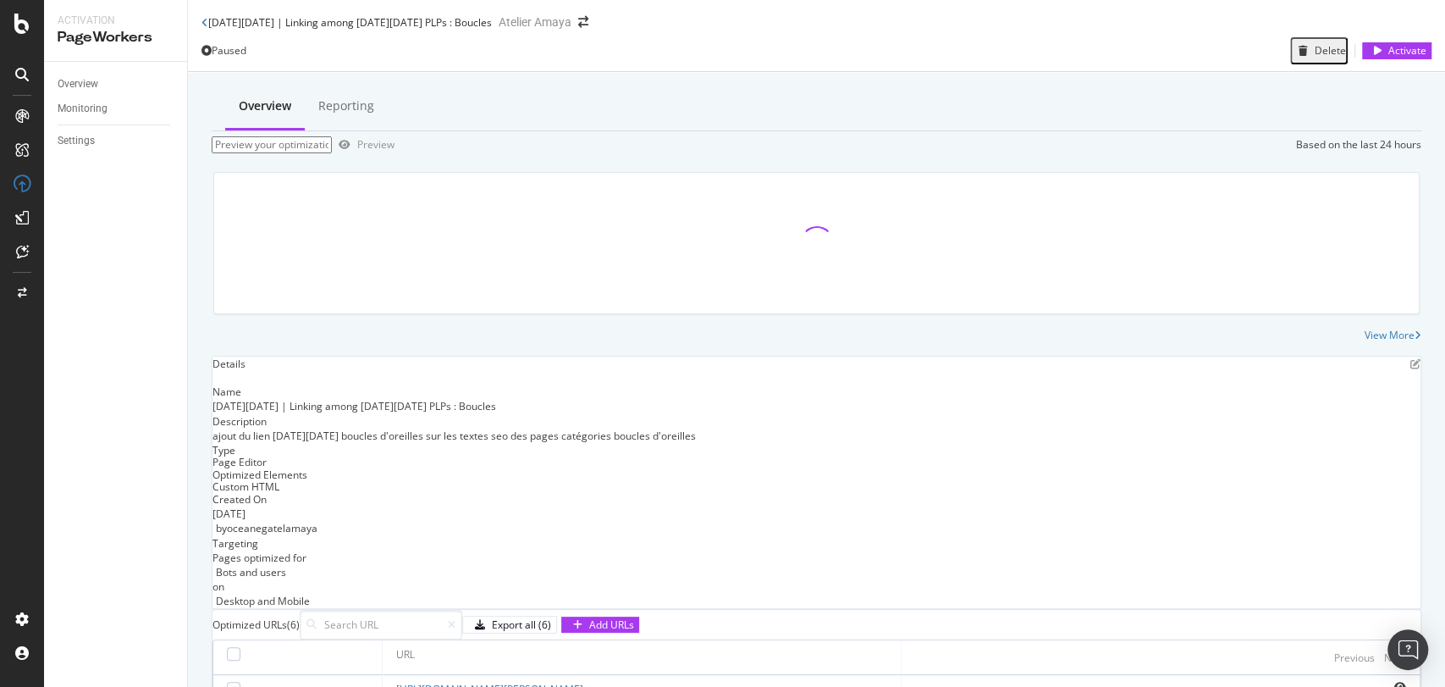
scroll to position [18, 0]
click at [199, 8] on div "[DATE][DATE] | Linking among [DATE][DATE] PLPs : Boucles Atelier [PERSON_NAME]" at bounding box center [816, 15] width 1257 height 30
click at [212, 15] on div "[DATE][DATE] | Linking among [DATE][DATE] PLPs : Boucles" at bounding box center [347, 22] width 290 height 14
click at [204, 18] on icon at bounding box center [205, 23] width 7 height 10
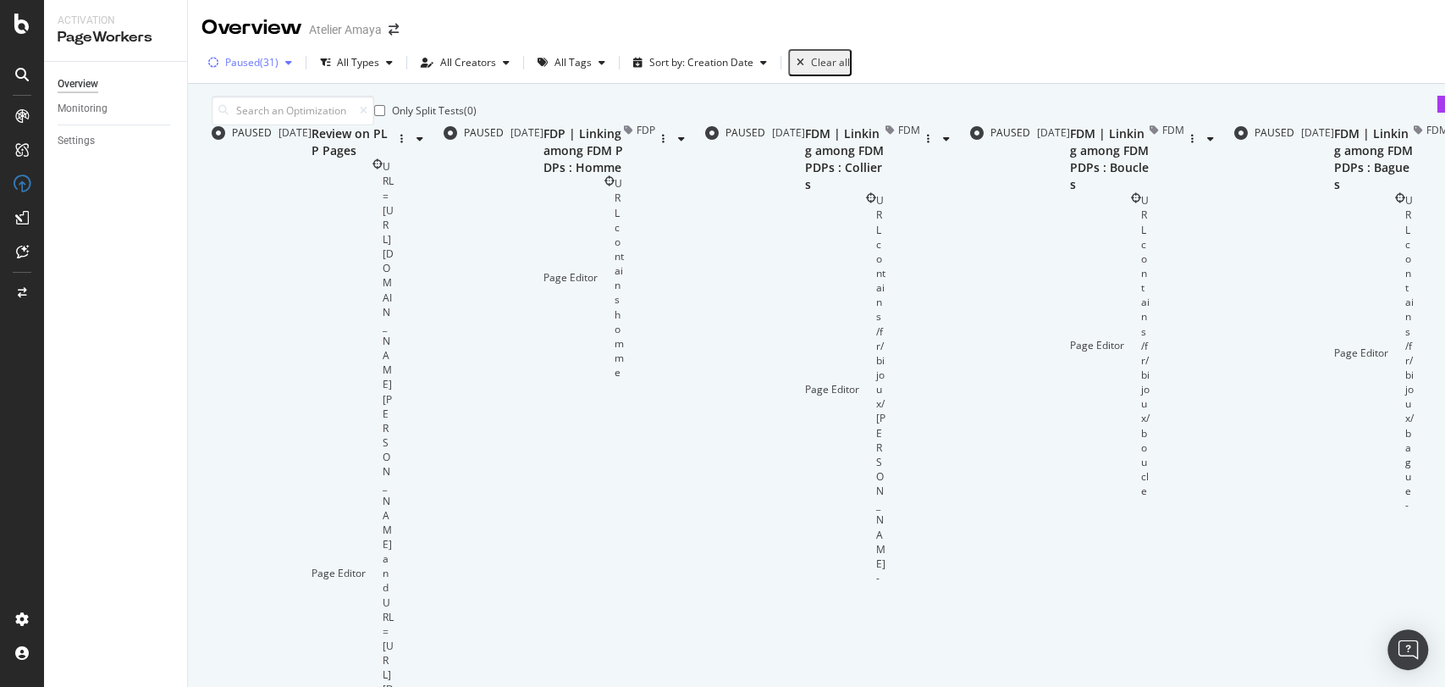
click at [290, 71] on div "Paused ( 31 )" at bounding box center [250, 62] width 97 height 25
click at [253, 133] on div "( 52 )" at bounding box center [244, 140] width 19 height 14
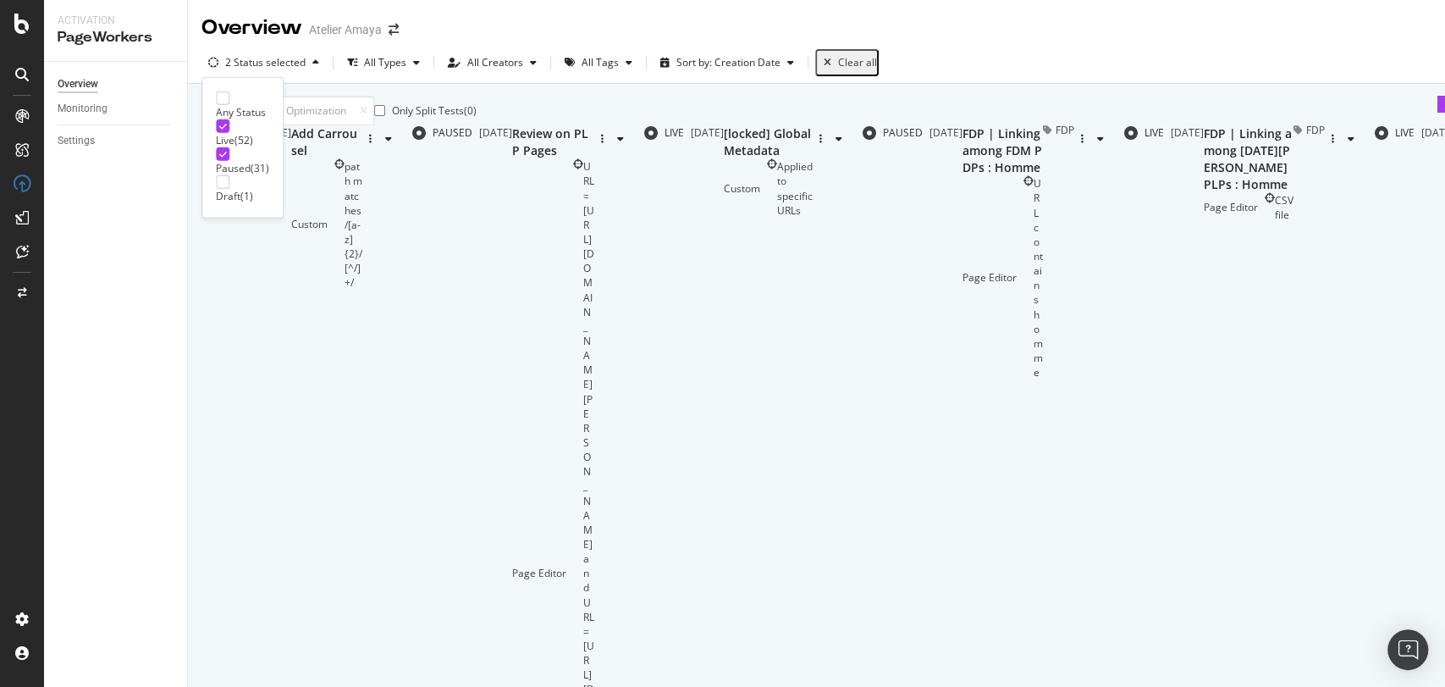
click at [664, 125] on div "Only Split Tests ( 0 ) Create Optimization" at bounding box center [889, 111] width 1354 height 30
click at [293, 69] on div "2 Status selected" at bounding box center [264, 62] width 124 height 25
click at [793, 117] on div "Only Split Tests ( 0 ) Create Optimization" at bounding box center [889, 111] width 1354 height 30
click at [433, 140] on div "PAUSED" at bounding box center [453, 132] width 40 height 14
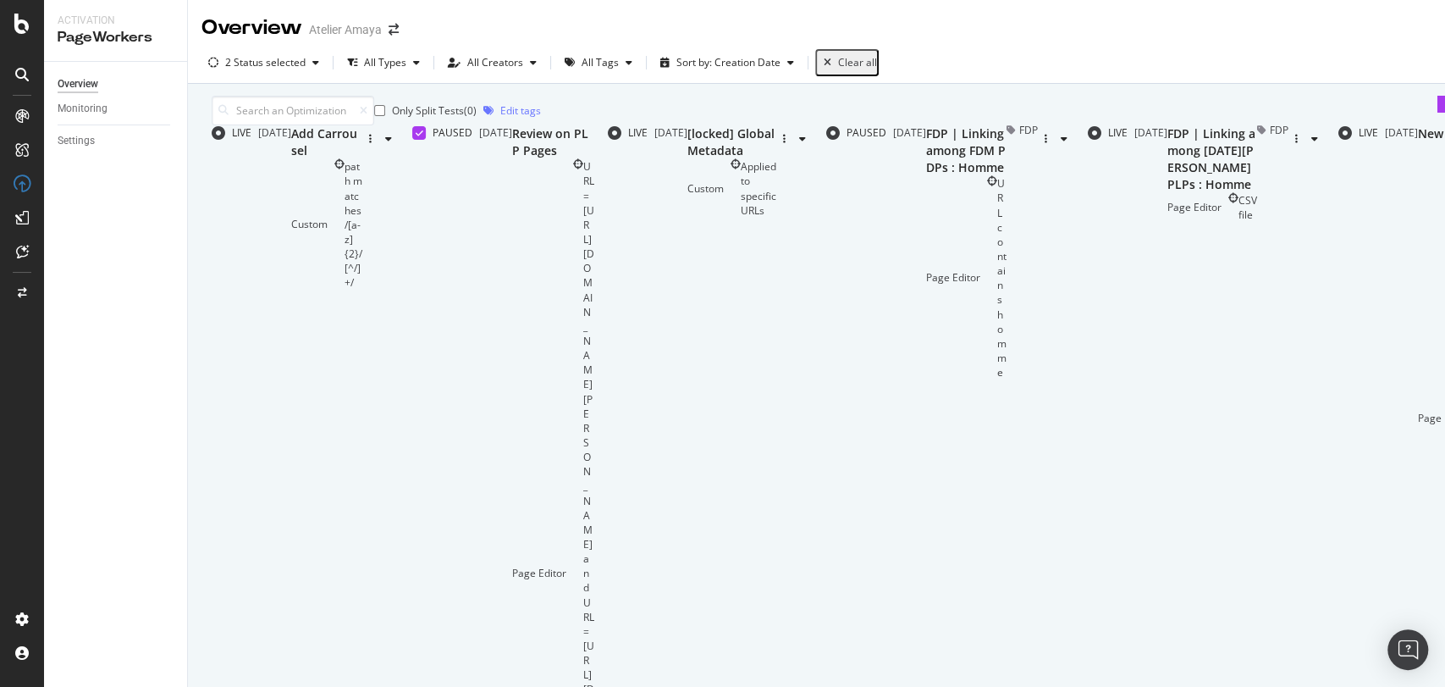
click at [583, 310] on div "URL = [URL][DOMAIN_NAME][PERSON_NAME] and URL = [URL][DOMAIN_NAME][PERSON_NAME]" at bounding box center [588, 572] width 11 height 827
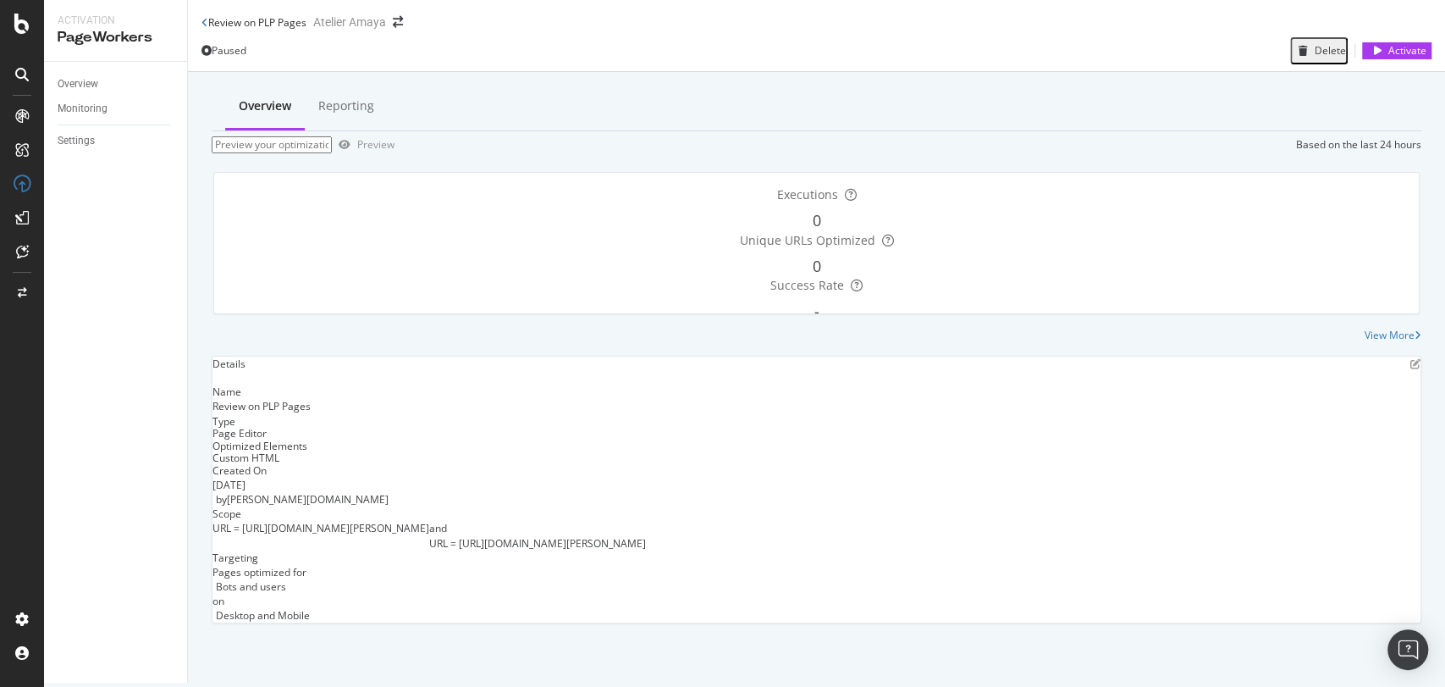
scroll to position [20, 0]
drag, startPoint x: 561, startPoint y: 564, endPoint x: 629, endPoint y: 561, distance: 67.8
click at [629, 550] on div "and URL = [URL][DOMAIN_NAME][PERSON_NAME]" at bounding box center [537, 535] width 217 height 29
click at [1411, 369] on icon "pen-to-square" at bounding box center [1416, 364] width 10 height 10
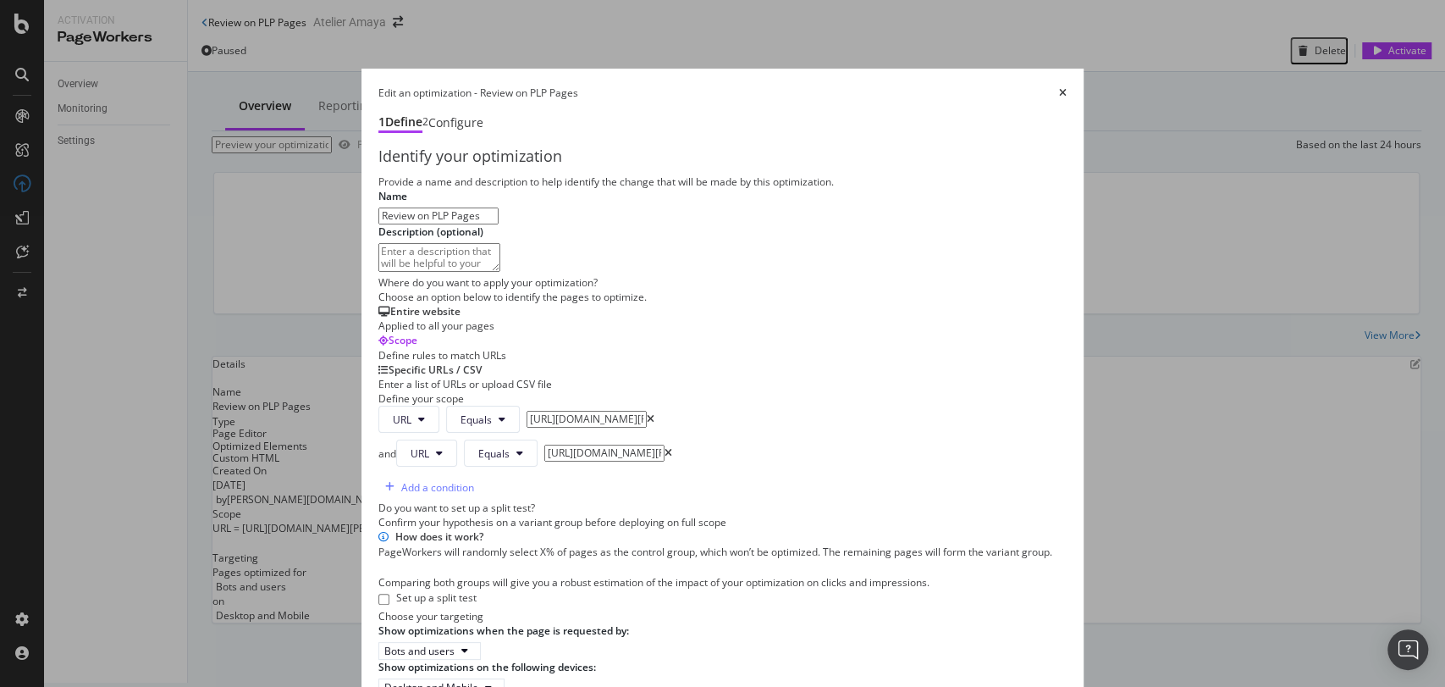
scroll to position [470, 0]
click at [378, 473] on div "Add a condition" at bounding box center [722, 486] width 689 height 27
click at [378, 474] on div "Add a condition" at bounding box center [426, 486] width 96 height 25
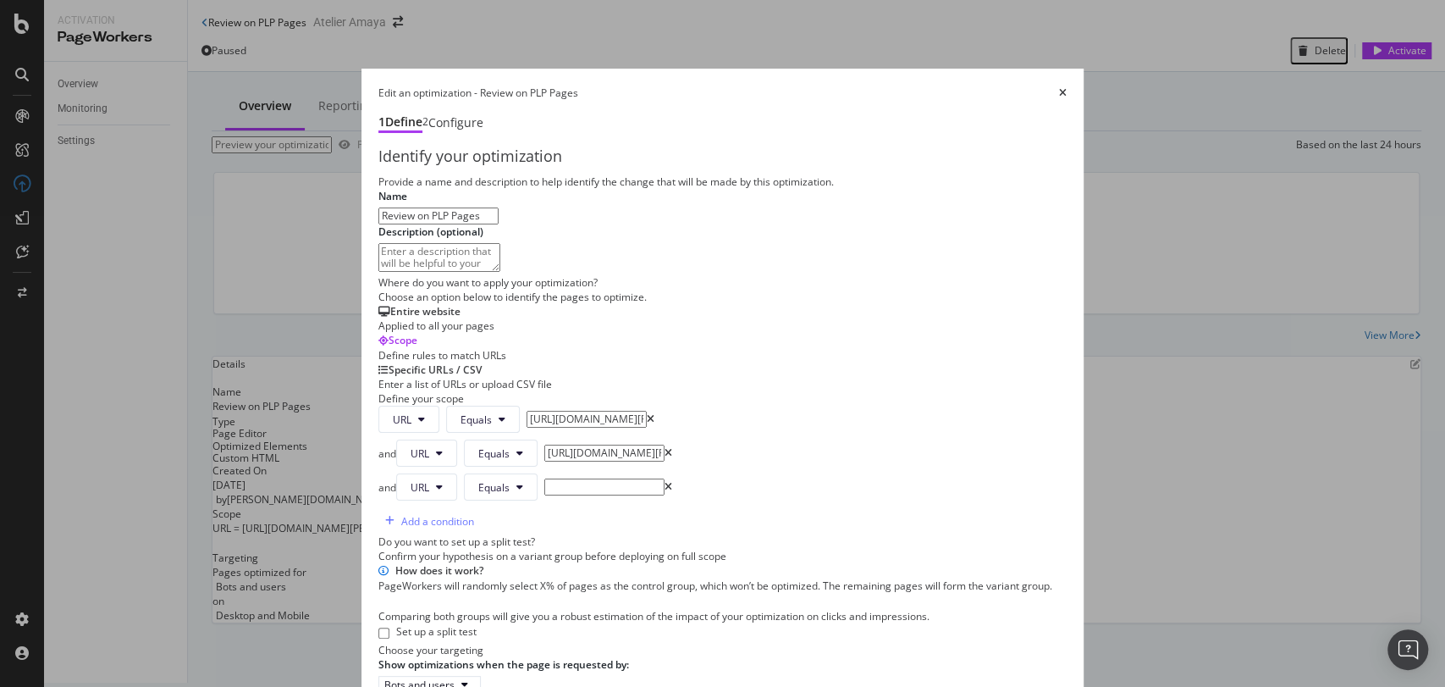
click at [544, 478] on input "modal" at bounding box center [604, 486] width 120 height 17
drag, startPoint x: 651, startPoint y: 163, endPoint x: 284, endPoint y: 156, distance: 367.6
click at [378, 439] on div "and URL Equals [URL][DOMAIN_NAME][PERSON_NAME]" at bounding box center [722, 452] width 689 height 27
click at [544, 478] on input "modal" at bounding box center [604, 486] width 120 height 17
paste input "[URL][DOMAIN_NAME][PERSON_NAME]"
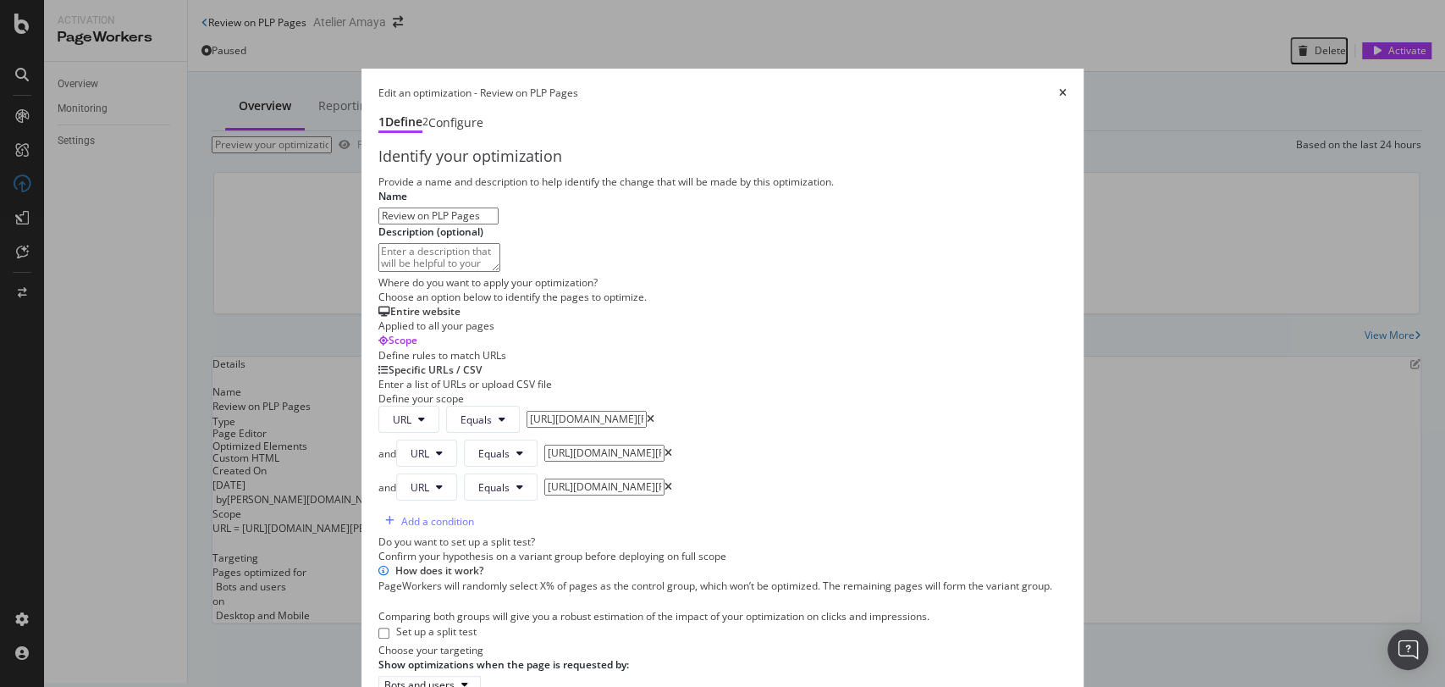
drag, startPoint x: 577, startPoint y: 202, endPoint x: 688, endPoint y: 202, distance: 111.8
click at [665, 478] on input "[URL][DOMAIN_NAME][PERSON_NAME]" at bounding box center [604, 486] width 120 height 17
type input "[URL][DOMAIN_NAME][PERSON_NAME]"
click at [378, 508] on div "Add a condition" at bounding box center [426, 520] width 96 height 25
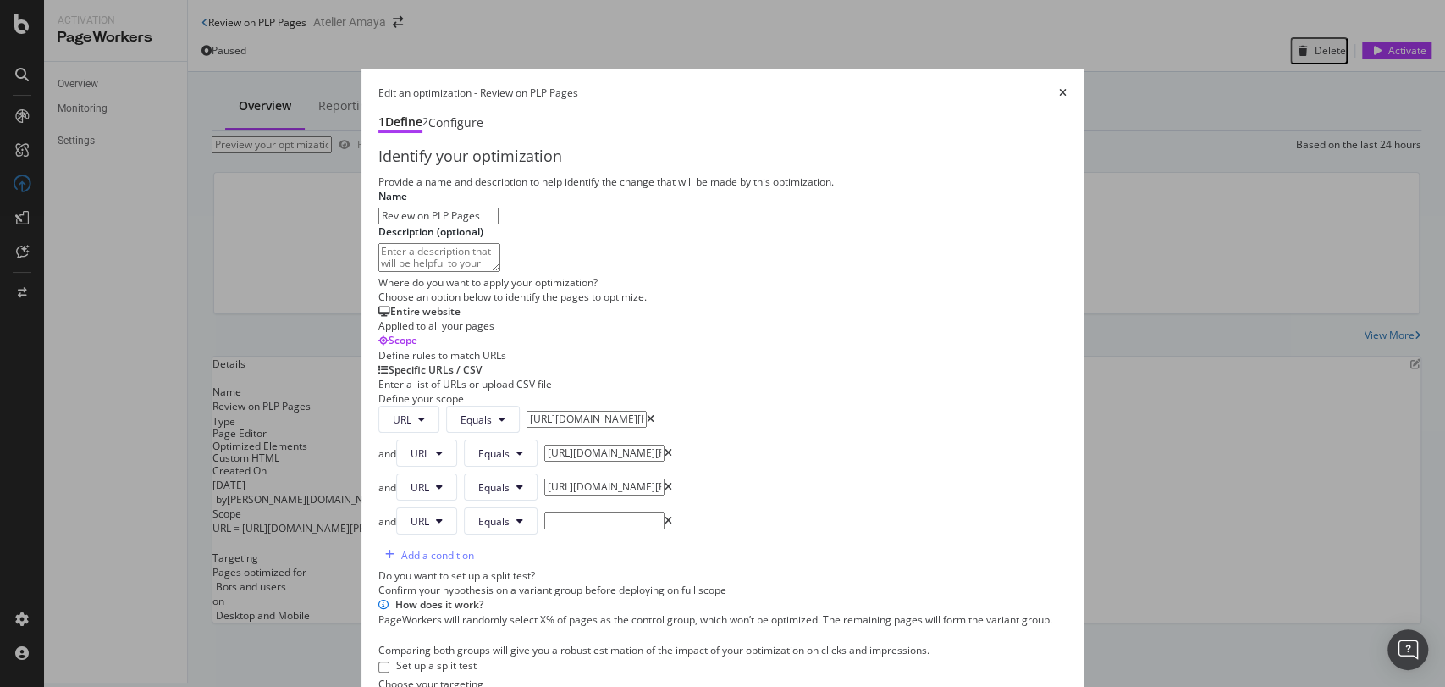
click at [544, 512] on input "modal" at bounding box center [604, 520] width 120 height 17
drag, startPoint x: 641, startPoint y: 201, endPoint x: 313, endPoint y: 188, distance: 327.9
click at [378, 473] on div "and URL Equals [URL][DOMAIN_NAME][PERSON_NAME]" at bounding box center [722, 486] width 689 height 27
click at [552, 512] on input "modal" at bounding box center [604, 520] width 120 height 17
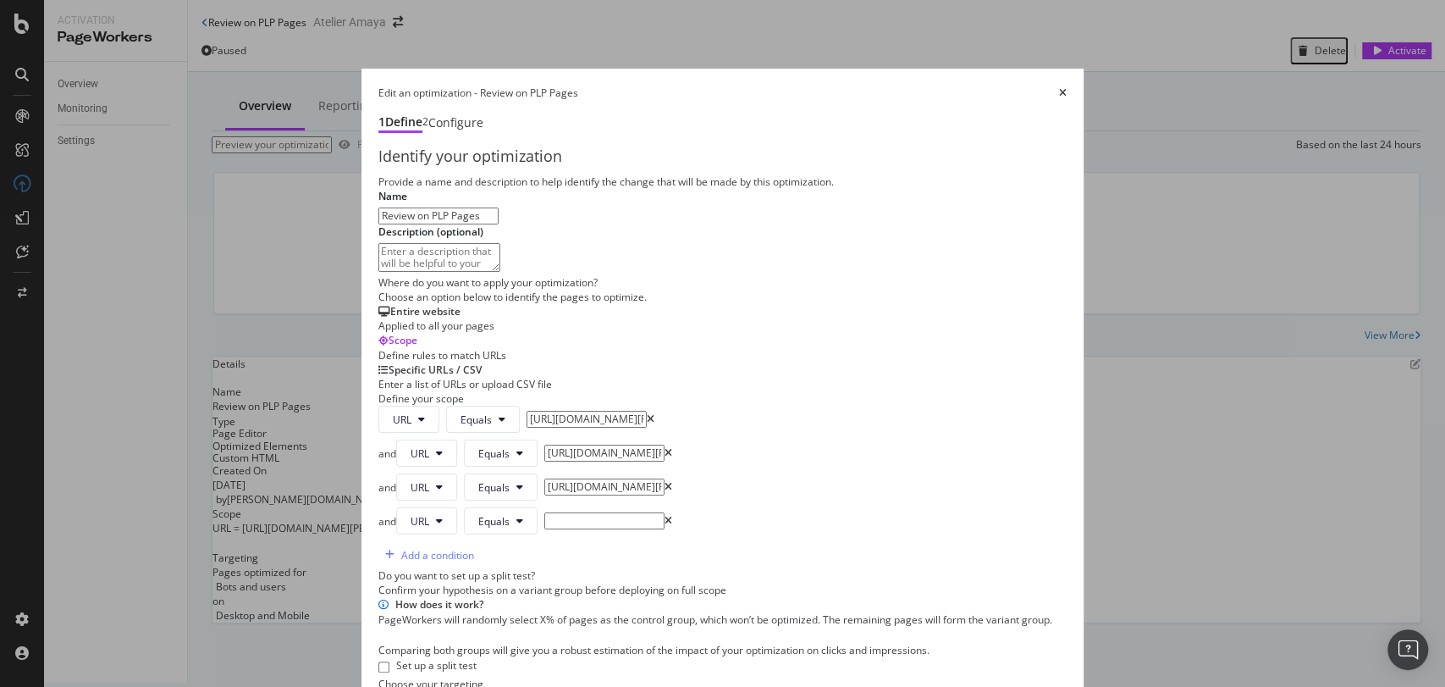
paste input "[URL][DOMAIN_NAME][PERSON_NAME]"
drag, startPoint x: 578, startPoint y: 351, endPoint x: 742, endPoint y: 351, distance: 163.4
click at [742, 406] on div "URL Equals [URL][DOMAIN_NAME][PERSON_NAME] and URL Equals [URL][DOMAIN_NAME][PE…" at bounding box center [722, 487] width 689 height 163
type input "[URL][DOMAIN_NAME][PERSON_NAME]"
click at [401, 548] on div "Add a condition" at bounding box center [437, 555] width 73 height 14
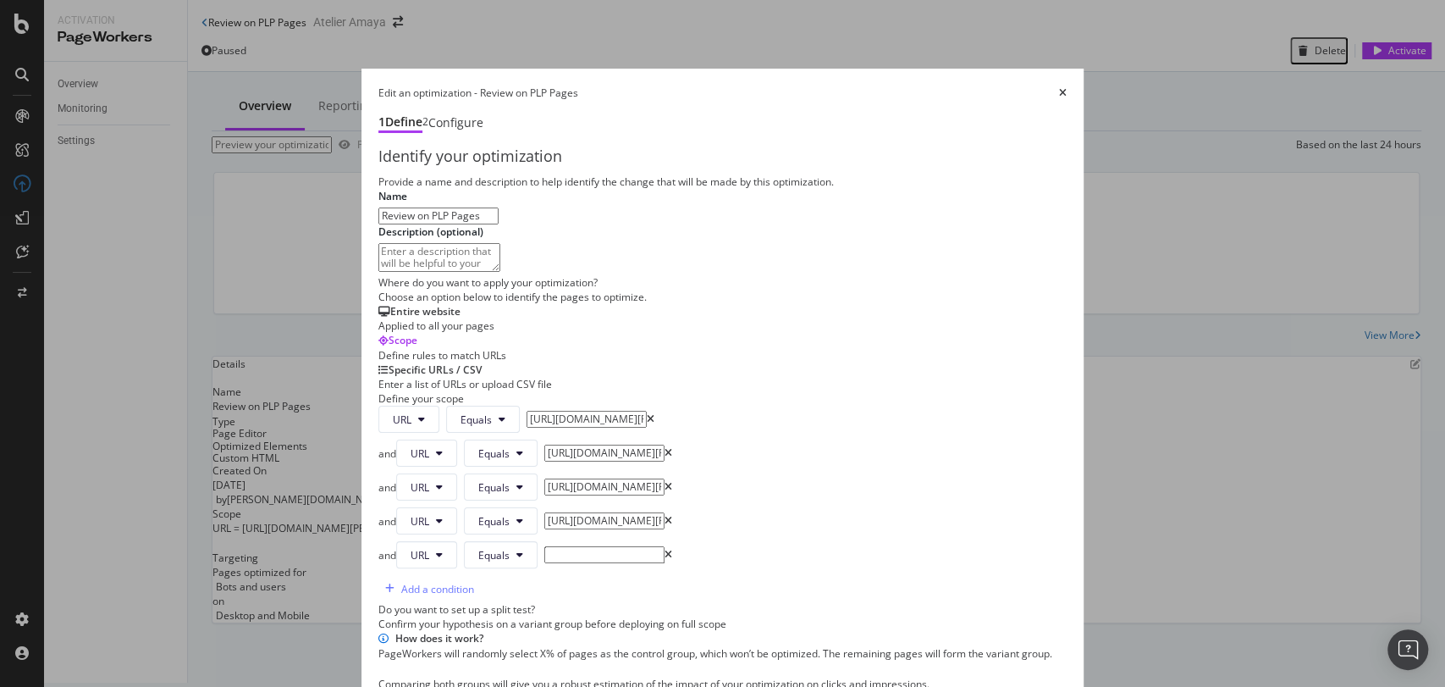
click at [508, 406] on div "URL Equals [URL][DOMAIN_NAME][PERSON_NAME] and URL Equals [URL][DOMAIN_NAME][PE…" at bounding box center [722, 504] width 689 height 196
click at [544, 546] on input "modal" at bounding box center [604, 554] width 120 height 17
paste input "[URL][DOMAIN_NAME][PERSON_NAME]"
click at [544, 546] on input "[URL][DOMAIN_NAME][PERSON_NAME]" at bounding box center [604, 554] width 120 height 17
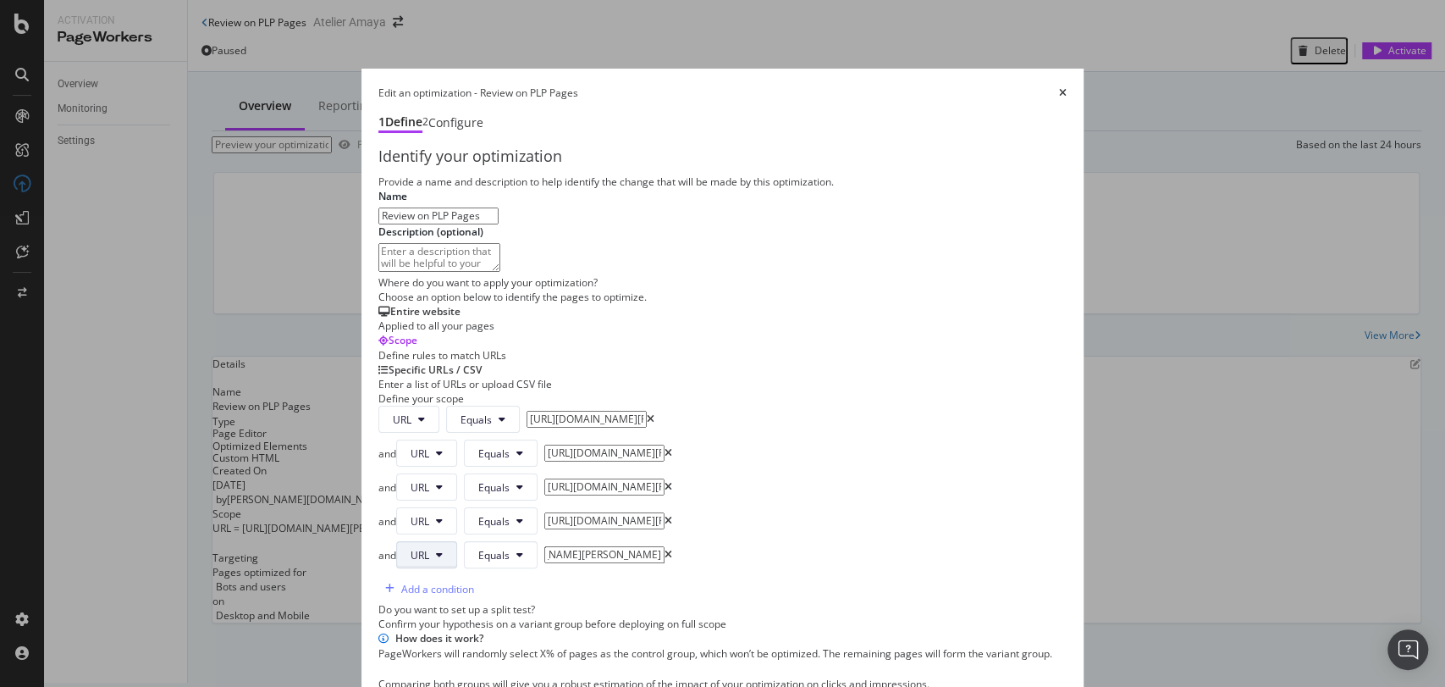
scroll to position [0, 0]
drag, startPoint x: 650, startPoint y: 399, endPoint x: 307, endPoint y: 401, distance: 342.9
click at [378, 541] on div "and URL Equals [URL][DOMAIN_NAME][PERSON_NAME]" at bounding box center [722, 554] width 689 height 27
type input "[URL][DOMAIN_NAME][PERSON_NAME]"
click at [401, 582] on div "Add a condition" at bounding box center [437, 589] width 73 height 14
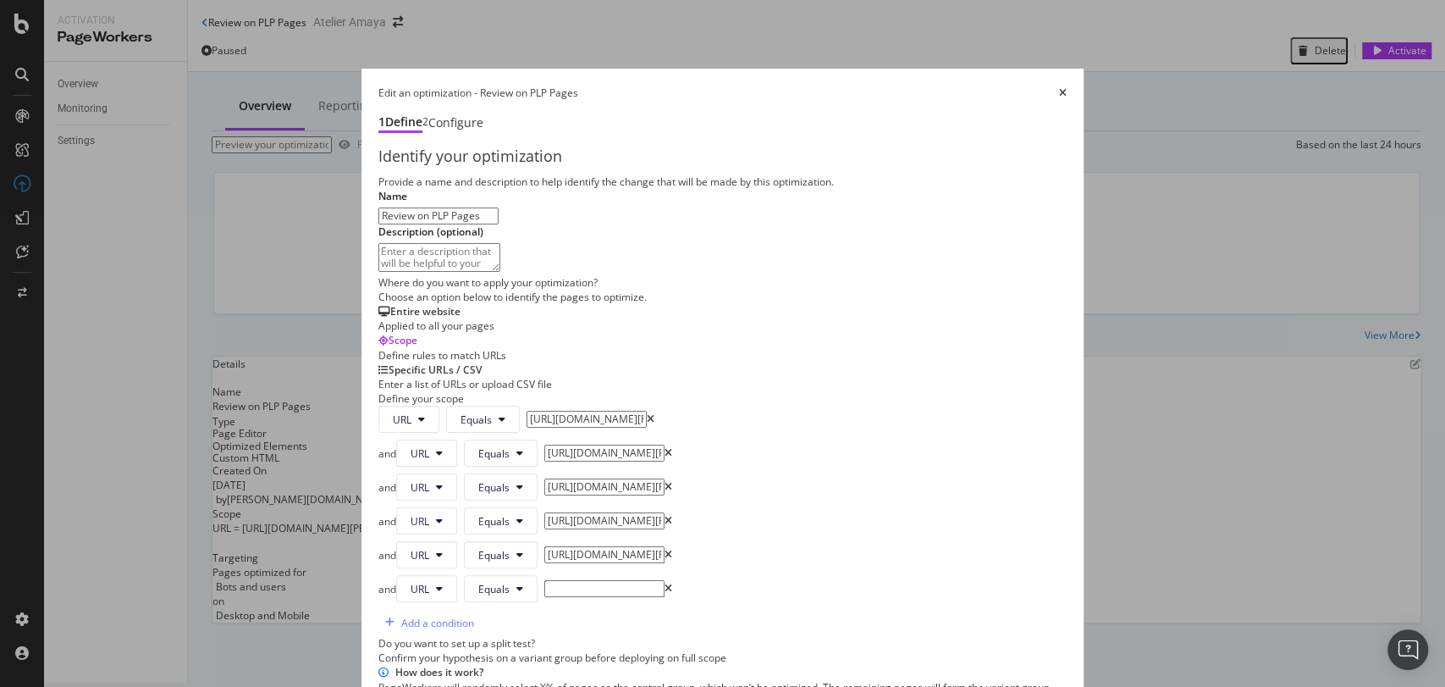
click at [544, 580] on input "modal" at bounding box center [604, 588] width 120 height 17
paste input "[URL][DOMAIN_NAME][PERSON_NAME]"
drag, startPoint x: 650, startPoint y: 445, endPoint x: 798, endPoint y: 448, distance: 147.4
click at [798, 448] on div "Provide a name and description to help identify the change that will be made by…" at bounding box center [722, 502] width 689 height 657
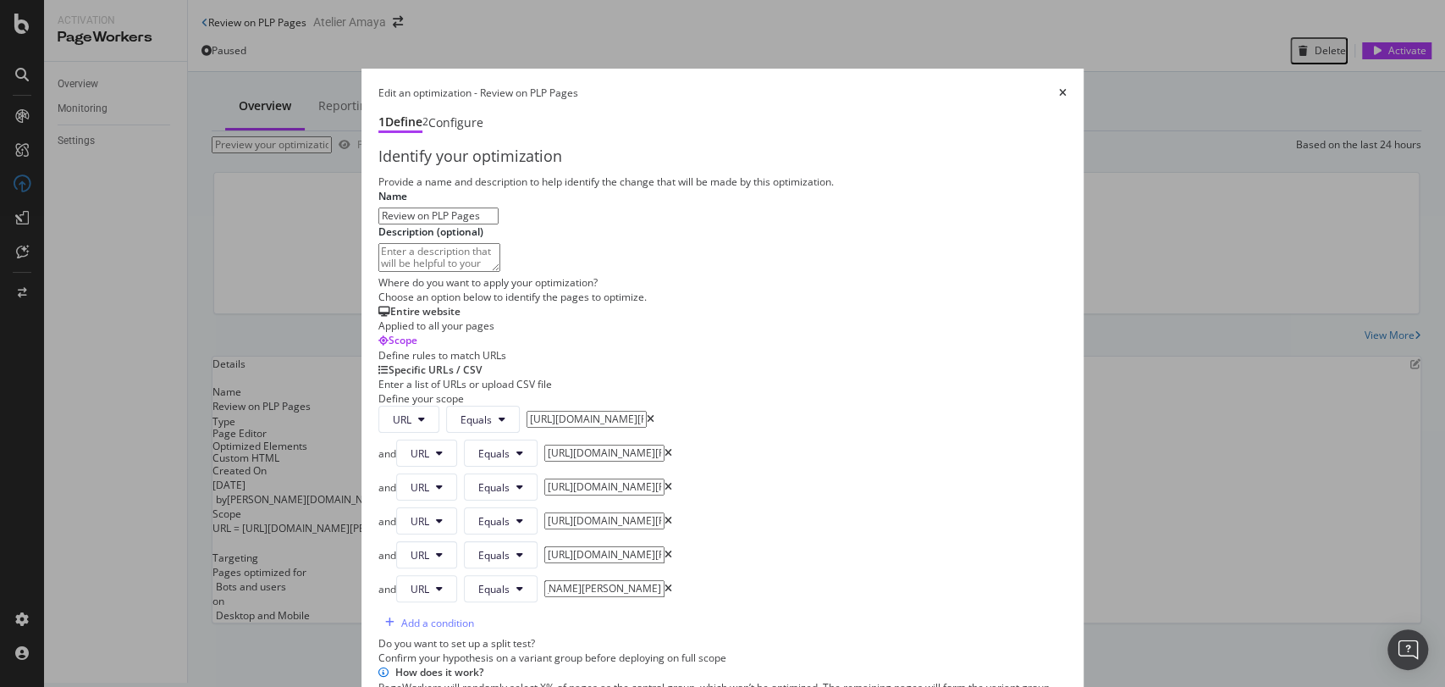
scroll to position [0, 101]
type input "[URL][DOMAIN_NAME][PERSON_NAME]"
click at [378, 610] on div "Add a condition" at bounding box center [426, 622] width 96 height 25
click at [544, 614] on input "modal" at bounding box center [604, 622] width 120 height 17
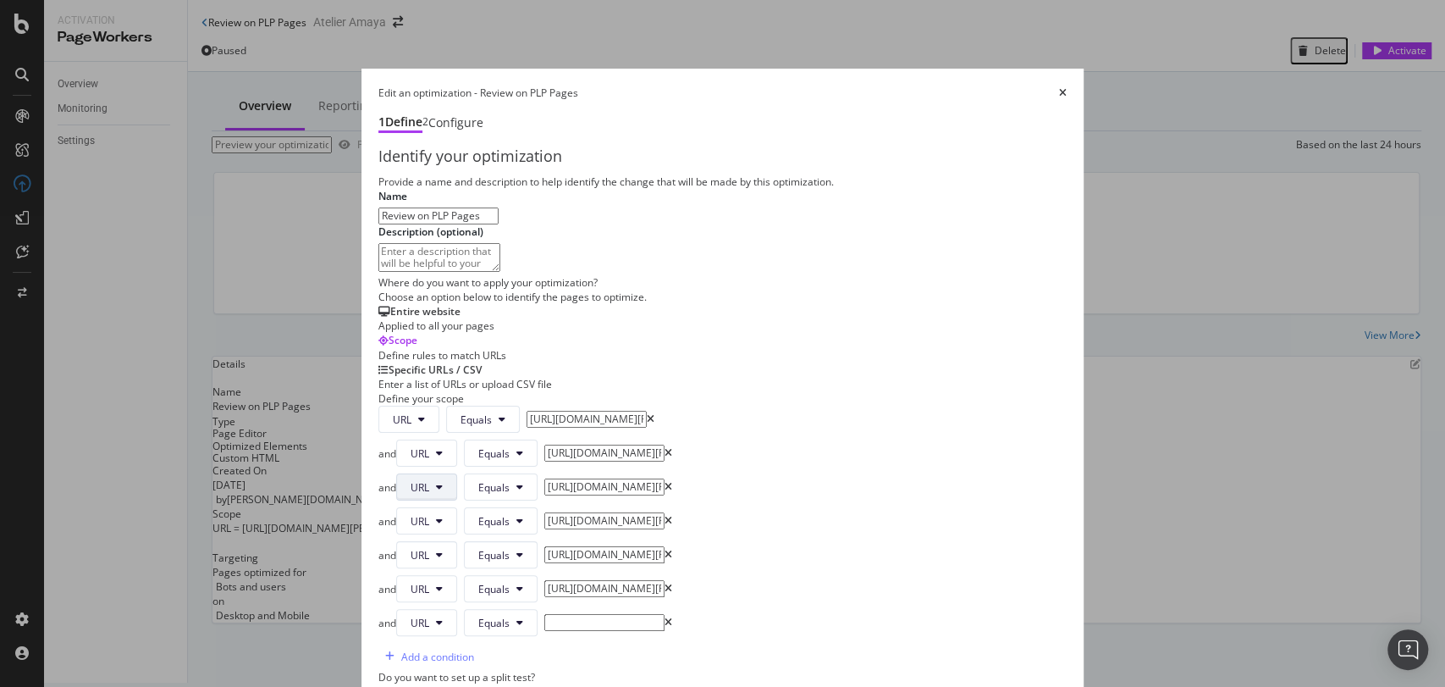
drag, startPoint x: 628, startPoint y: 300, endPoint x: 290, endPoint y: 291, distance: 338.8
click at [378, 473] on div "and URL Equals [URL][DOMAIN_NAME][PERSON_NAME]" at bounding box center [722, 486] width 689 height 27
click at [559, 614] on input "modal" at bounding box center [604, 622] width 120 height 17
paste input "[URL][DOMAIN_NAME][PERSON_NAME]"
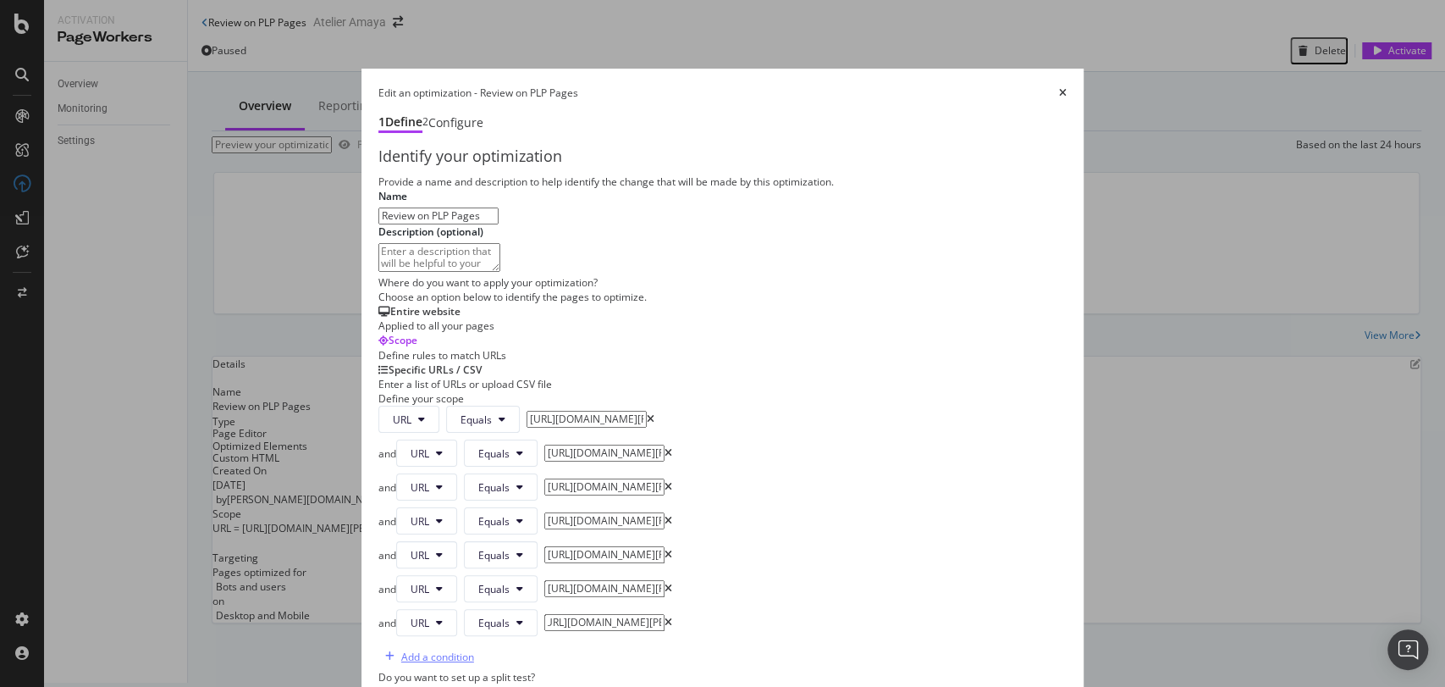
type input "[URL][DOMAIN_NAME][PERSON_NAME]"
click at [401, 649] on div "Add a condition" at bounding box center [437, 656] width 73 height 14
click at [544, 648] on input "modal" at bounding box center [604, 656] width 120 height 17
paste input "[URL][DOMAIN_NAME][PERSON_NAME]"
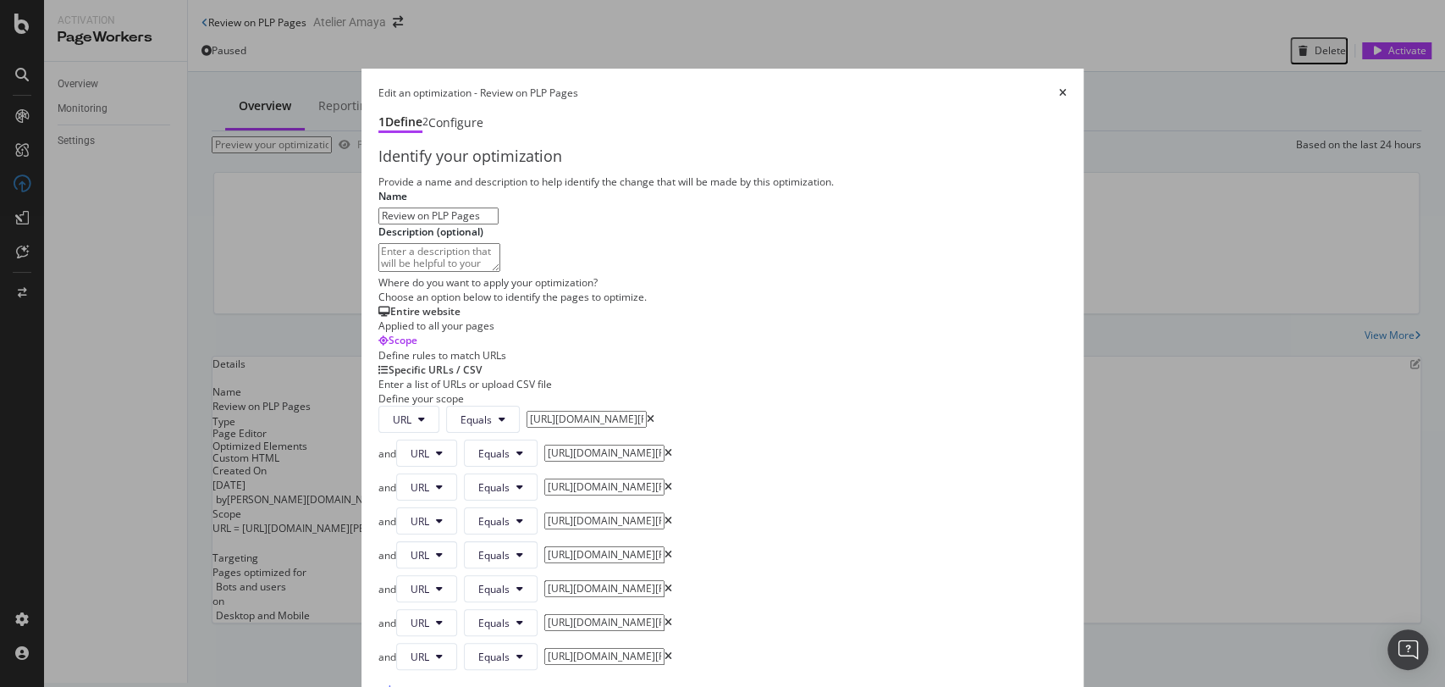
scroll to position [0, 6]
drag, startPoint x: 648, startPoint y: 544, endPoint x: 784, endPoint y: 537, distance: 136.5
click at [784, 537] on div "Provide a name and description to help identify the change that will be made by…" at bounding box center [722, 536] width 689 height 725
type input "[URL][DOMAIN_NAME][PERSON_NAME]"
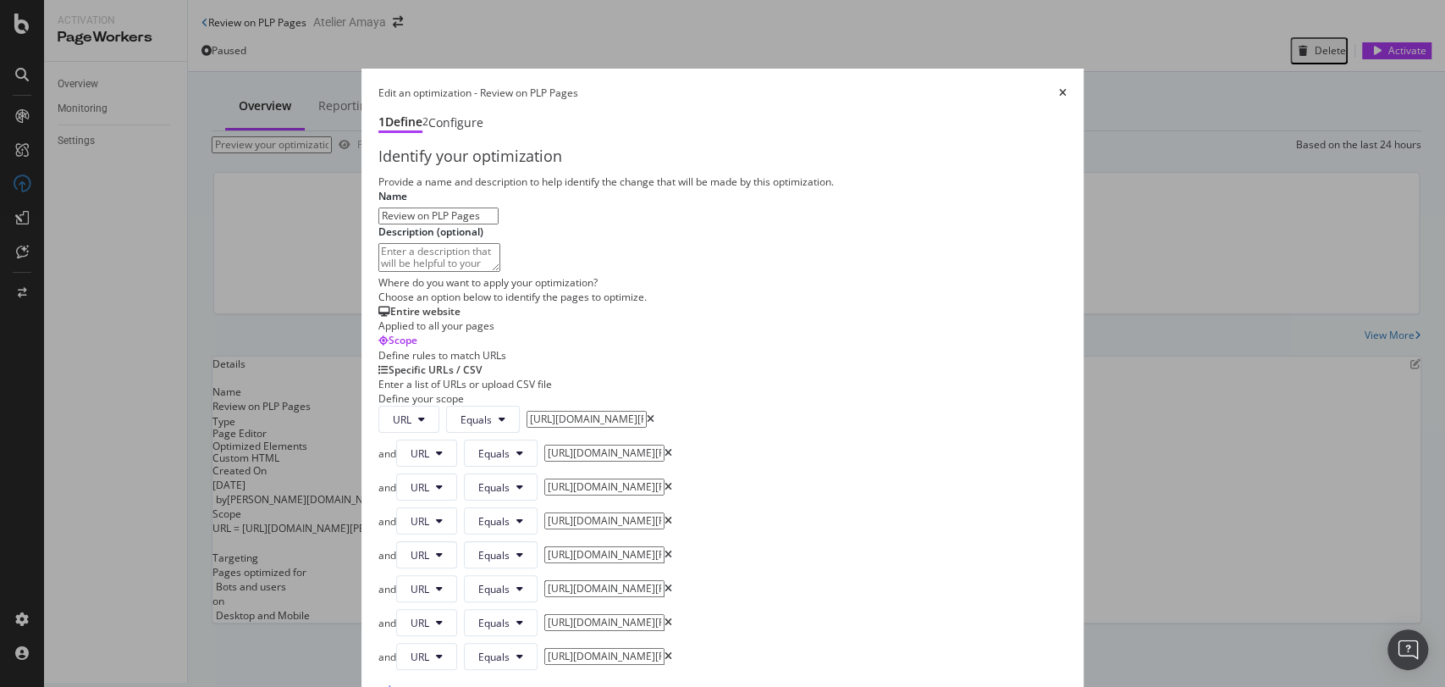
click at [401, 683] on div "Add a condition" at bounding box center [437, 690] width 73 height 14
drag, startPoint x: 645, startPoint y: 495, endPoint x: 610, endPoint y: 495, distance: 35.6
click at [610, 614] on input "[URL][DOMAIN_NAME][PERSON_NAME]" at bounding box center [604, 622] width 120 height 17
click at [609, 614] on input "[URL][DOMAIN_NAME][PERSON_NAME]" at bounding box center [604, 622] width 120 height 17
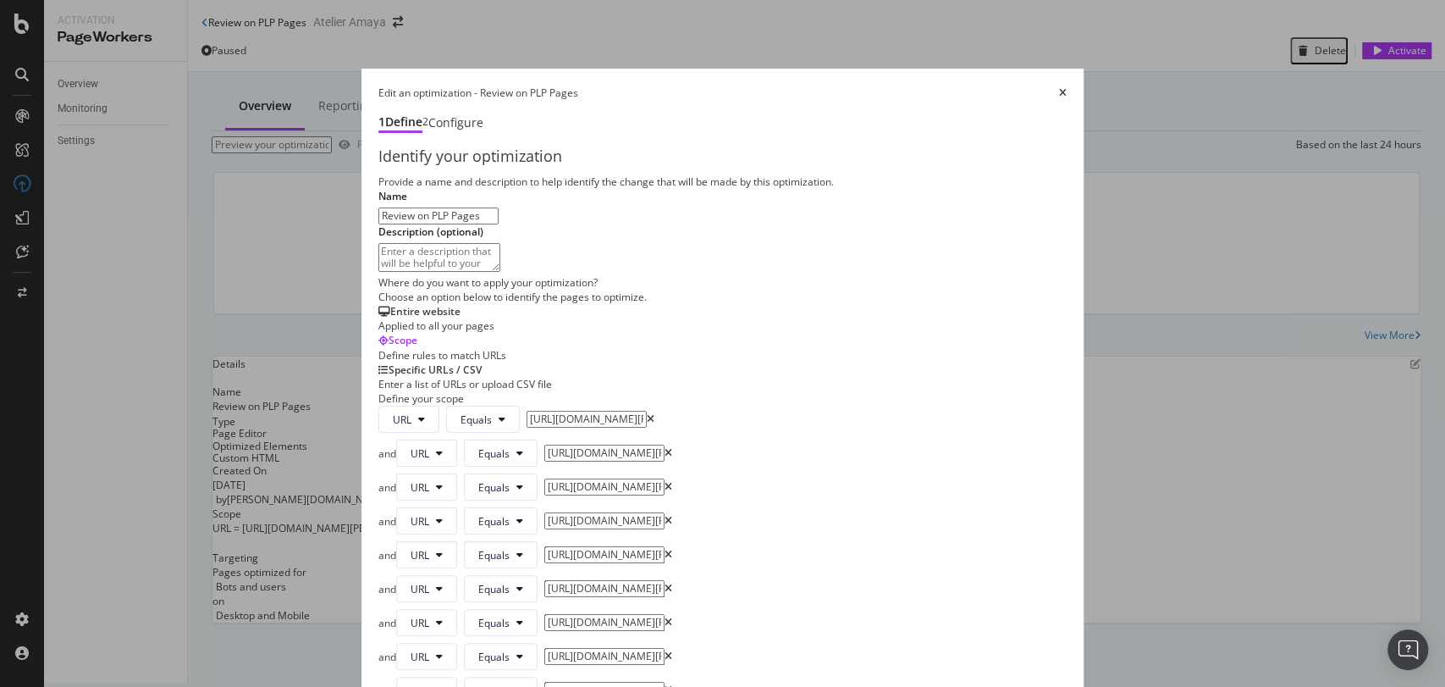
click at [609, 614] on input "[URL][DOMAIN_NAME][PERSON_NAME]" at bounding box center [604, 622] width 120 height 17
click at [564, 682] on input "modal" at bounding box center [604, 690] width 120 height 17
paste input "[URL][DOMAIN_NAME][PERSON_NAME]"
type input "[URL][DOMAIN_NAME][PERSON_NAME]"
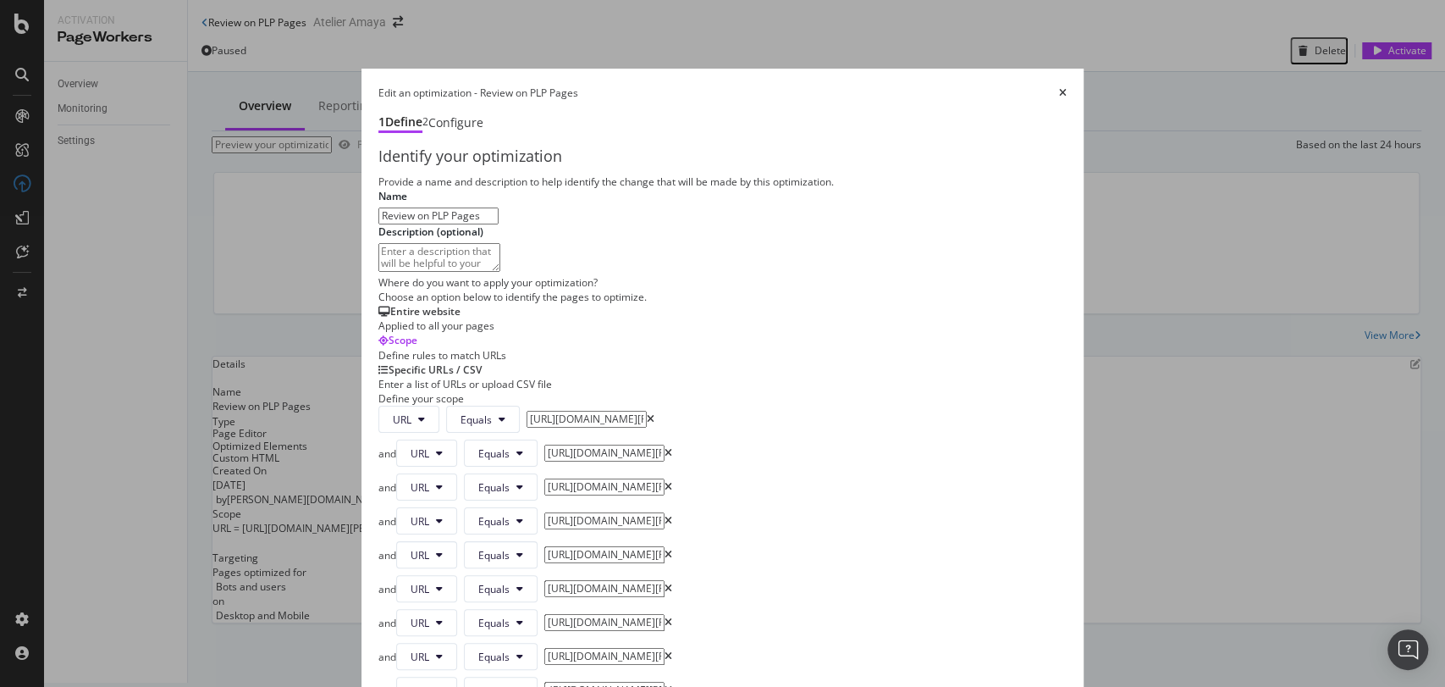
click at [569, 648] on input "[URL][DOMAIN_NAME][PERSON_NAME]" at bounding box center [604, 656] width 120 height 17
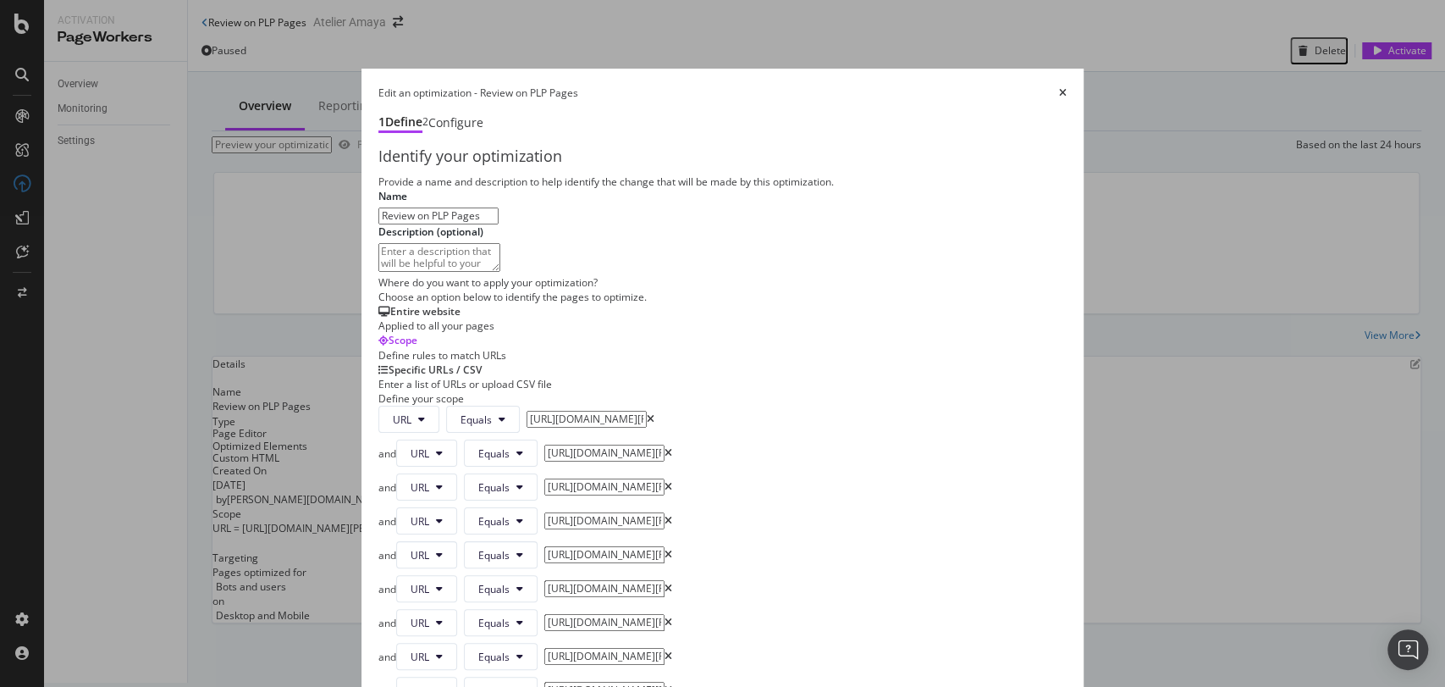
click at [568, 534] on div "URL Equals [URL][DOMAIN_NAME][PERSON_NAME] and URL Equals [URL][DOMAIN_NAME][PE…" at bounding box center [722, 589] width 689 height 366
paste input "[URL][DOMAIN_NAME][PERSON_NAME]"
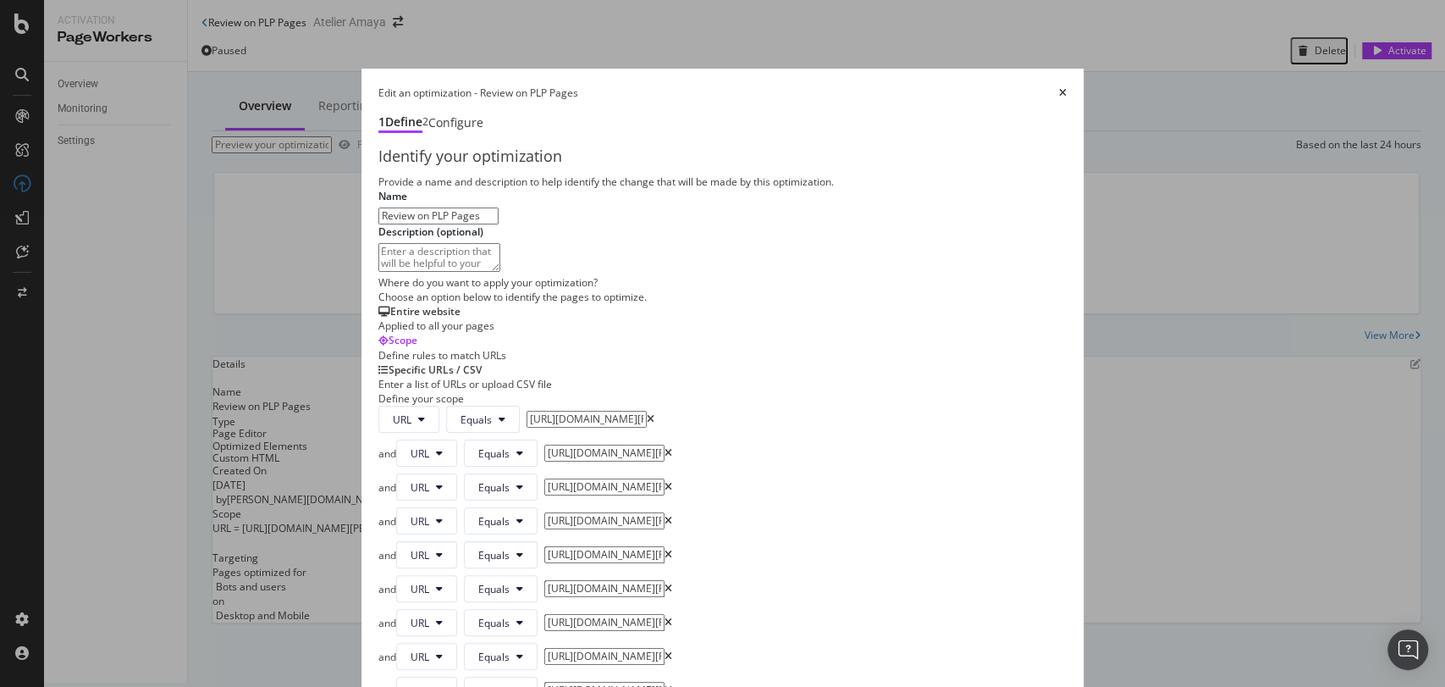
type input "[URL][DOMAIN_NAME][PERSON_NAME]"
click at [626, 614] on input "[URL][DOMAIN_NAME][PERSON_NAME]" at bounding box center [604, 622] width 120 height 17
type input "[URL][DOMAIN_NAME][PERSON_NAME]"
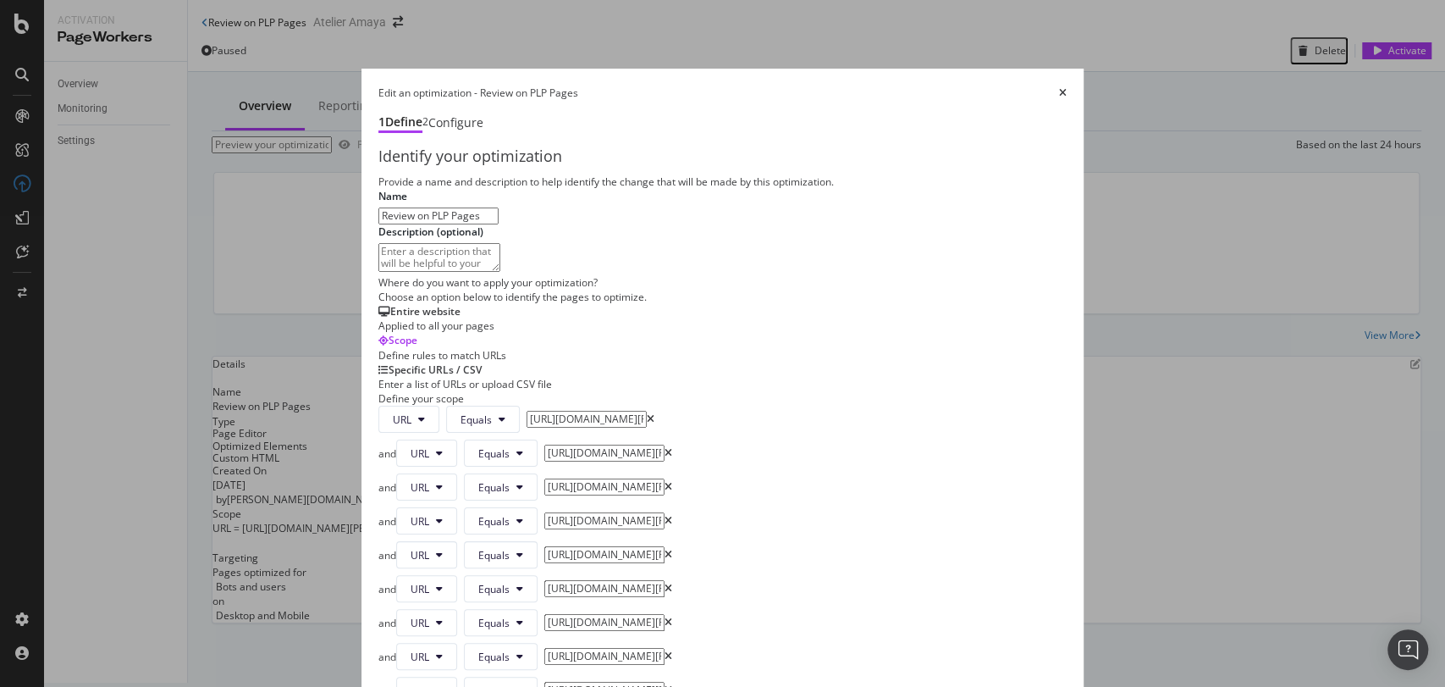
click at [630, 648] on input "[URL][DOMAIN_NAME][PERSON_NAME]" at bounding box center [604, 656] width 120 height 17
type input "[URL][DOMAIN_NAME][PERSON_NAME]"
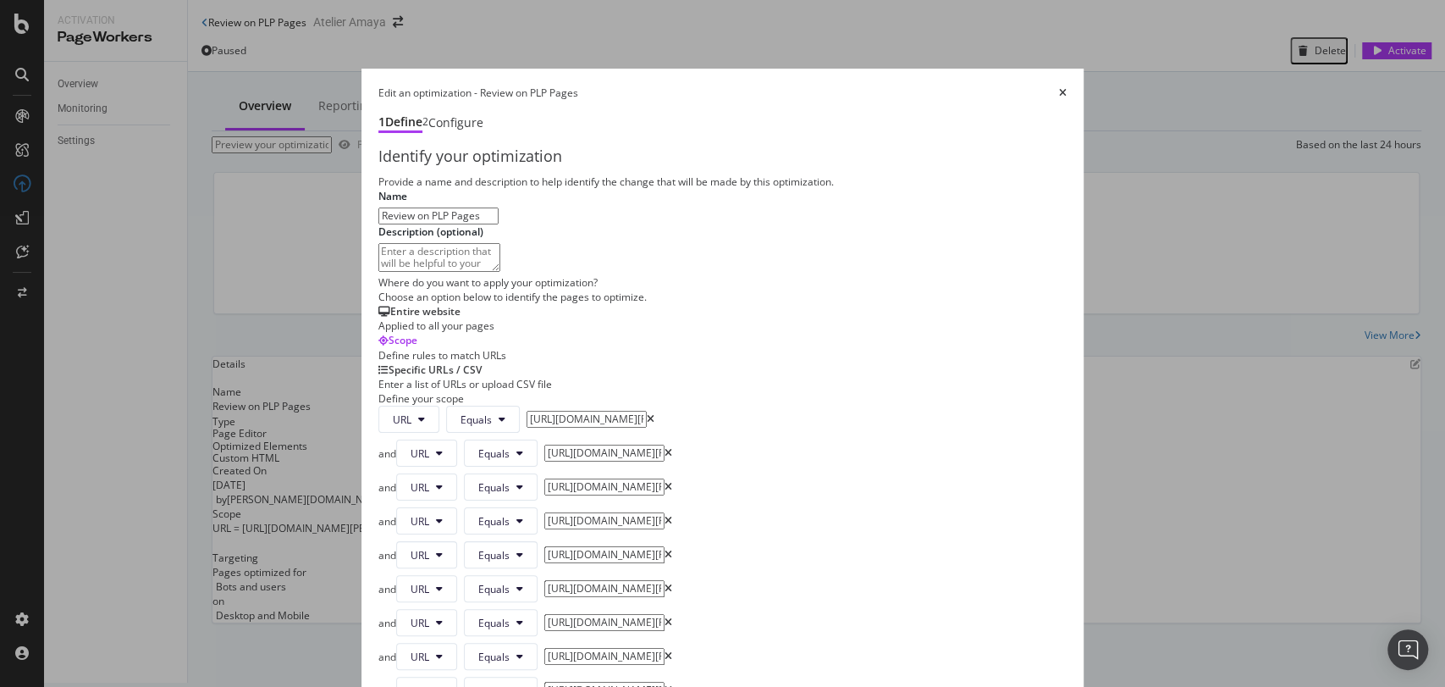
paste input "[URL][DOMAIN_NAME][PERSON_NAME]"
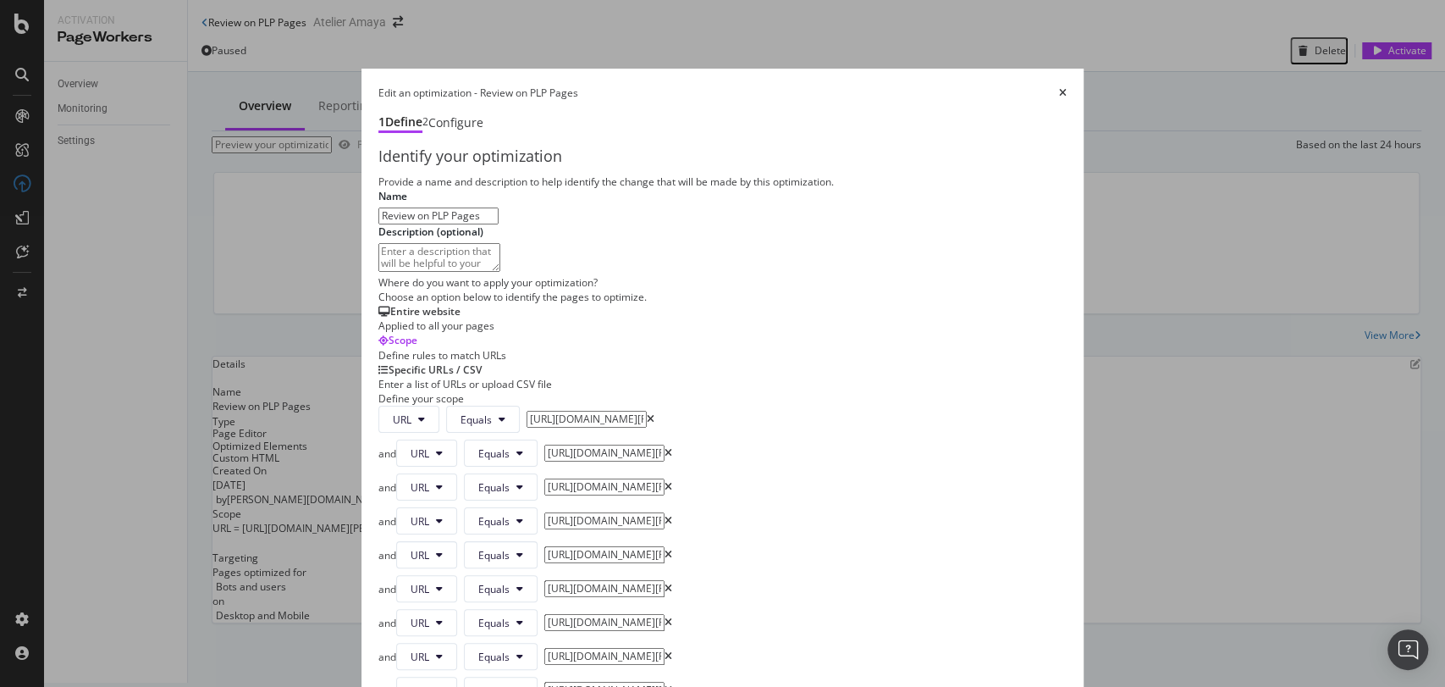
type input "[URL][DOMAIN_NAME][PERSON_NAME]"
paste input "[URL][DOMAIN_NAME][PERSON_NAME]"
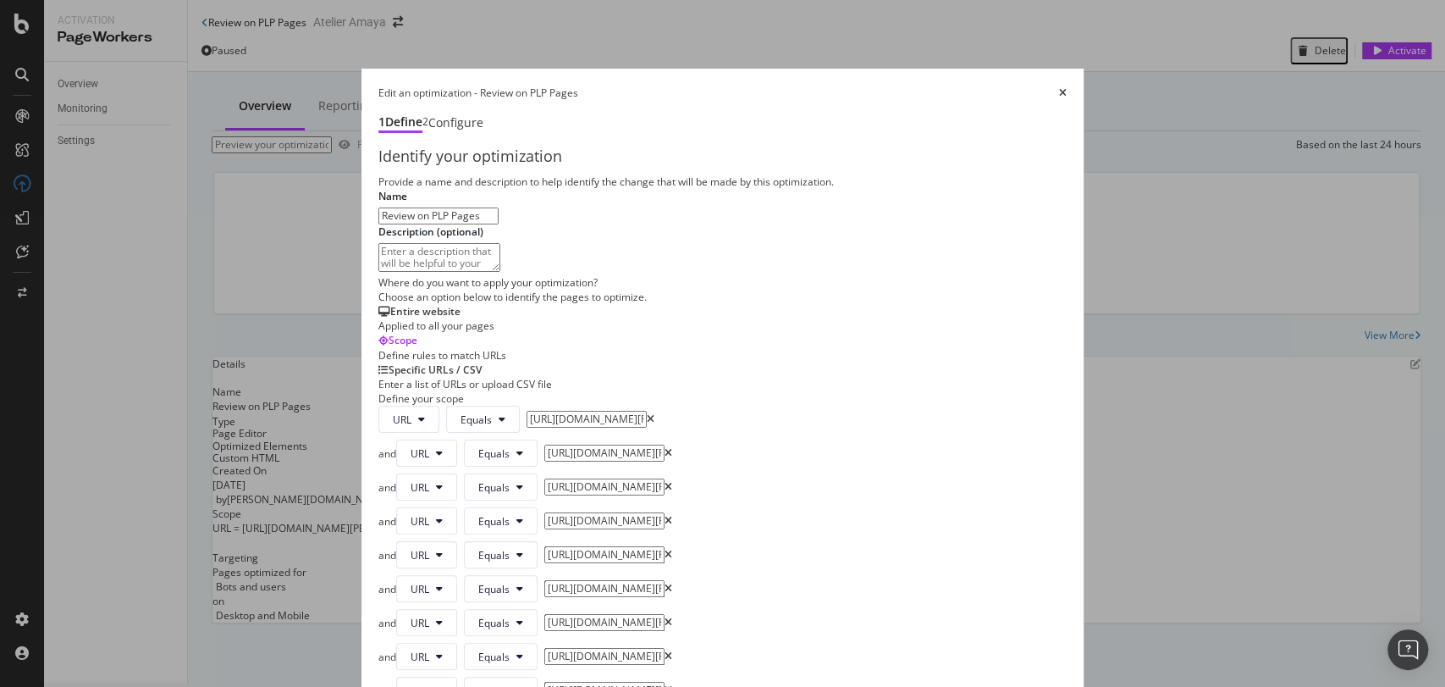
scroll to position [0, 20]
type input "[URL][DOMAIN_NAME][PERSON_NAME]"
click at [732, 571] on div "URL Equals [URL][DOMAIN_NAME][PERSON_NAME] and URL Equals [URL][DOMAIN_NAME][PE…" at bounding box center [722, 623] width 689 height 434
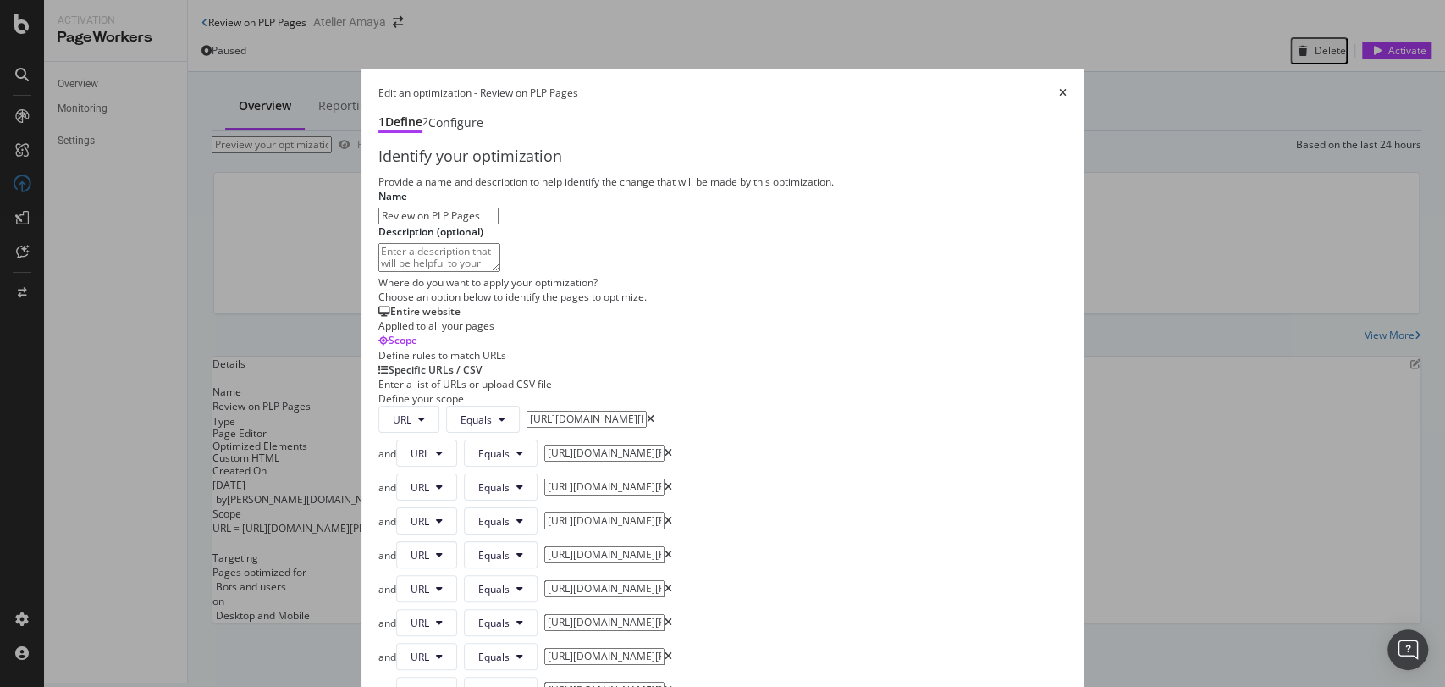
scroll to position [0, 20]
drag, startPoint x: 580, startPoint y: 555, endPoint x: 786, endPoint y: 563, distance: 205.9
click at [786, 563] on div "Provide a name and description to help identify the change that will be made by…" at bounding box center [722, 604] width 689 height 860
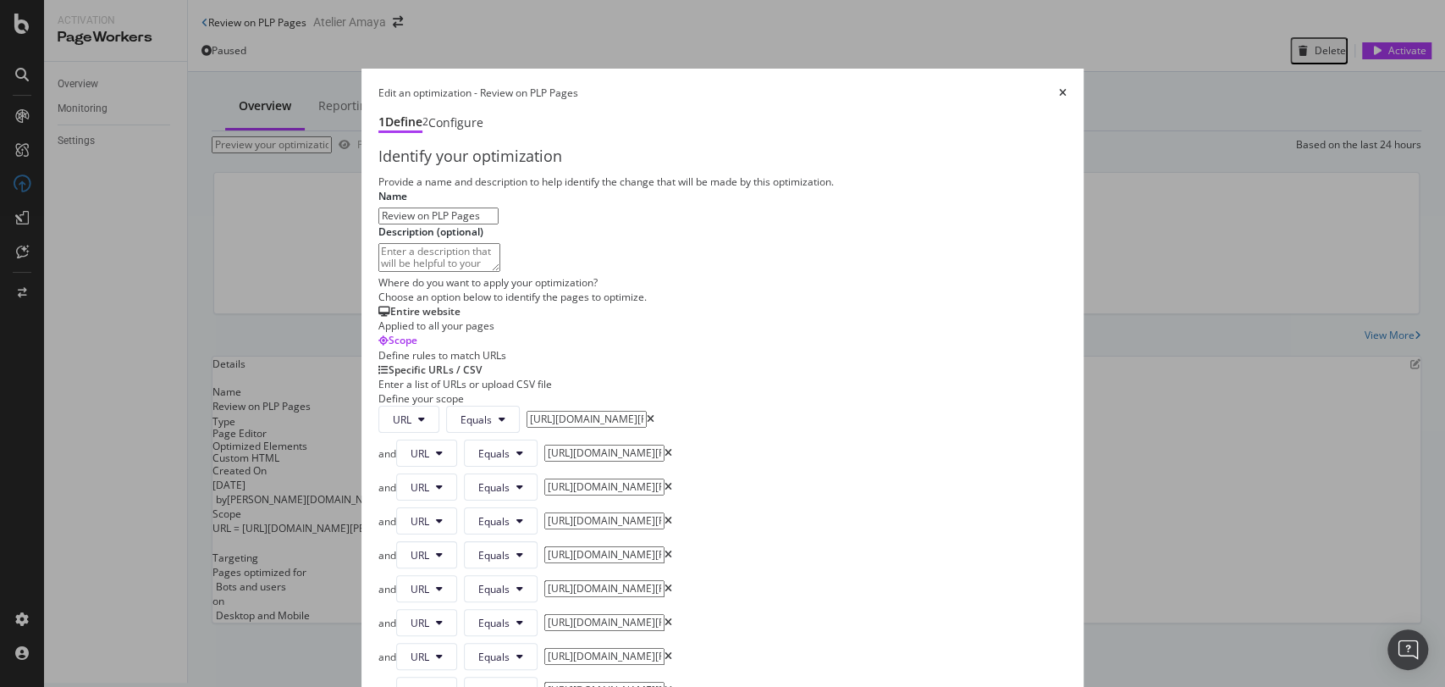
drag, startPoint x: 552, startPoint y: 511, endPoint x: 816, endPoint y: 510, distance: 264.2
click at [816, 510] on div "Provide a name and description to help identify the change that will be made by…" at bounding box center [722, 604] width 689 height 860
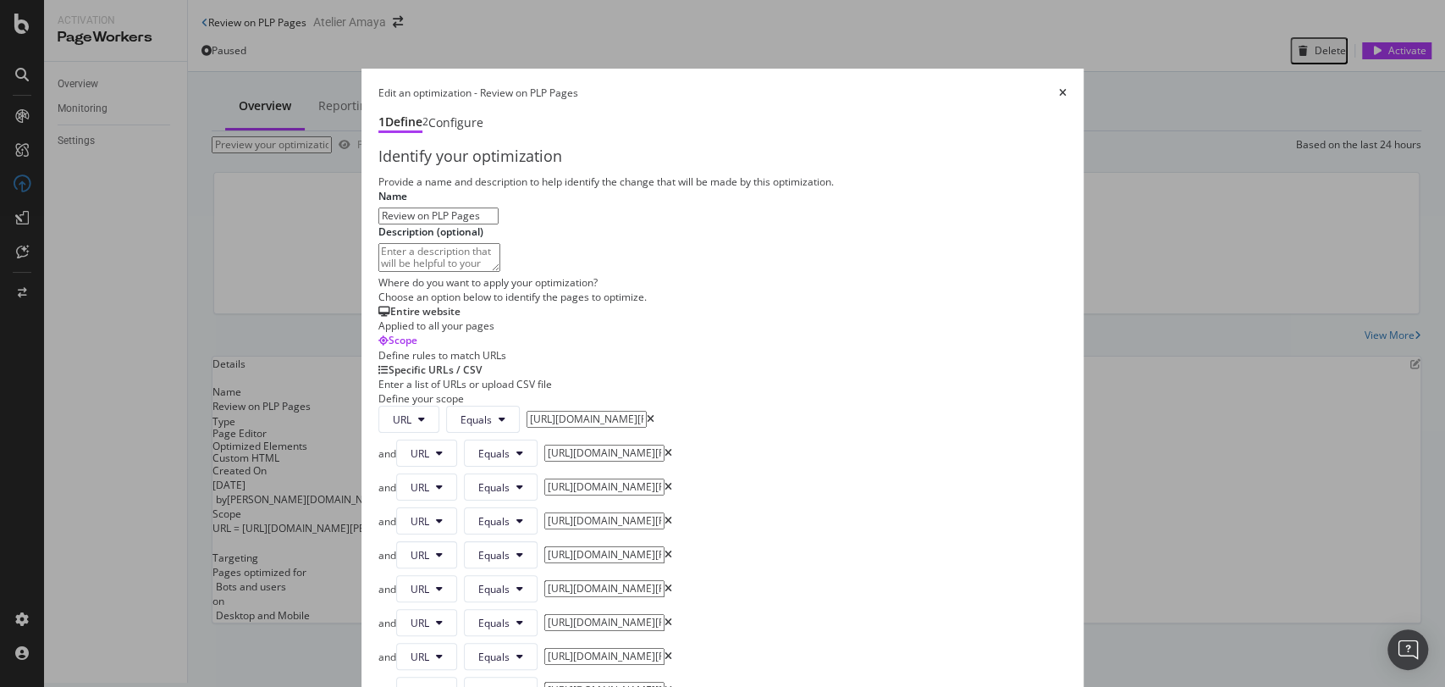
drag, startPoint x: 464, startPoint y: 378, endPoint x: 865, endPoint y: 380, distance: 401.4
click at [865, 380] on div "Provide a name and description to help identify the change that will be made by…" at bounding box center [722, 604] width 689 height 860
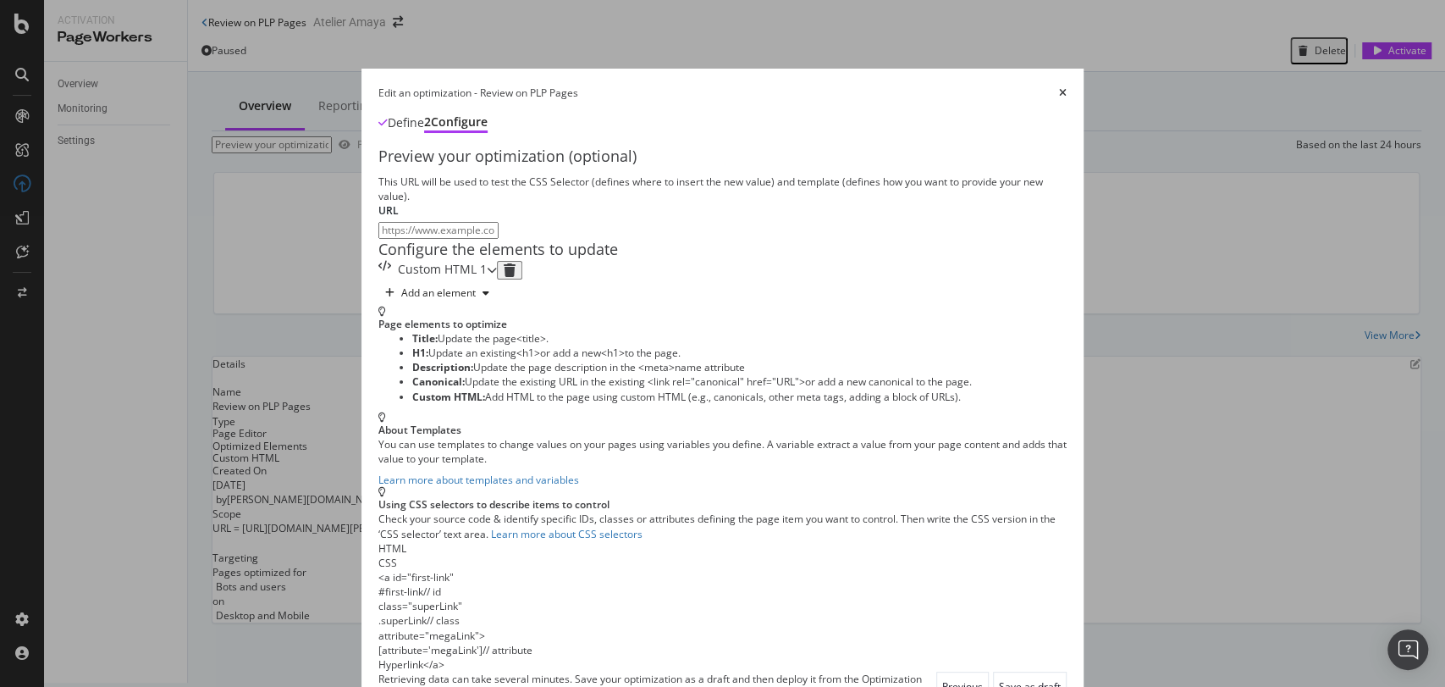
scroll to position [9, 0]
click at [378, 279] on div "Custom HTML 1" at bounding box center [437, 270] width 119 height 19
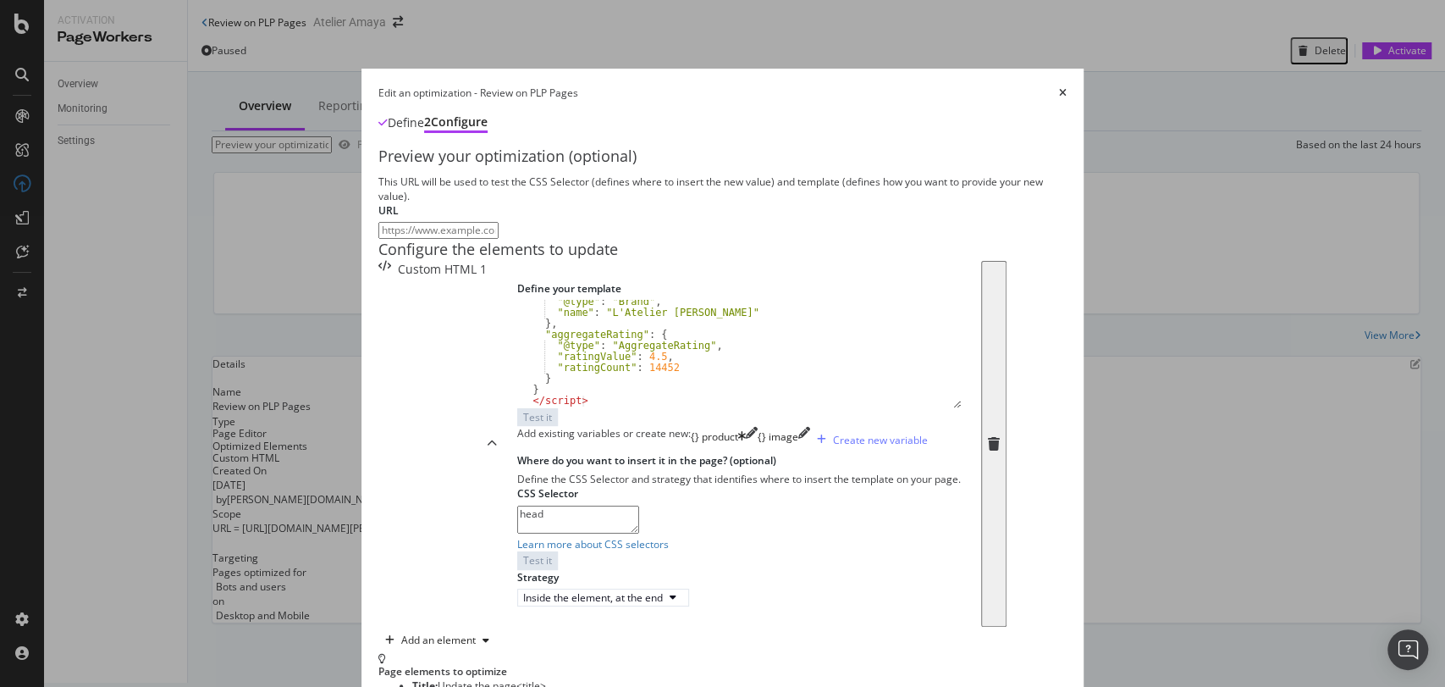
scroll to position [103, 0]
drag, startPoint x: 369, startPoint y: 358, endPoint x: 387, endPoint y: 358, distance: 17.8
click at [517, 358] on div ""@type" : "Brand" , "name" : "L'Atelier [PERSON_NAME]" } , "aggregateRating" : …" at bounding box center [731, 360] width 429 height 129
type textarea ""ratingCount": 14700"
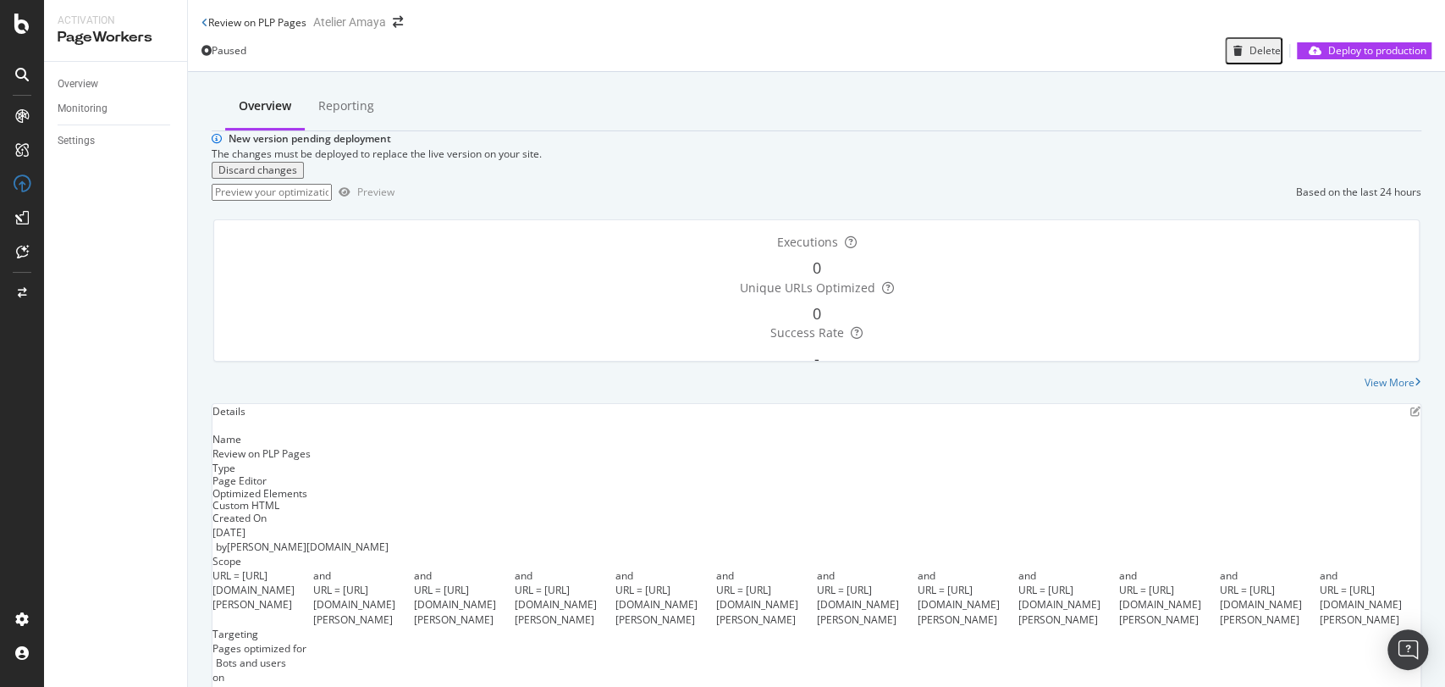
click at [8, 686] on icon "close toast" at bounding box center [4, 694] width 8 height 14
click at [1382, 43] on div "Deploy to production" at bounding box center [1378, 50] width 98 height 14
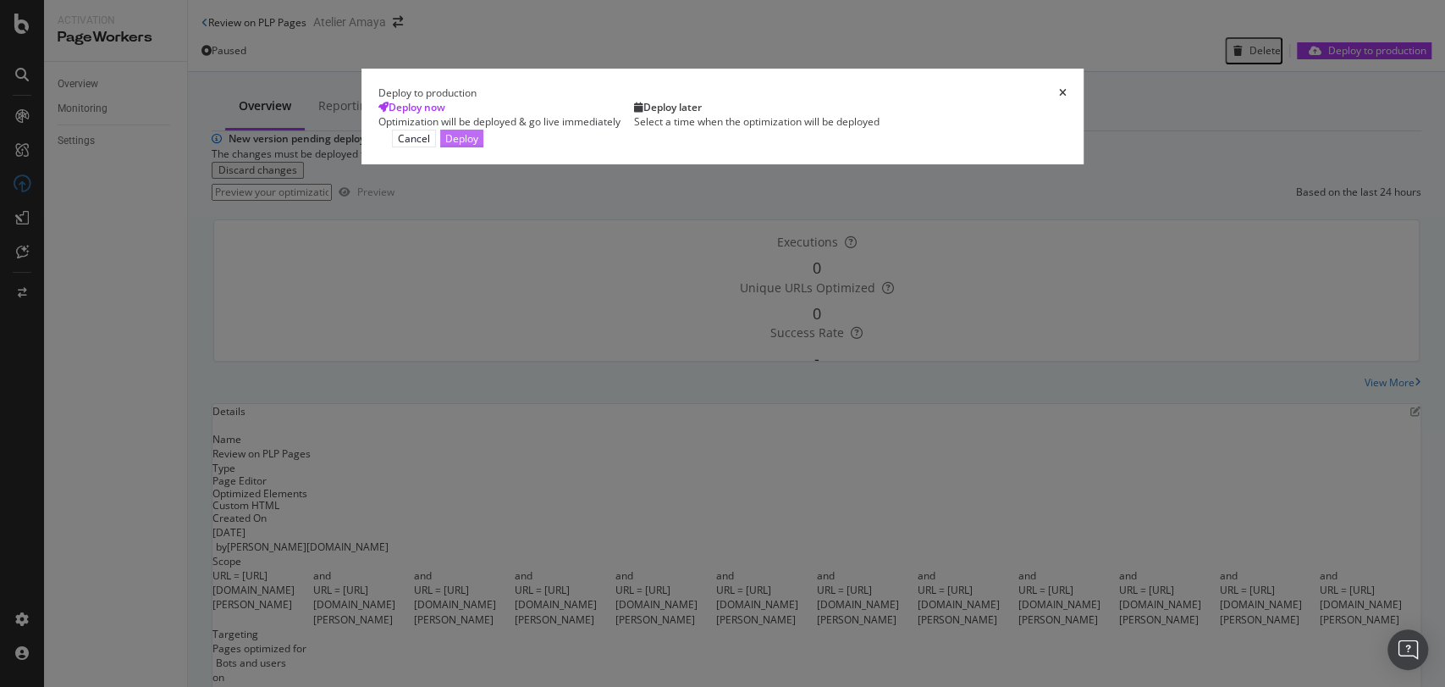
click at [478, 146] on div "Deploy" at bounding box center [461, 138] width 33 height 14
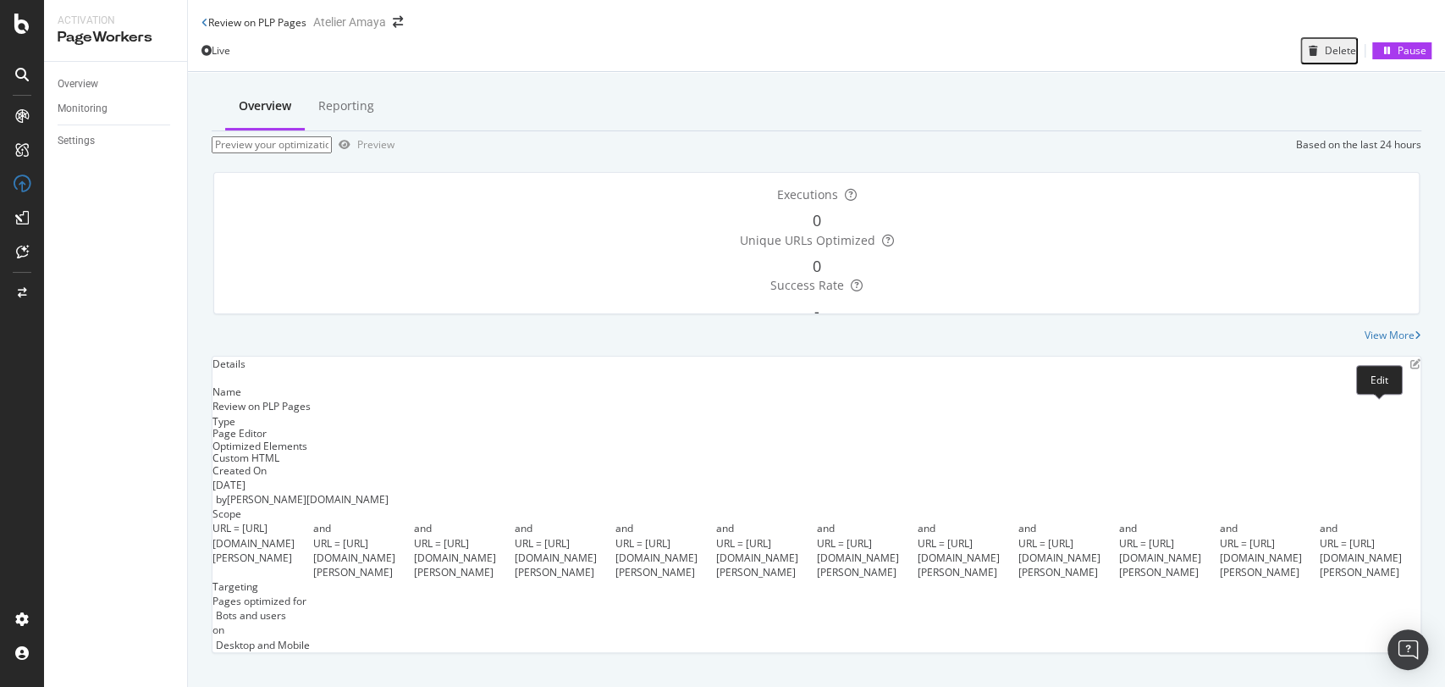
click at [1411, 369] on icon "pen-to-square" at bounding box center [1416, 364] width 10 height 10
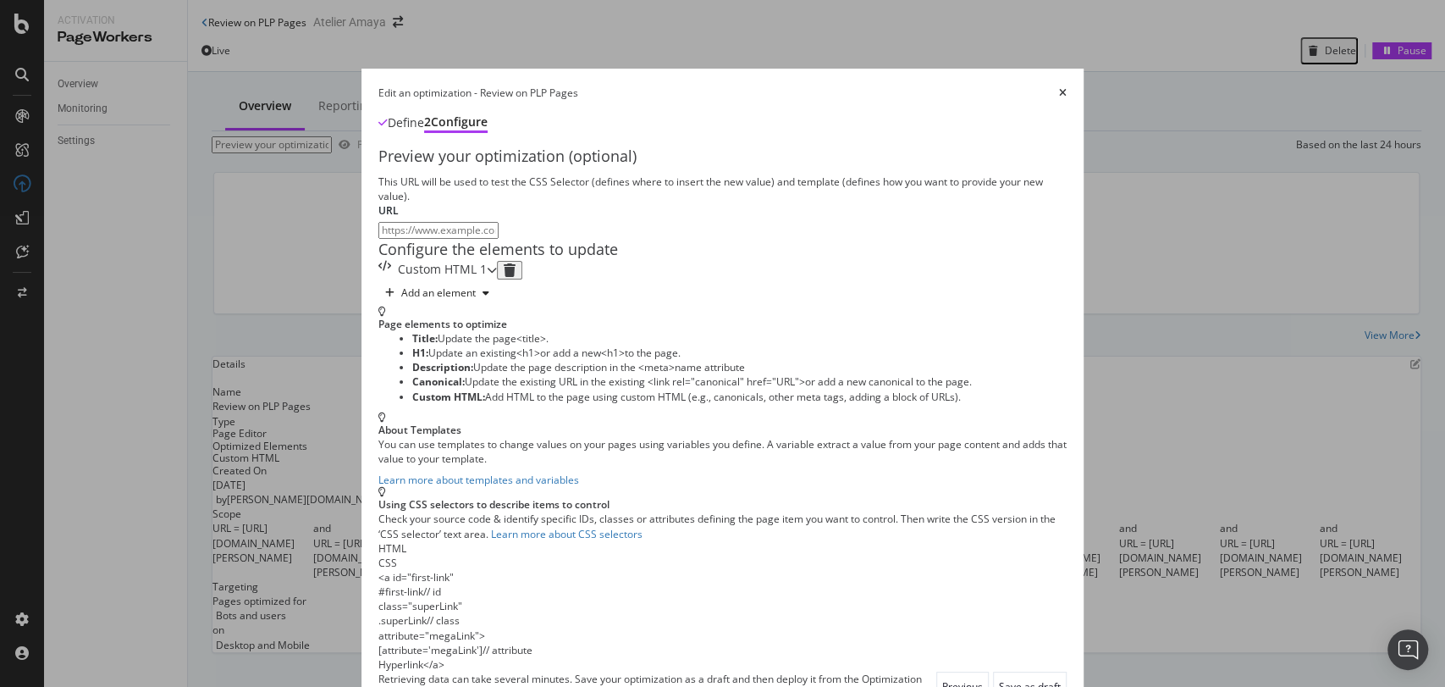
click at [378, 279] on div "Custom HTML 1" at bounding box center [437, 270] width 119 height 19
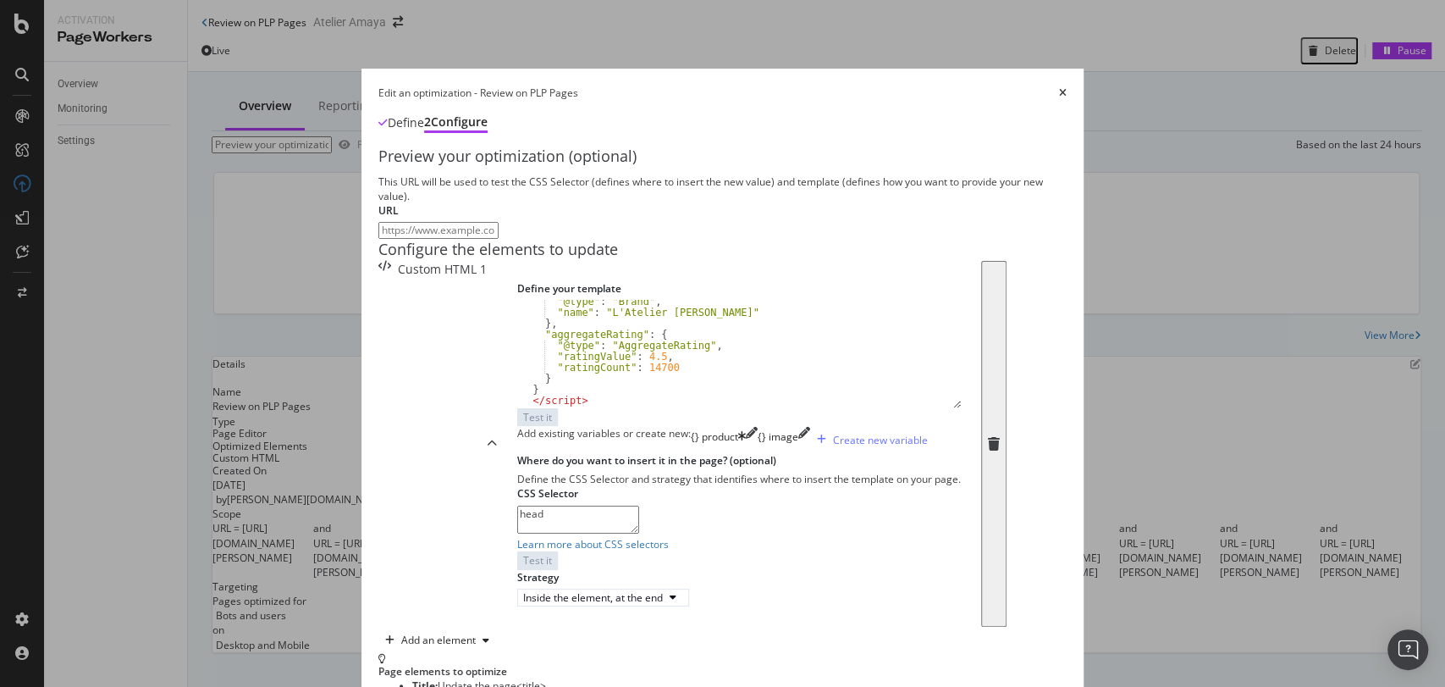
scroll to position [102, 0]
click at [378, 86] on div "Edit an optimization - Review on PLP Pages" at bounding box center [478, 93] width 200 height 14
click at [1068, 86] on div "Edit an optimization - Review on PLP Pages Define 2 Configure" at bounding box center [722, 116] width 689 height 60
click at [1067, 88] on icon "times" at bounding box center [1063, 93] width 8 height 10
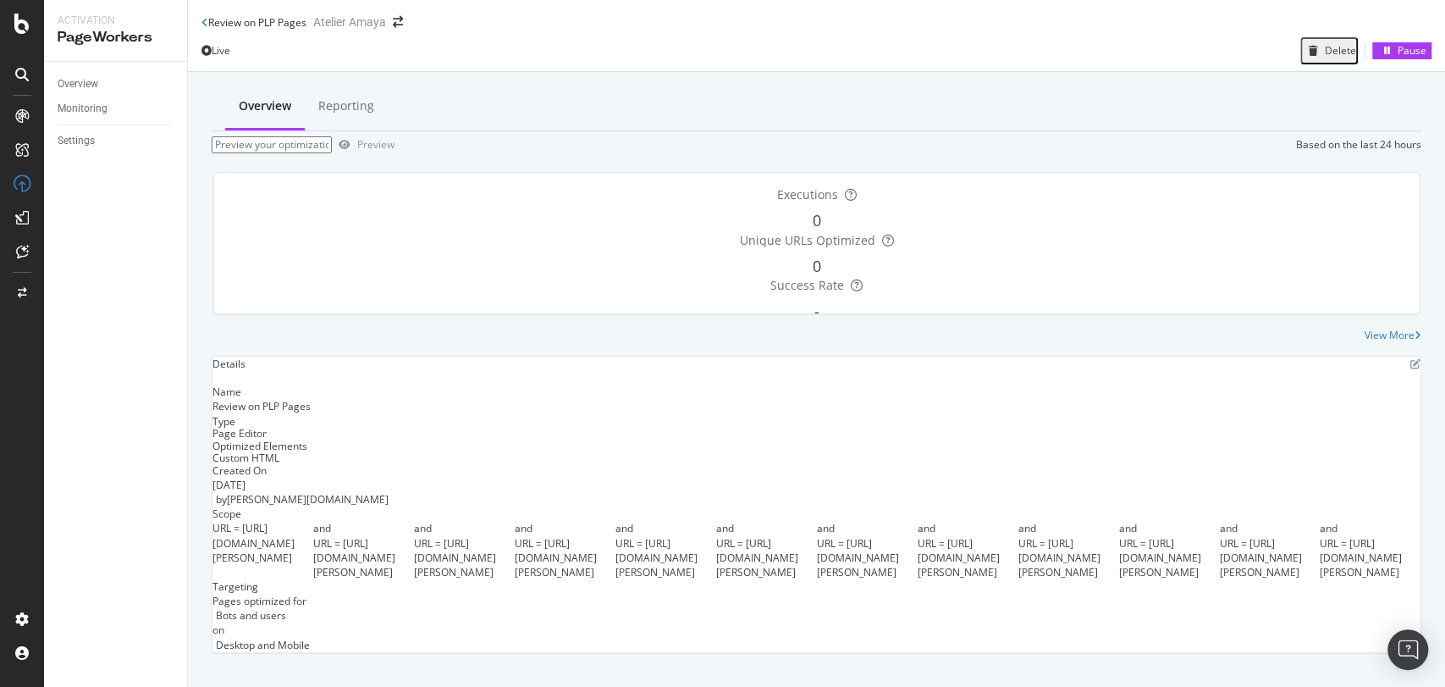
click at [211, 22] on div "Review on PLP Pages" at bounding box center [254, 22] width 105 height 14
click at [203, 25] on icon at bounding box center [205, 23] width 7 height 10
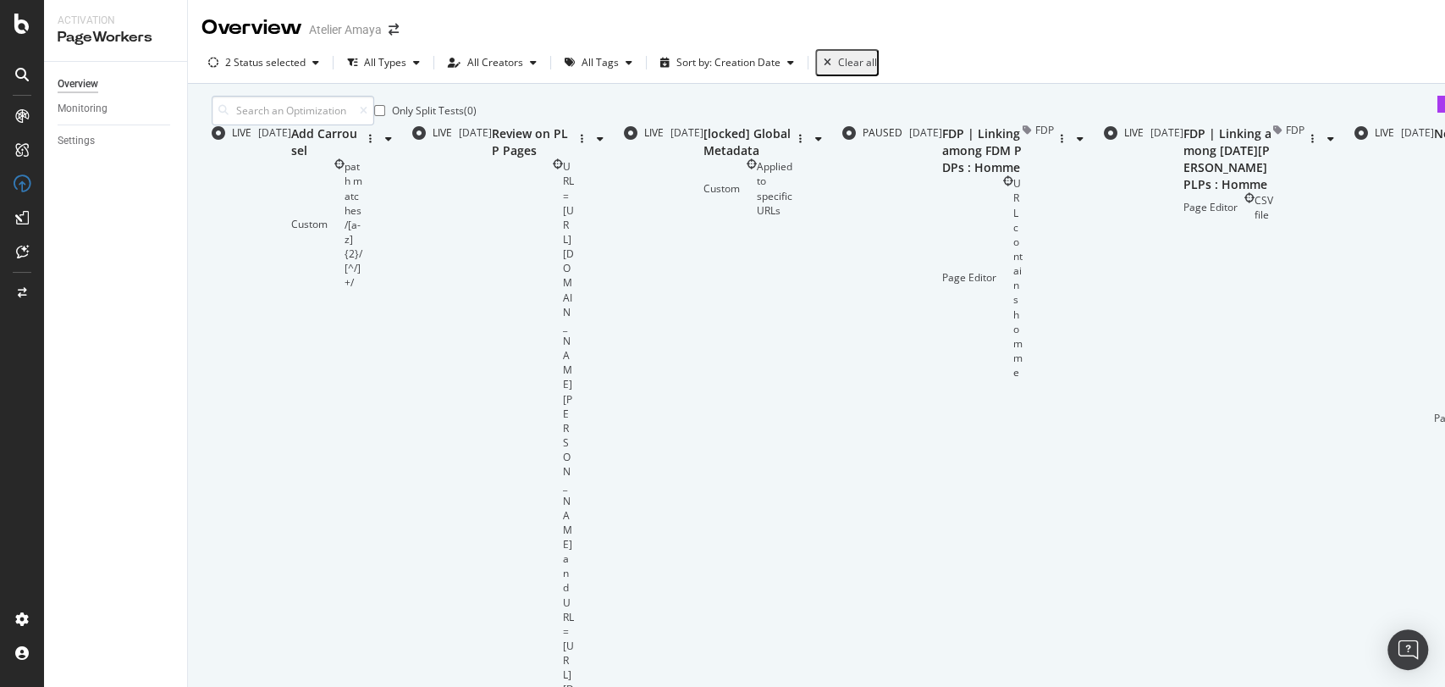
click at [290, 113] on input at bounding box center [293, 111] width 163 height 30
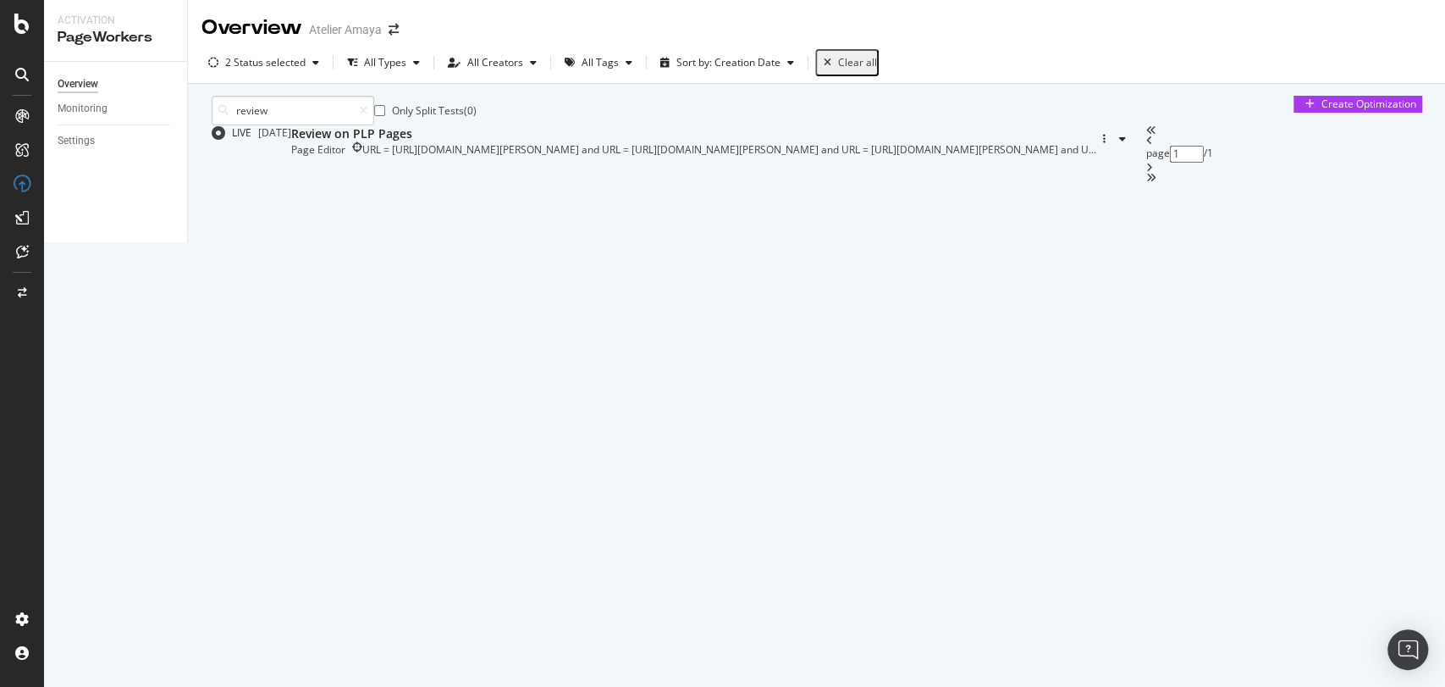
click at [268, 119] on input "review" at bounding box center [293, 111] width 163 height 30
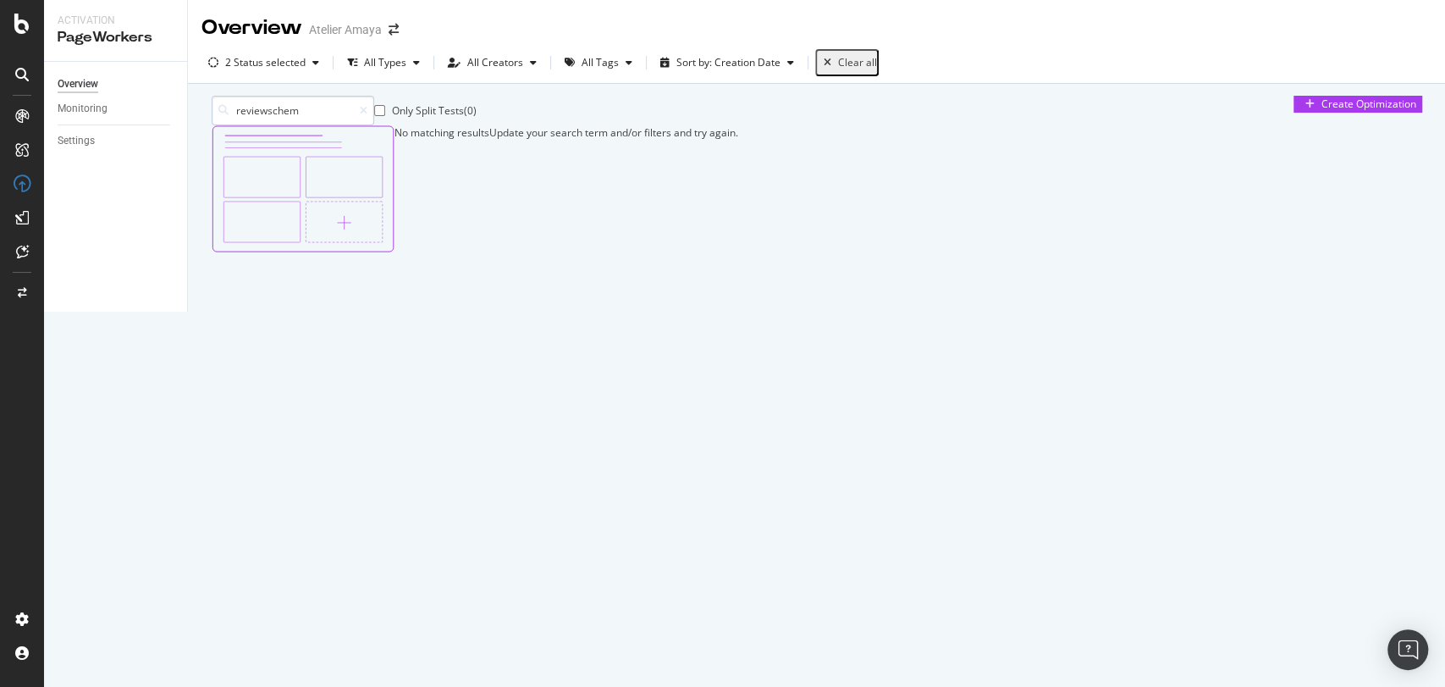
click at [251, 122] on input "reviewschem" at bounding box center [293, 111] width 163 height 30
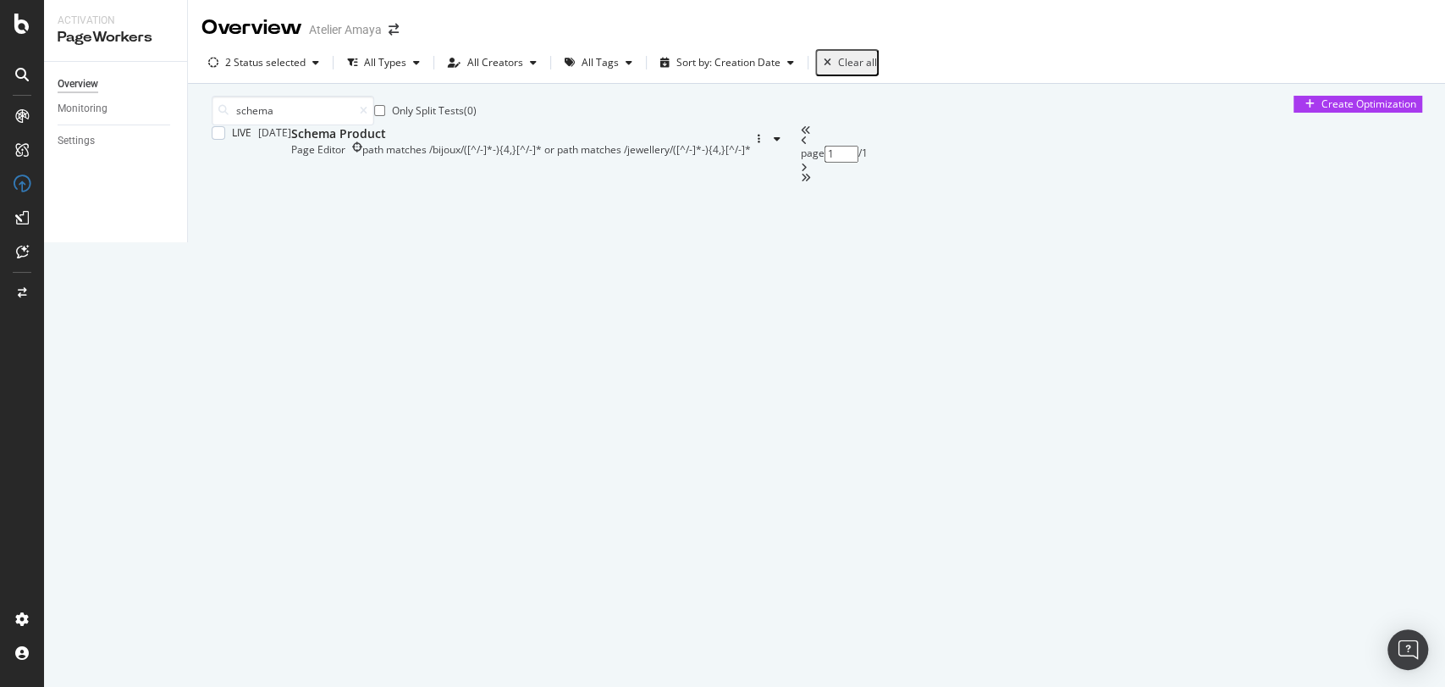
click at [608, 157] on div "path matches /bijoux/([^/-]*-){4,}[^/-]* or path matches /jewellery/([^/-]*-){4…" at bounding box center [556, 149] width 389 height 14
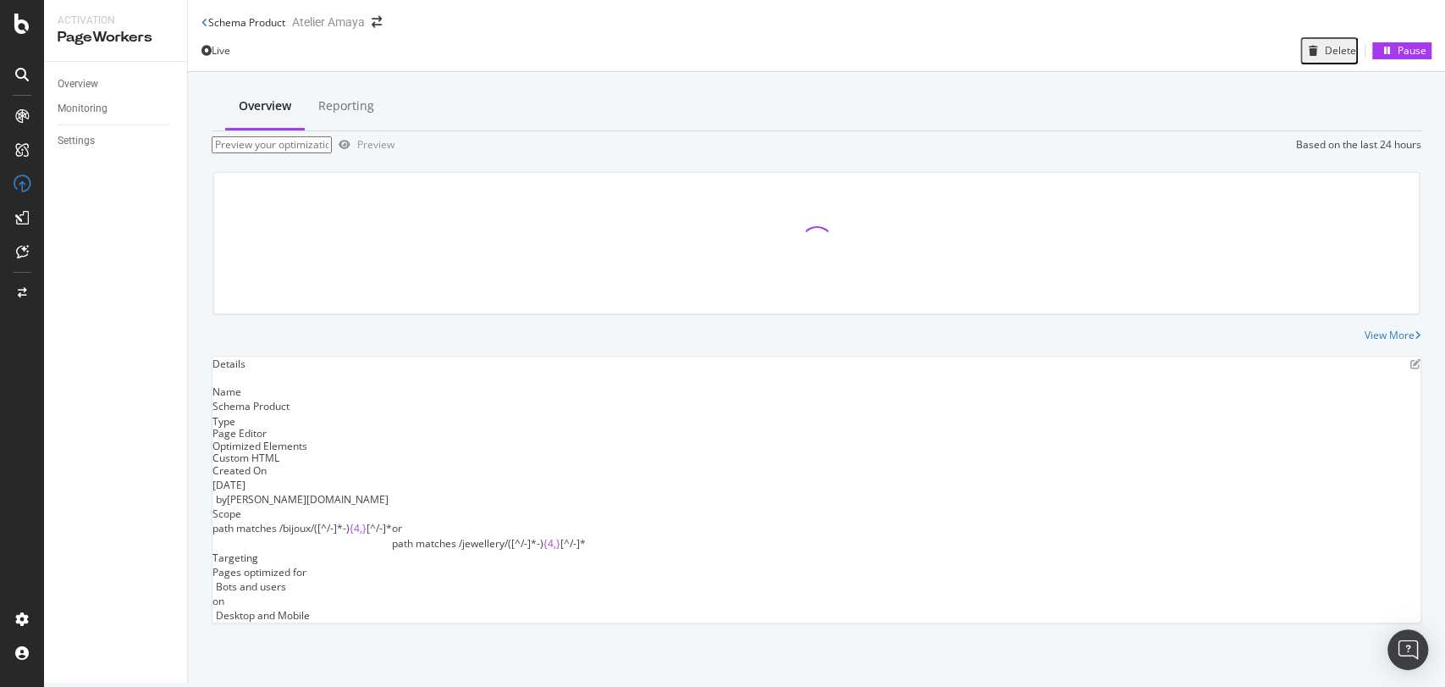
scroll to position [20, 0]
click at [1411, 369] on icon "pen-to-square" at bounding box center [1416, 364] width 10 height 10
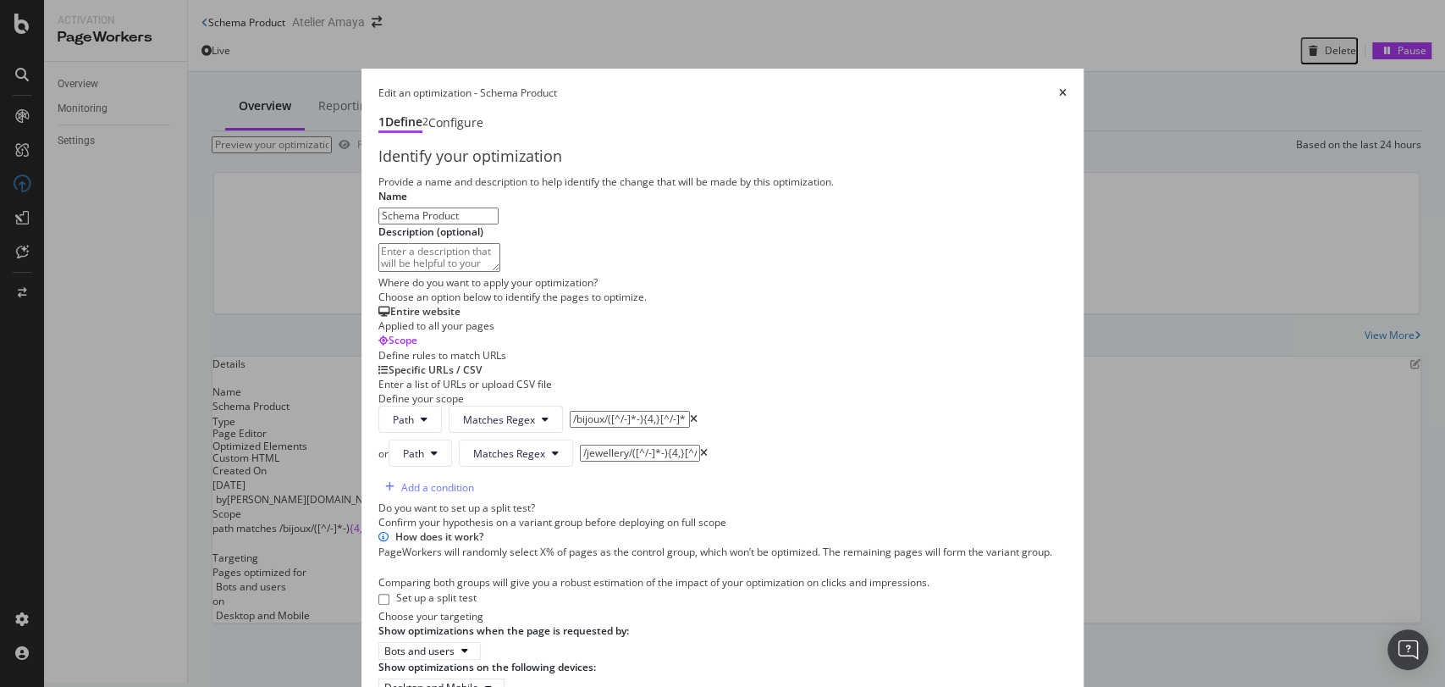
scroll to position [537, 0]
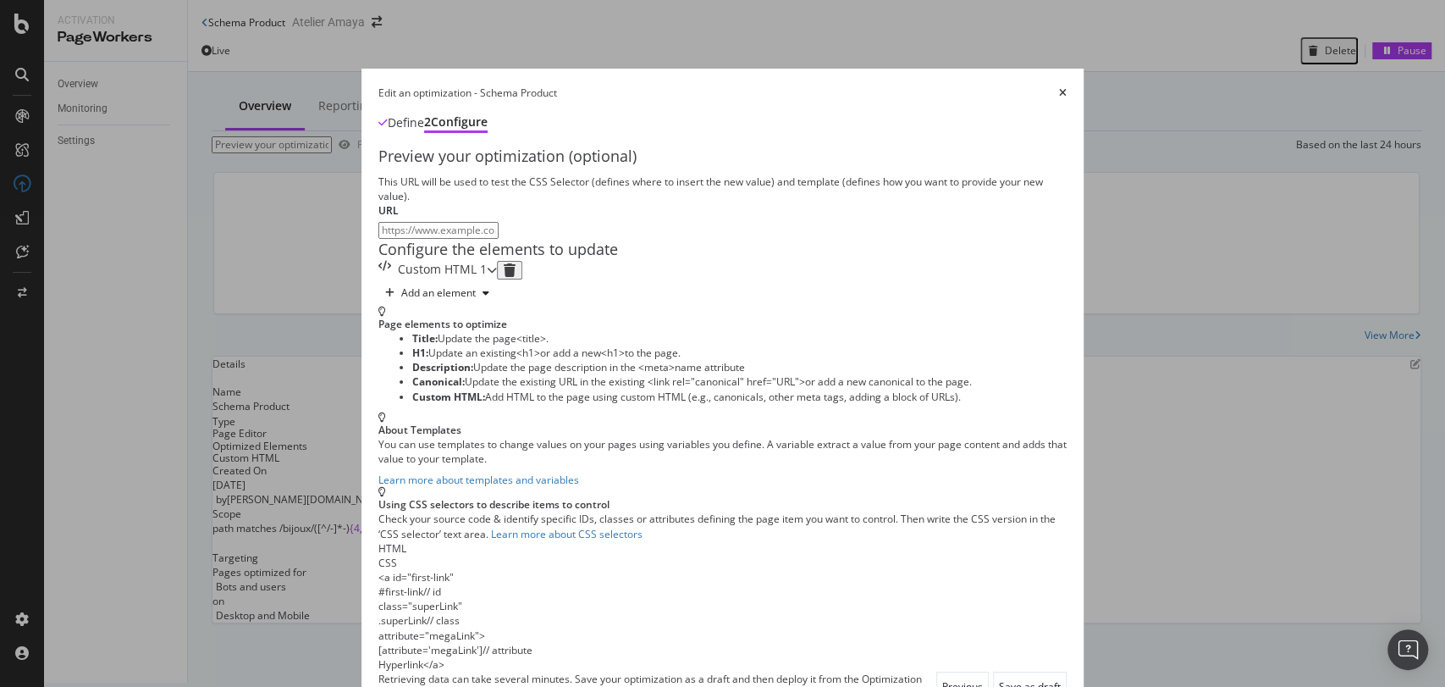
click at [398, 279] on div "Custom HTML 1" at bounding box center [442, 270] width 89 height 19
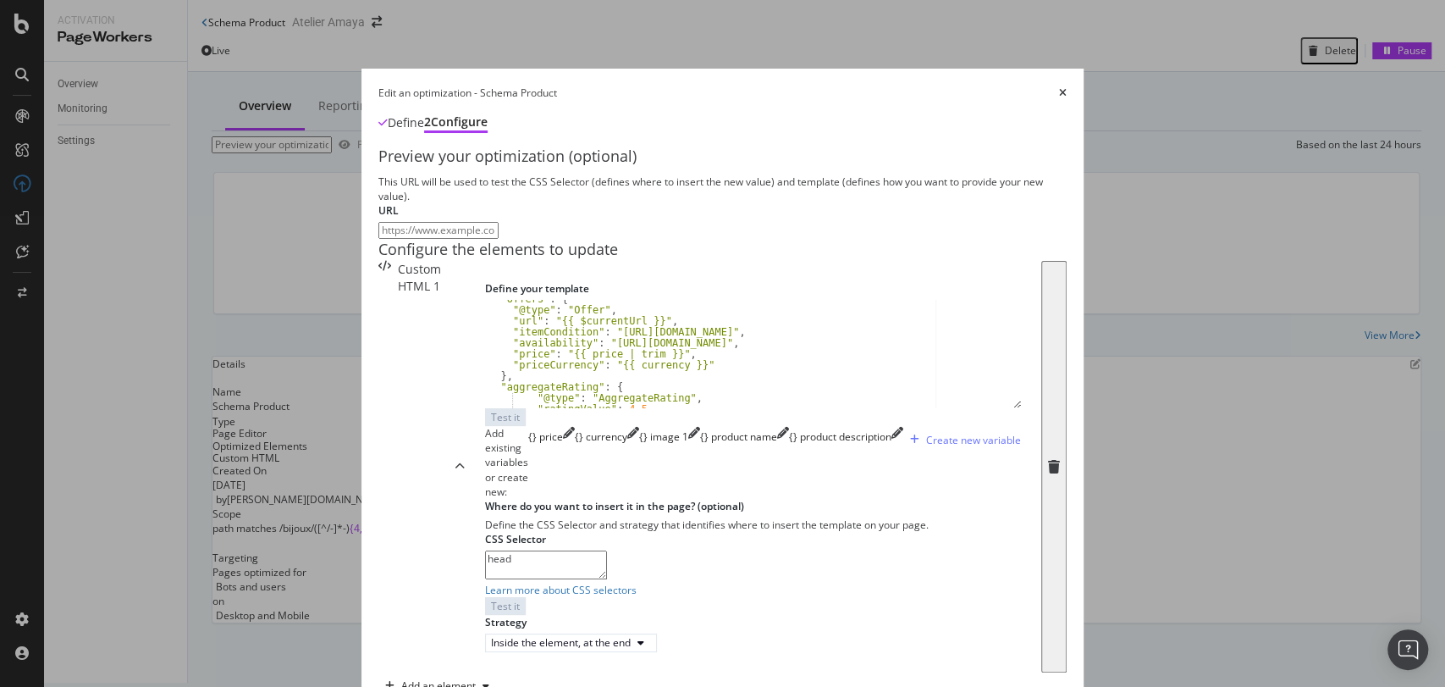
scroll to position [278, 0]
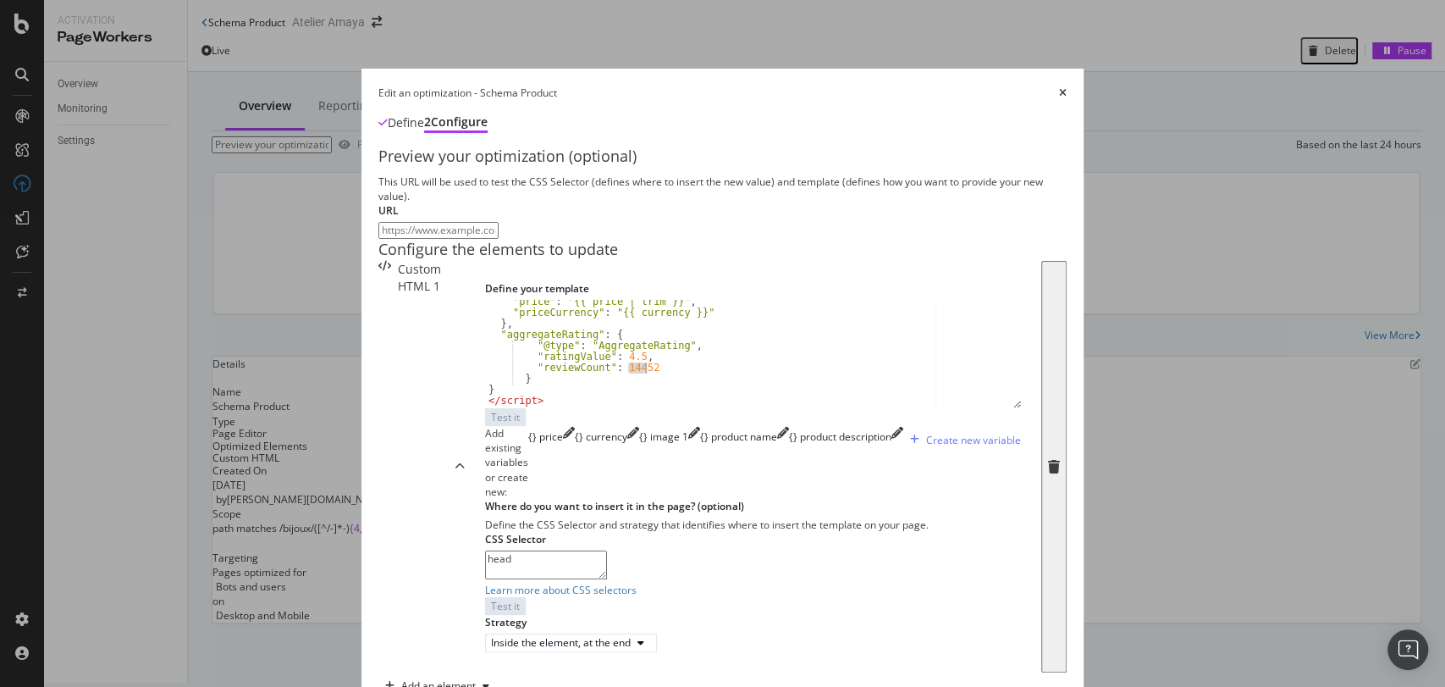
drag, startPoint x: 381, startPoint y: 448, endPoint x: 395, endPoint y: 449, distance: 13.6
click at [485, 425] on div ""price" : "{{ price | trim }}" , "priceCurrency" : "{{ currency }}" } , "aggreg…" at bounding box center [746, 360] width 522 height 129
type textarea ""reviewCount": 14700"
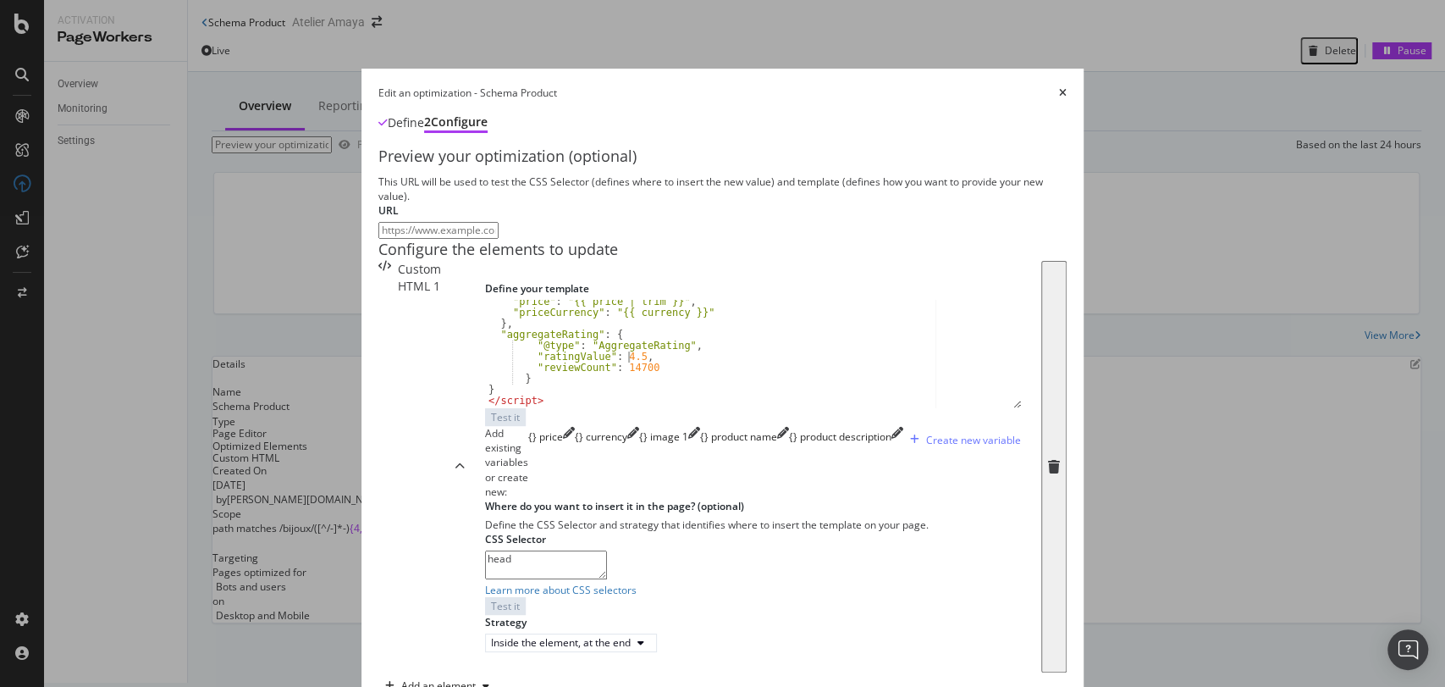
drag, startPoint x: 377, startPoint y: 438, endPoint x: 395, endPoint y: 452, distance: 22.9
click at [485, 425] on div ""price" : "{{ price | trim }}" , "priceCurrency" : "{{ currency }}" } , "aggreg…" at bounding box center [746, 360] width 522 height 129
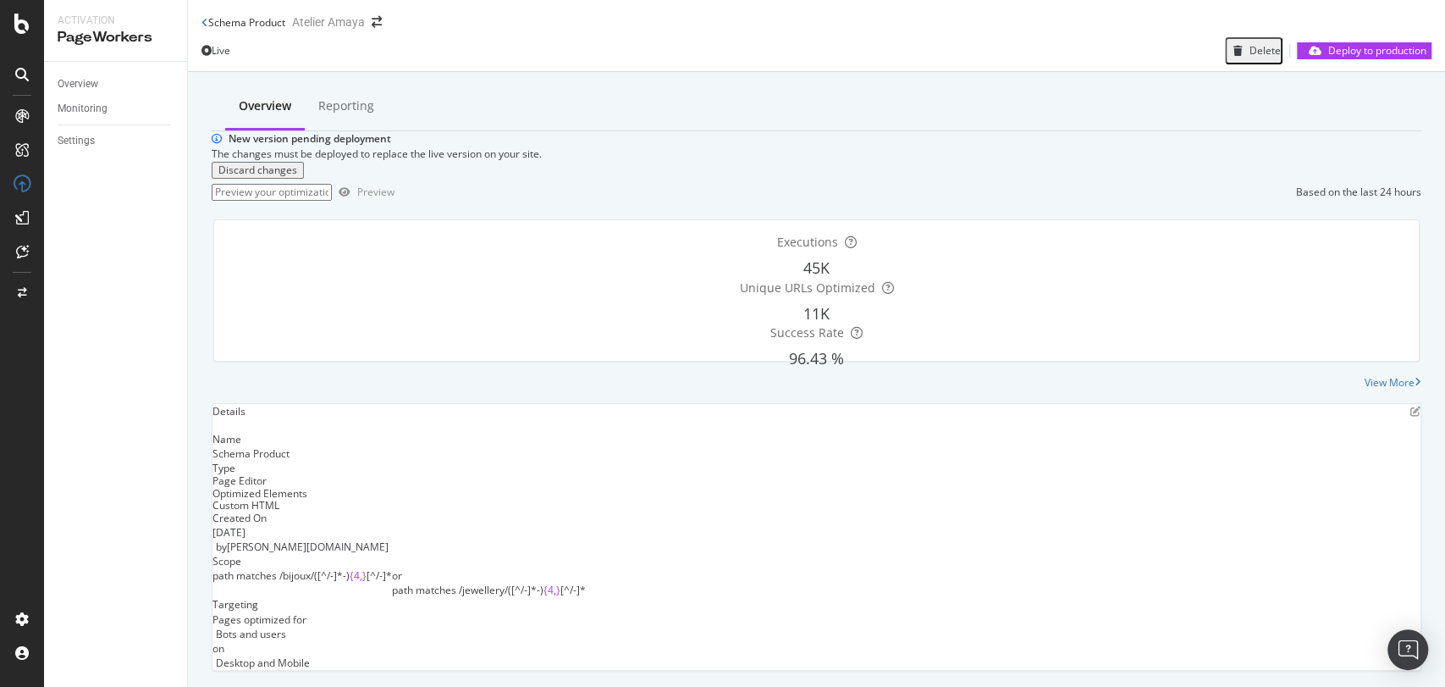
click at [395, 452] on div "Overview Reporting New version pending deployment The changes must be deployed …" at bounding box center [816, 401] width 1257 height 658
click at [8, 686] on icon "close toast" at bounding box center [4, 694] width 8 height 14
click at [1355, 44] on div "Deploy to production" at bounding box center [1378, 50] width 98 height 14
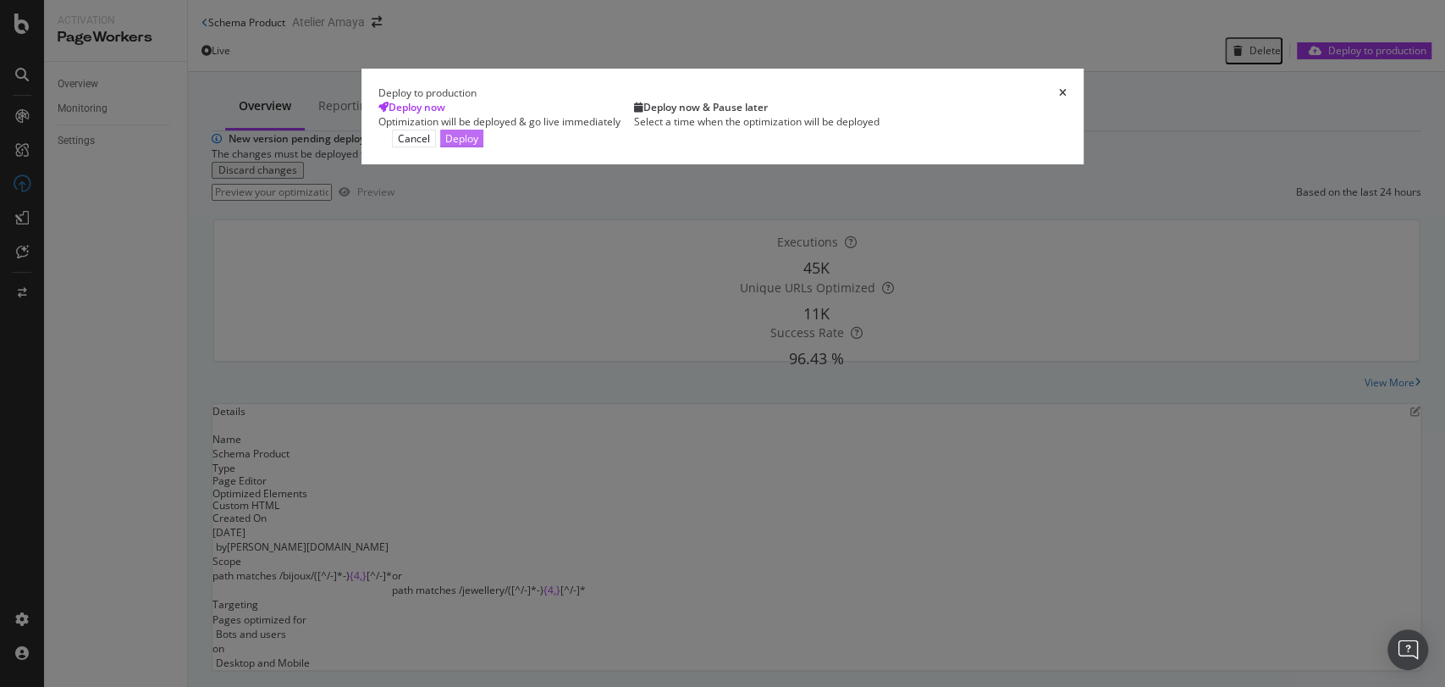
click at [478, 146] on div "Deploy" at bounding box center [461, 138] width 33 height 14
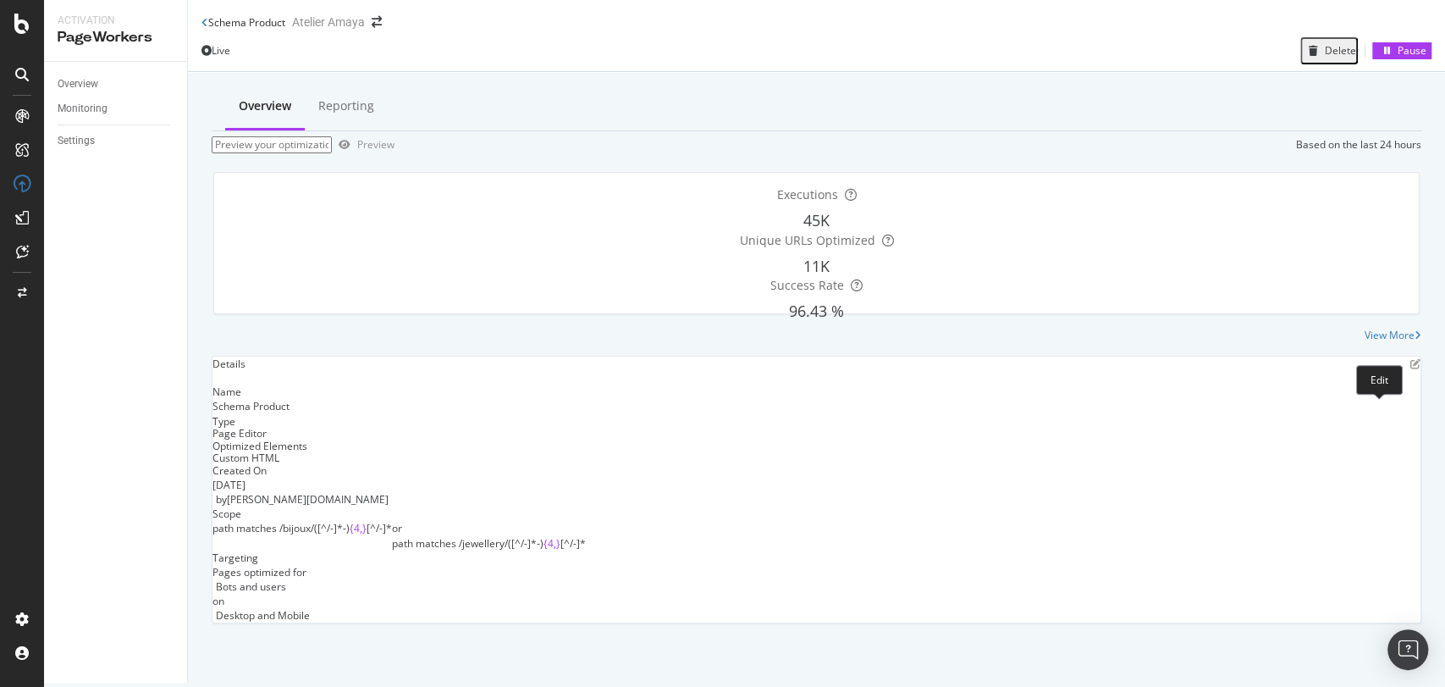
click at [1411, 369] on icon "pen-to-square" at bounding box center [1416, 364] width 10 height 10
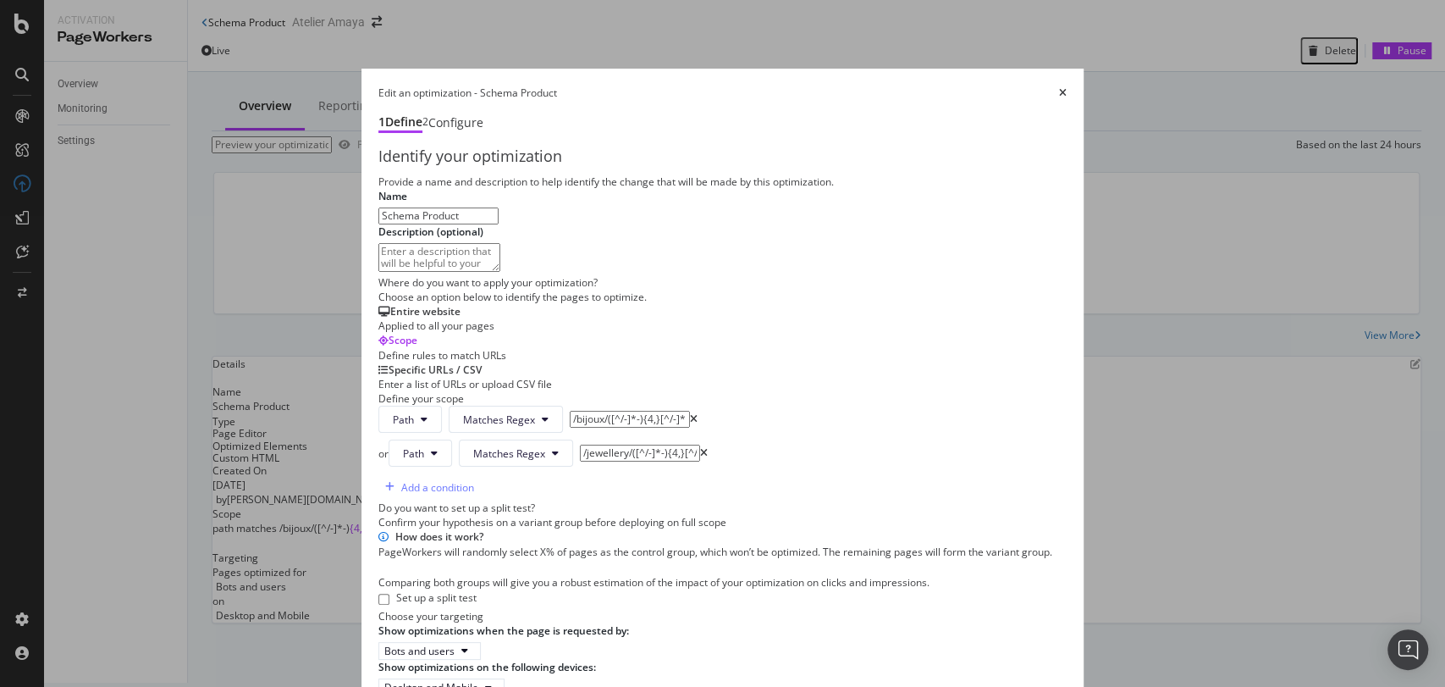
scroll to position [537, 0]
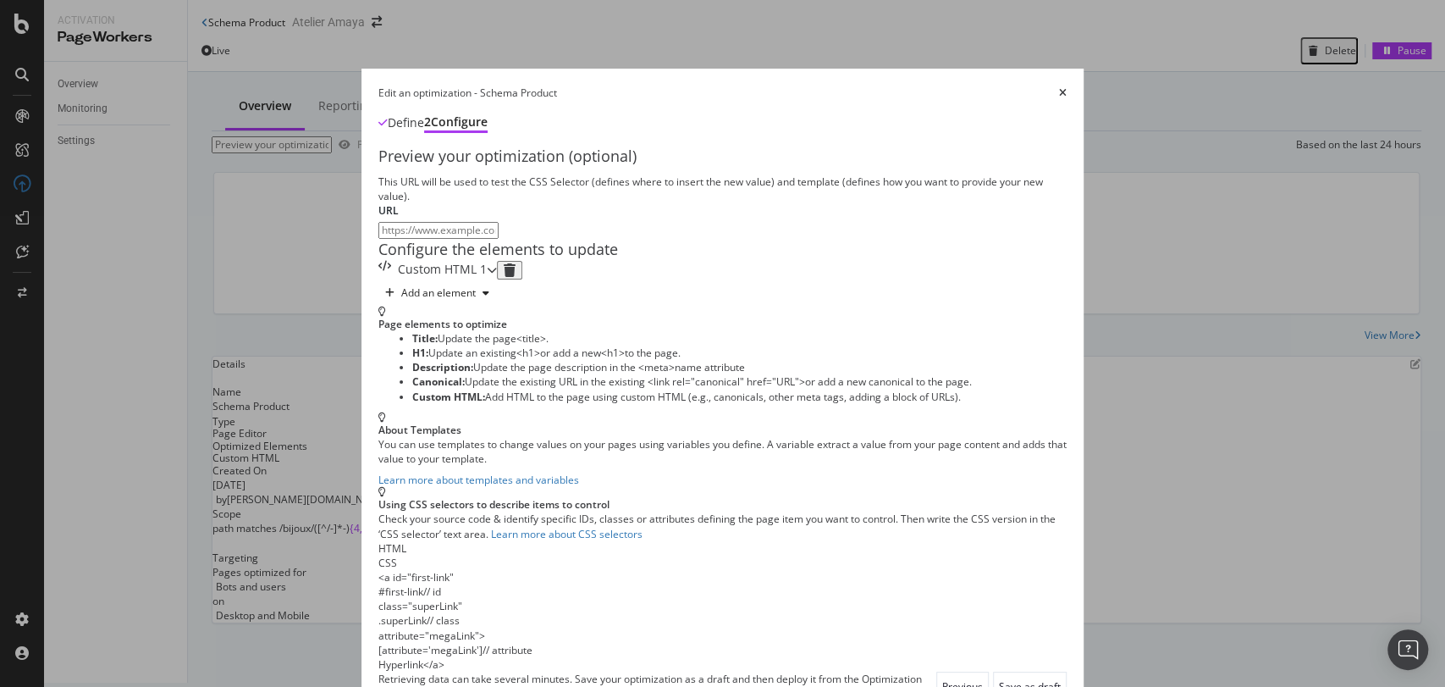
click at [481, 279] on div "Custom HTML 1" at bounding box center [432, 270] width 108 height 19
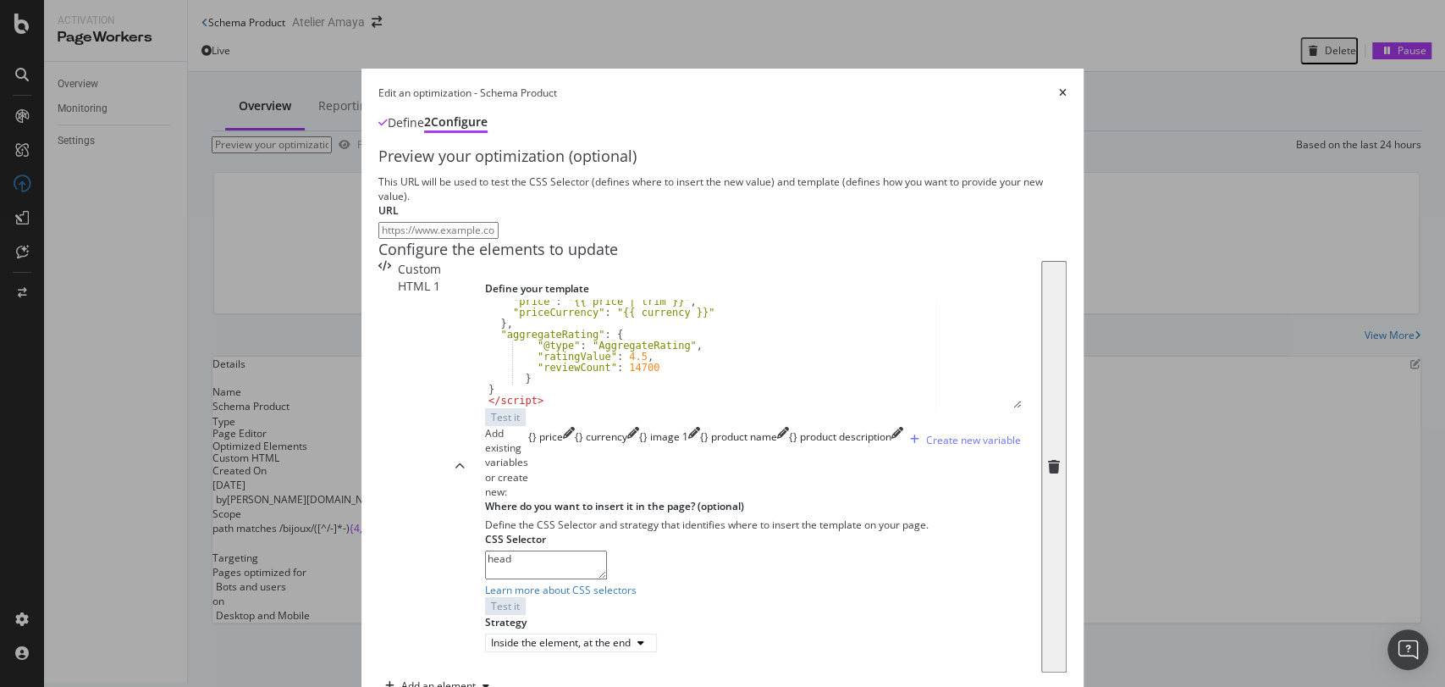
scroll to position [323, 0]
